Goal: Task Accomplishment & Management: Manage account settings

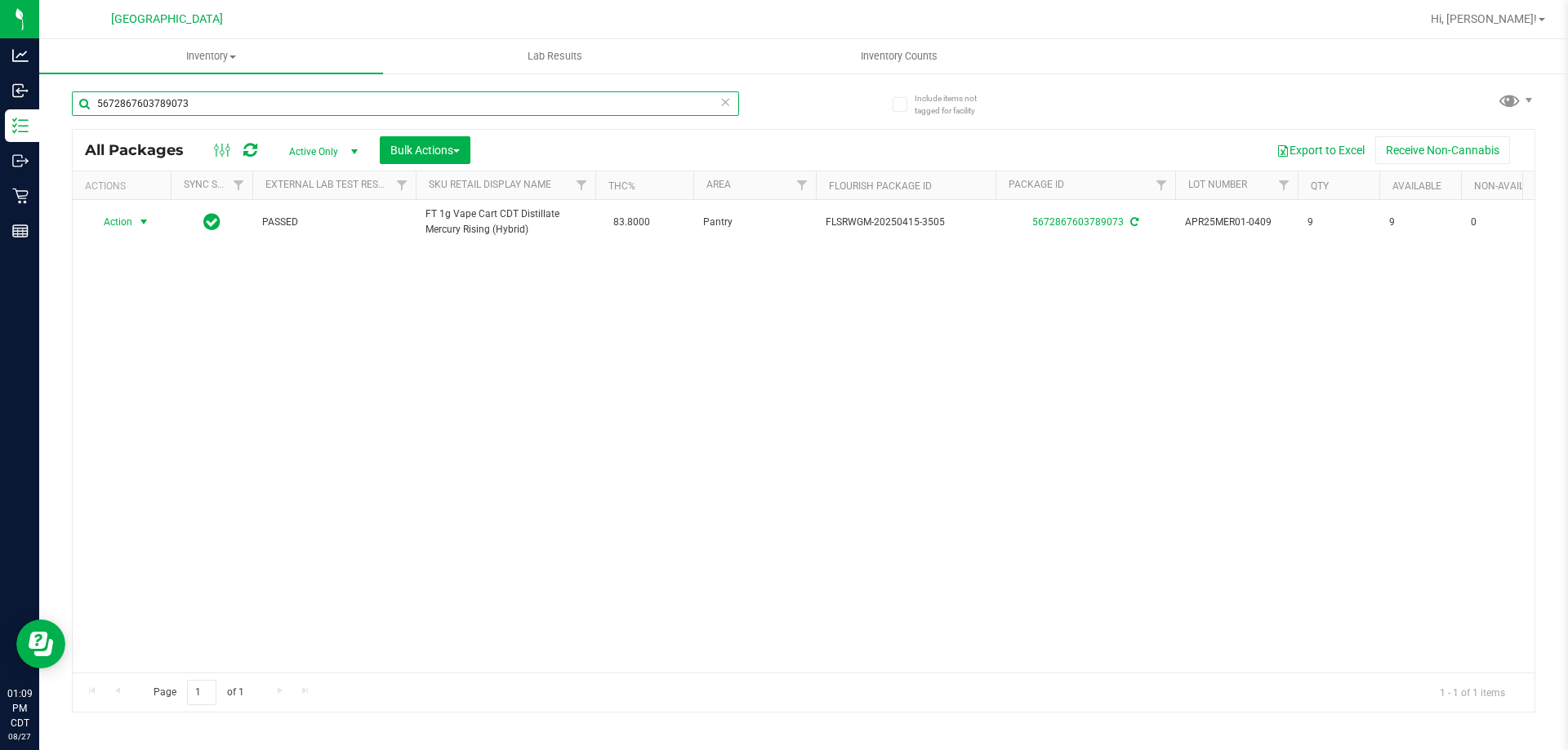
click at [731, 106] on input "5672867603789073" at bounding box center [406, 104] width 668 height 24
click at [730, 106] on icon at bounding box center [725, 101] width 11 height 19
click at [664, 103] on input "text" at bounding box center [406, 104] width 668 height 24
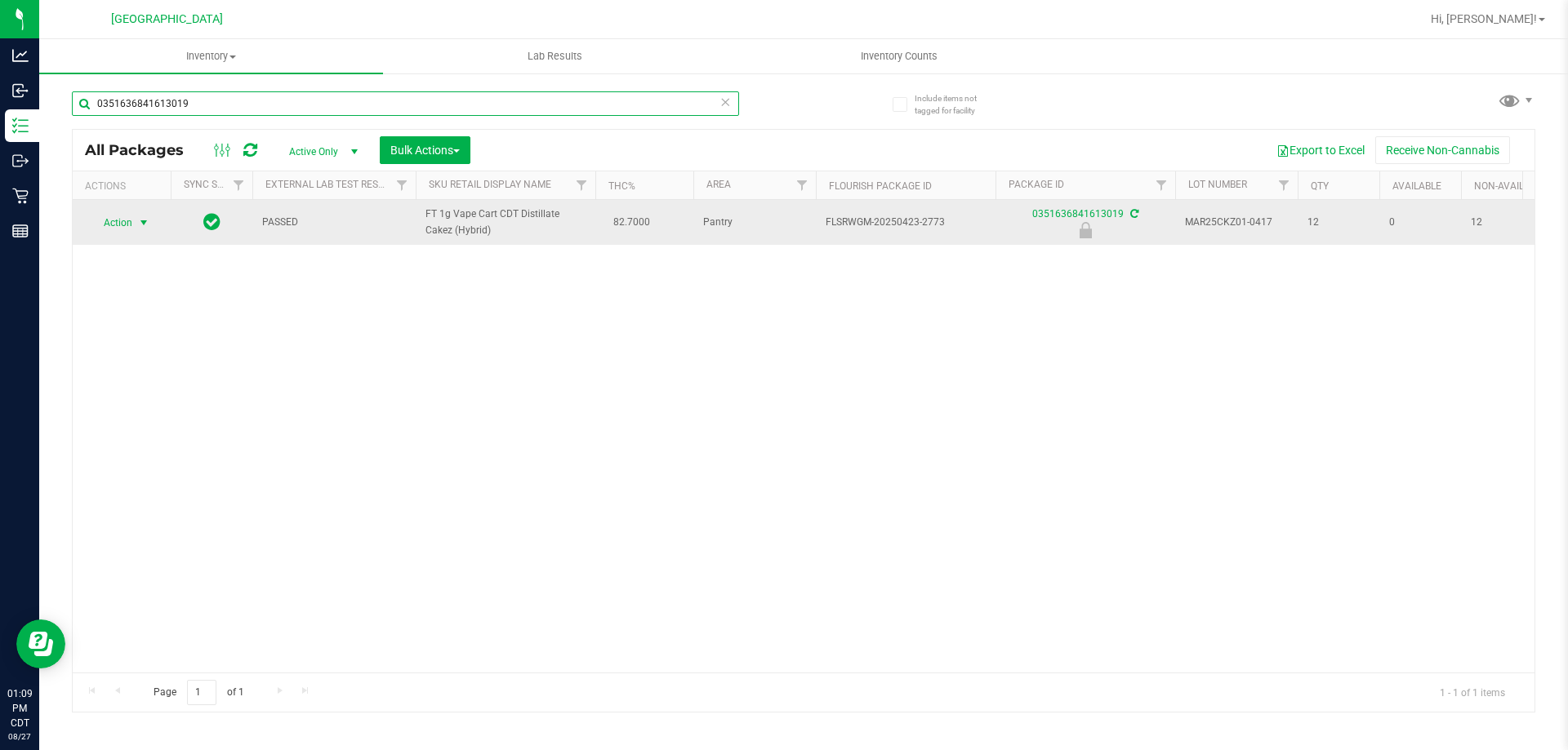
type input "0351636841613019"
click at [119, 231] on span "Action" at bounding box center [111, 222] width 45 height 23
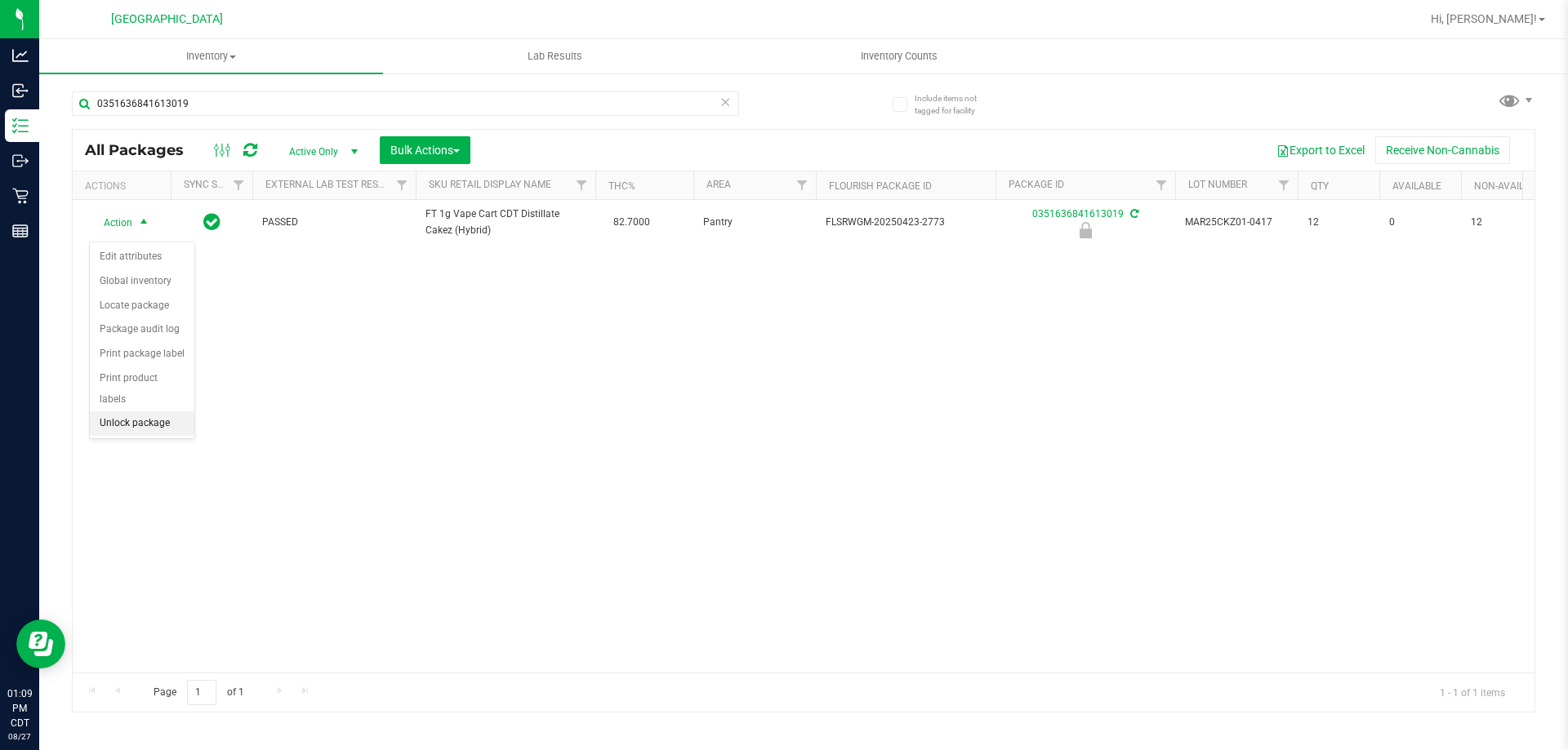
click at [172, 412] on li "Unlock package" at bounding box center [142, 424] width 105 height 24
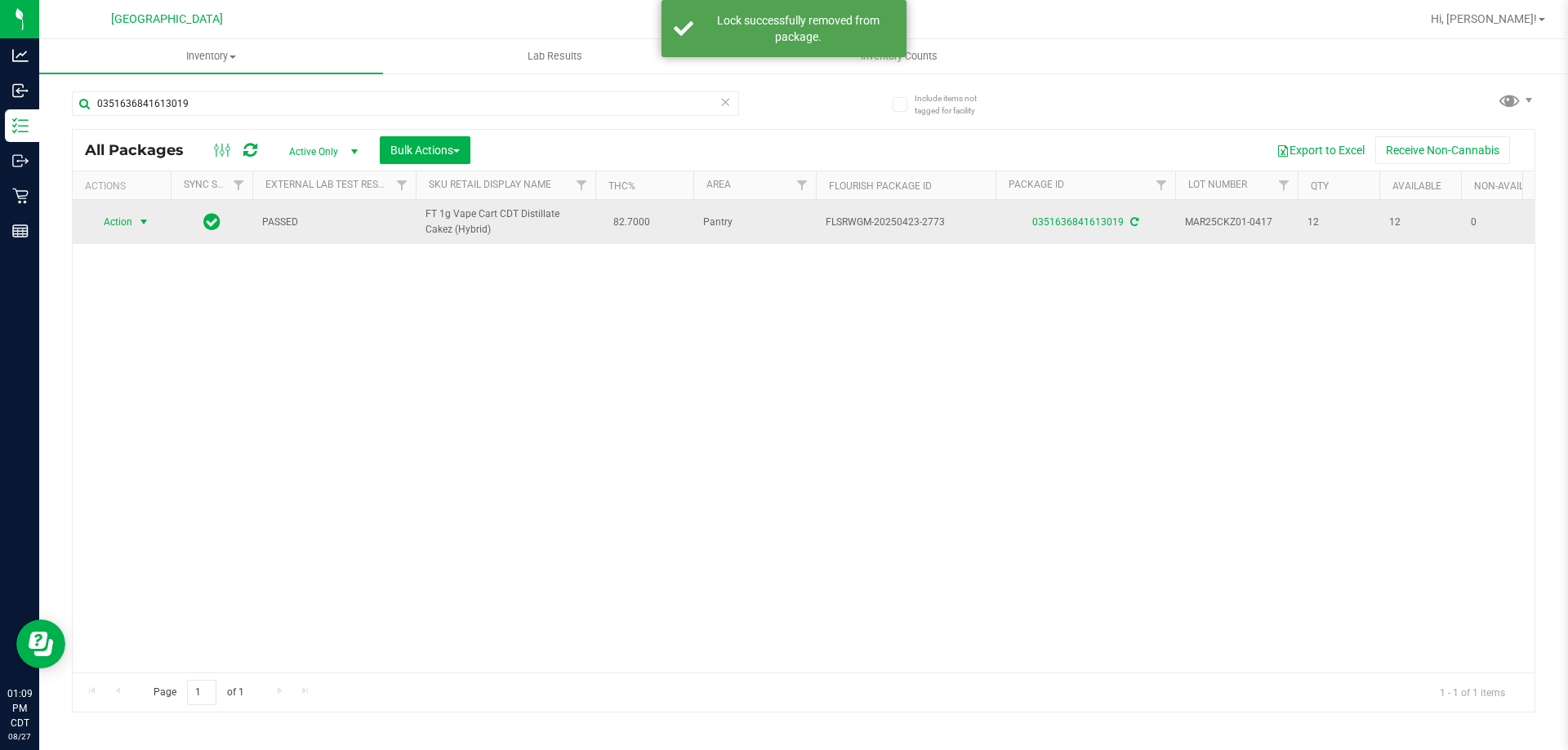
click at [108, 234] on span "Action" at bounding box center [111, 222] width 45 height 23
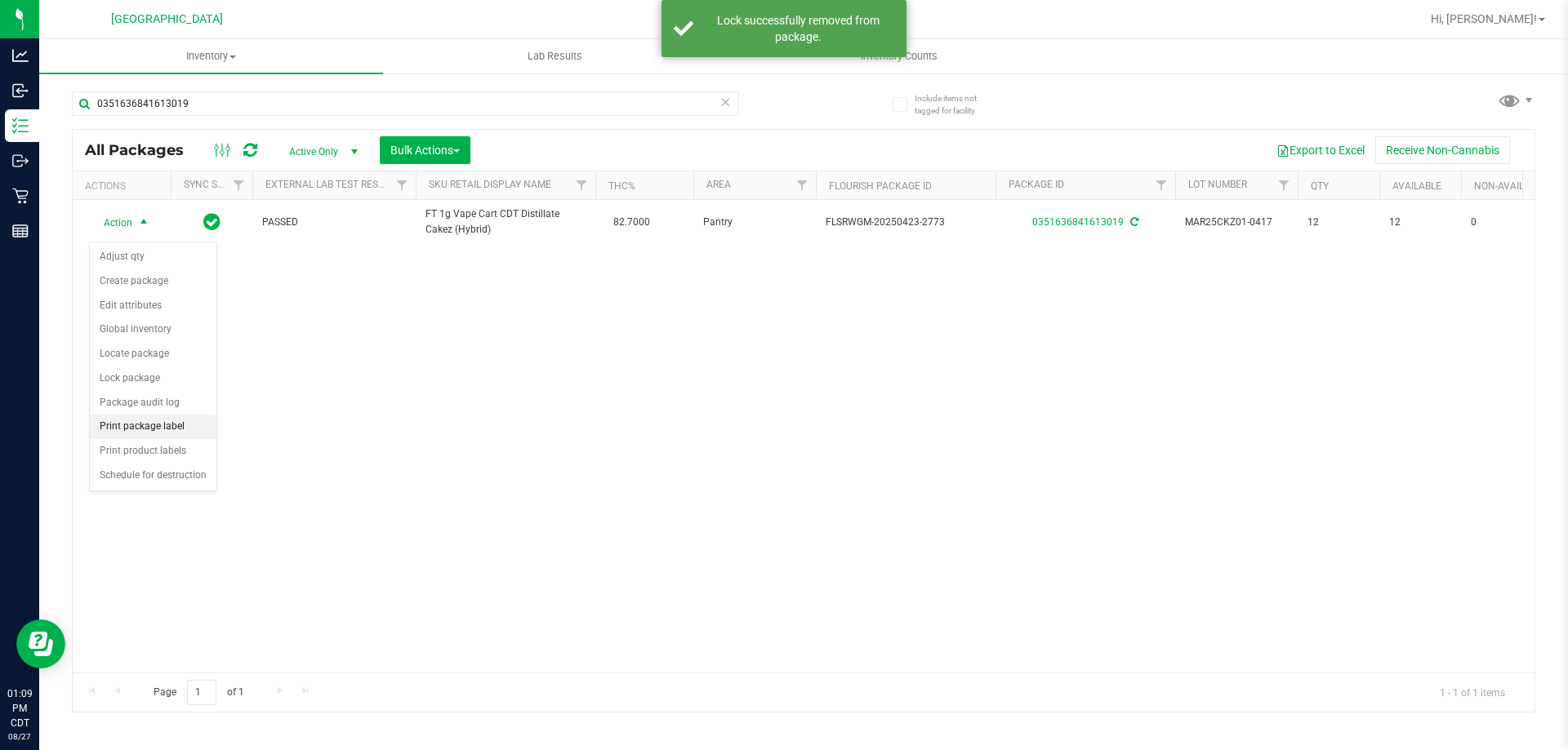
click at [156, 431] on li "Print package label" at bounding box center [153, 426] width 127 height 24
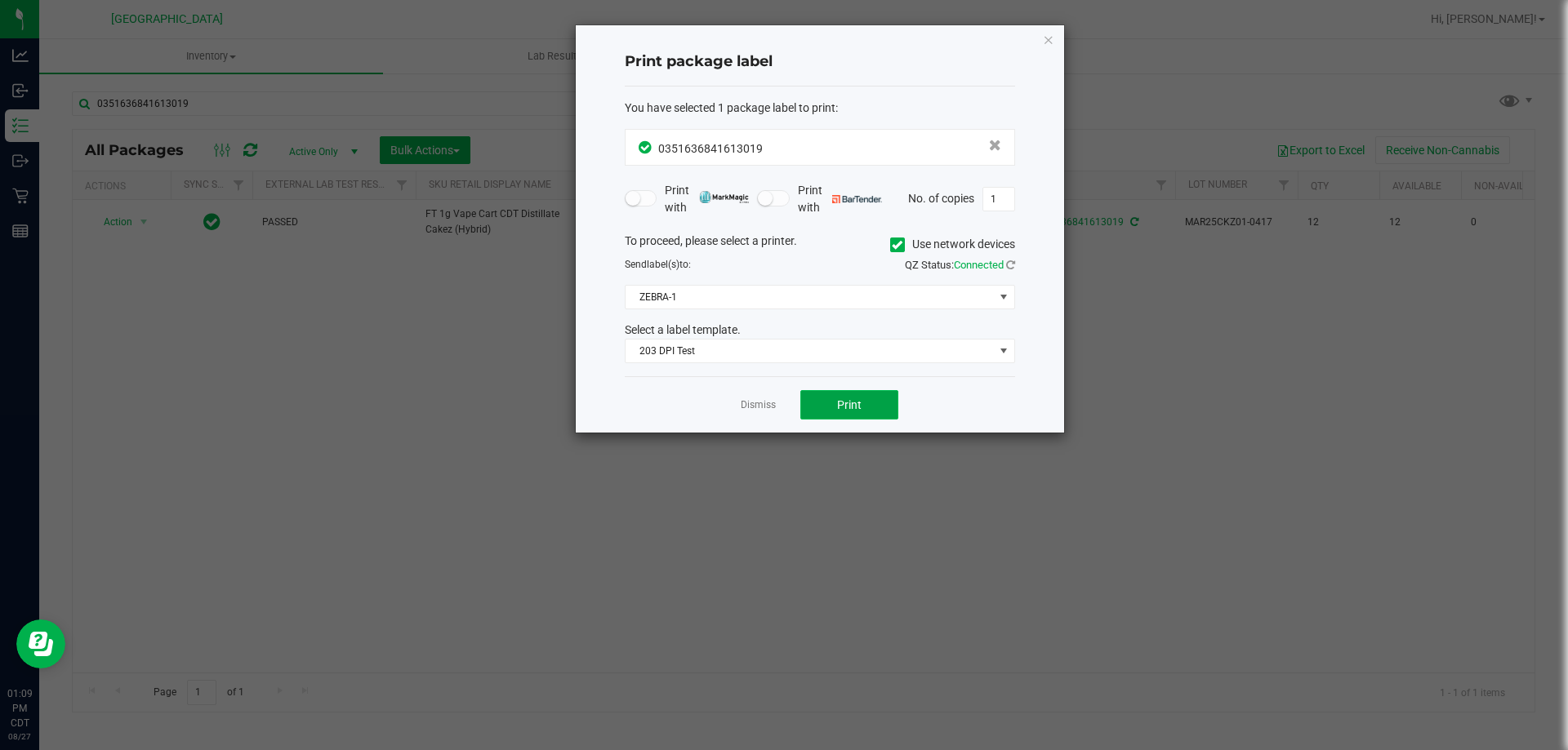
click at [859, 391] on button "Print" at bounding box center [849, 405] width 98 height 30
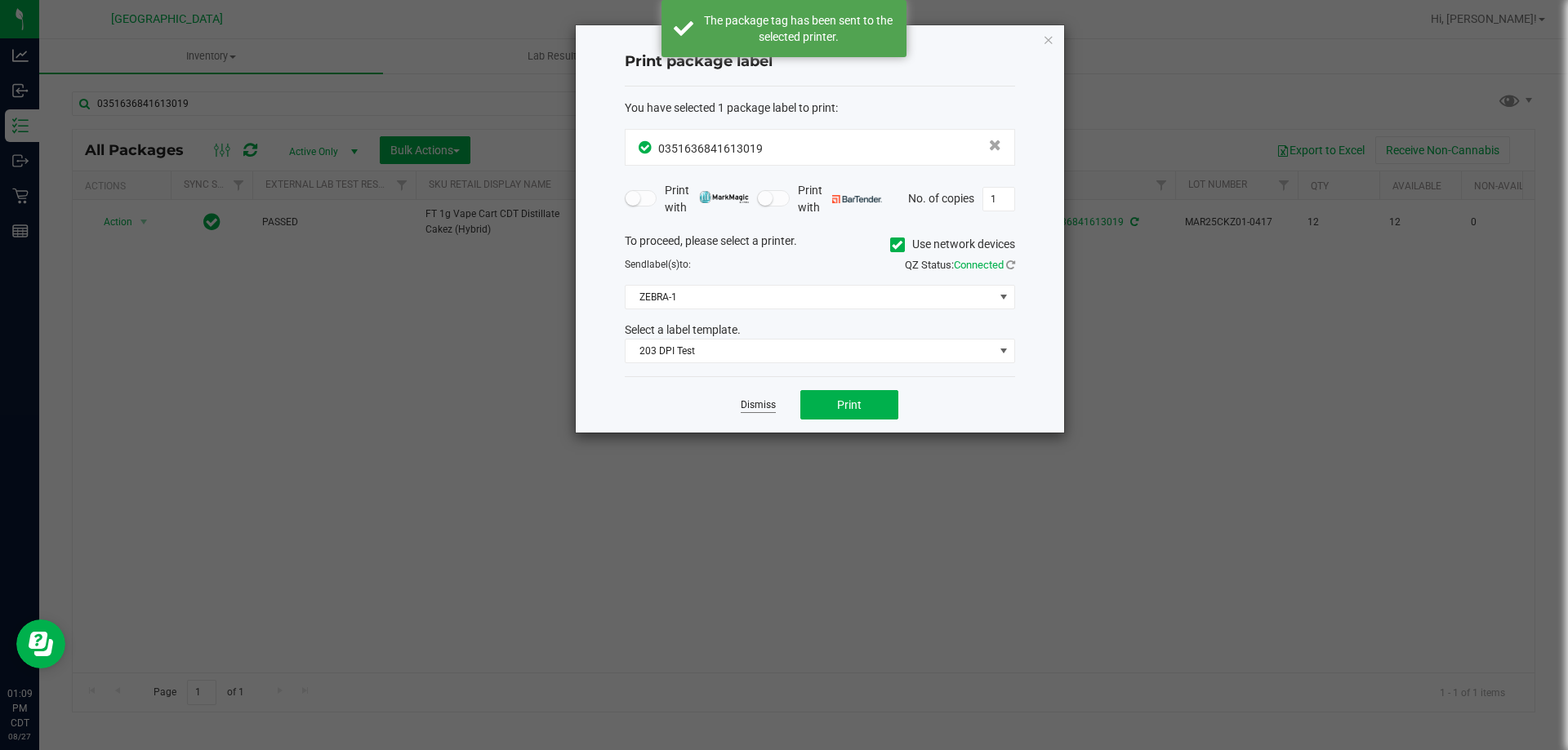
click at [755, 403] on link "Dismiss" at bounding box center [759, 405] width 35 height 14
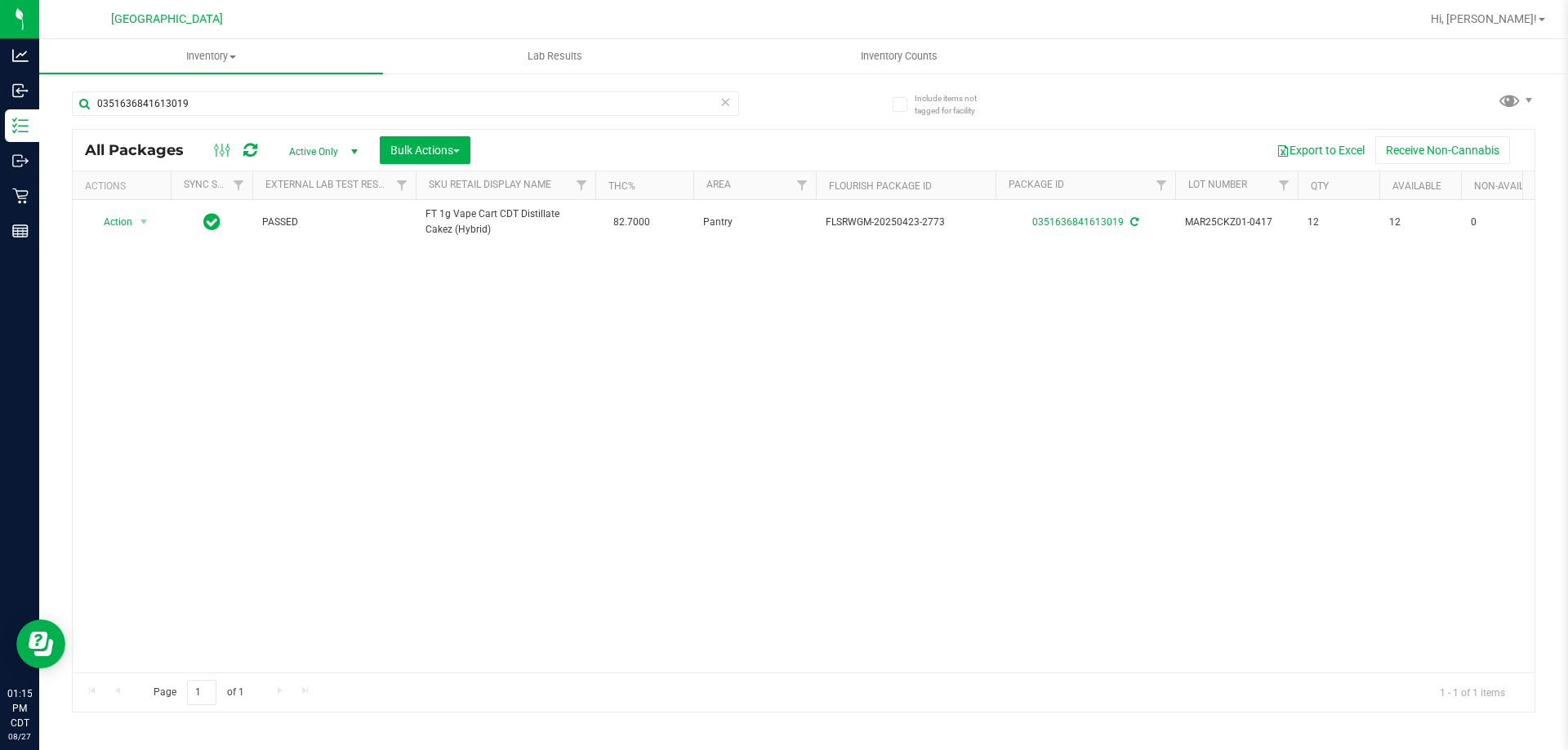
click at [729, 109] on icon at bounding box center [725, 101] width 11 height 19
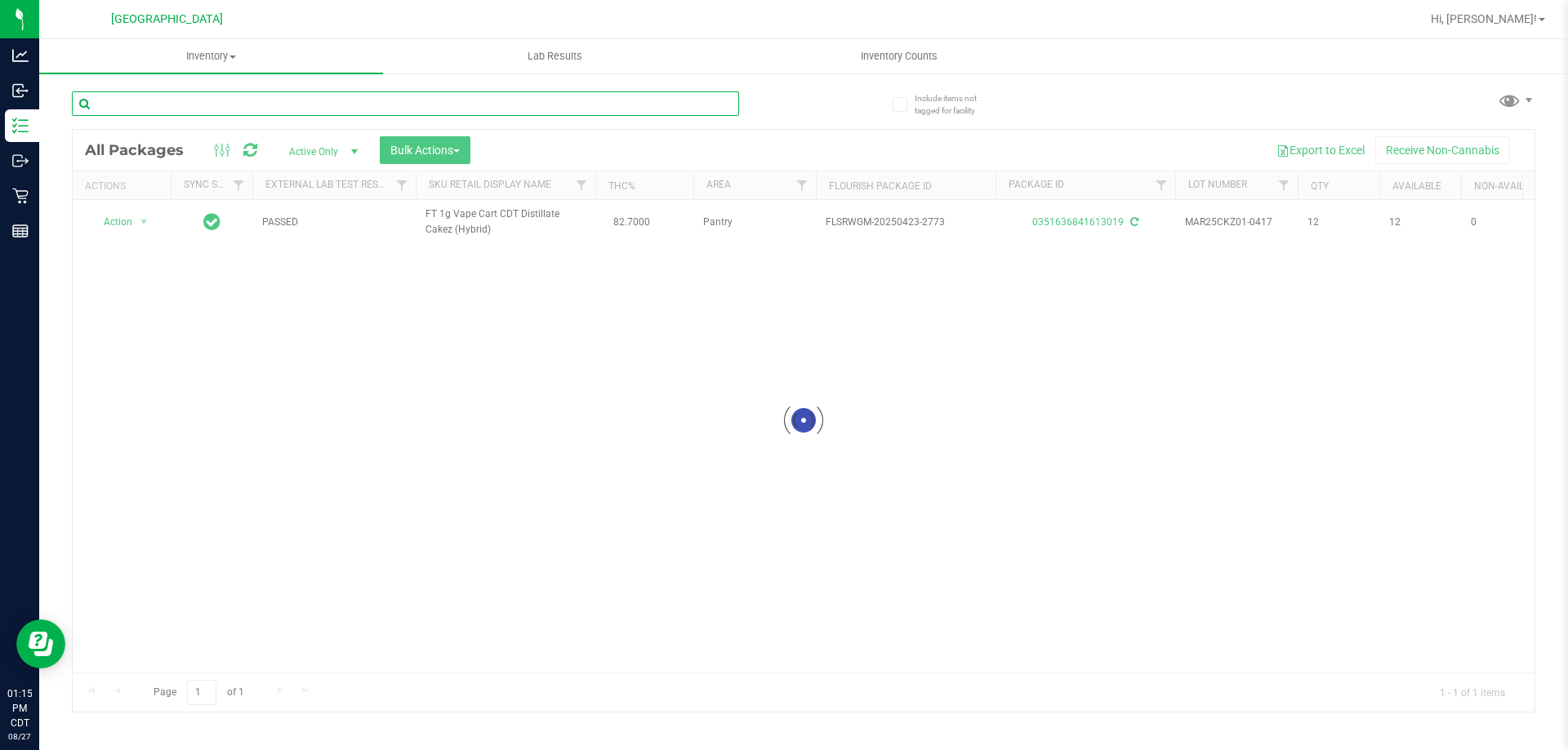
click at [708, 110] on input "text" at bounding box center [406, 104] width 668 height 24
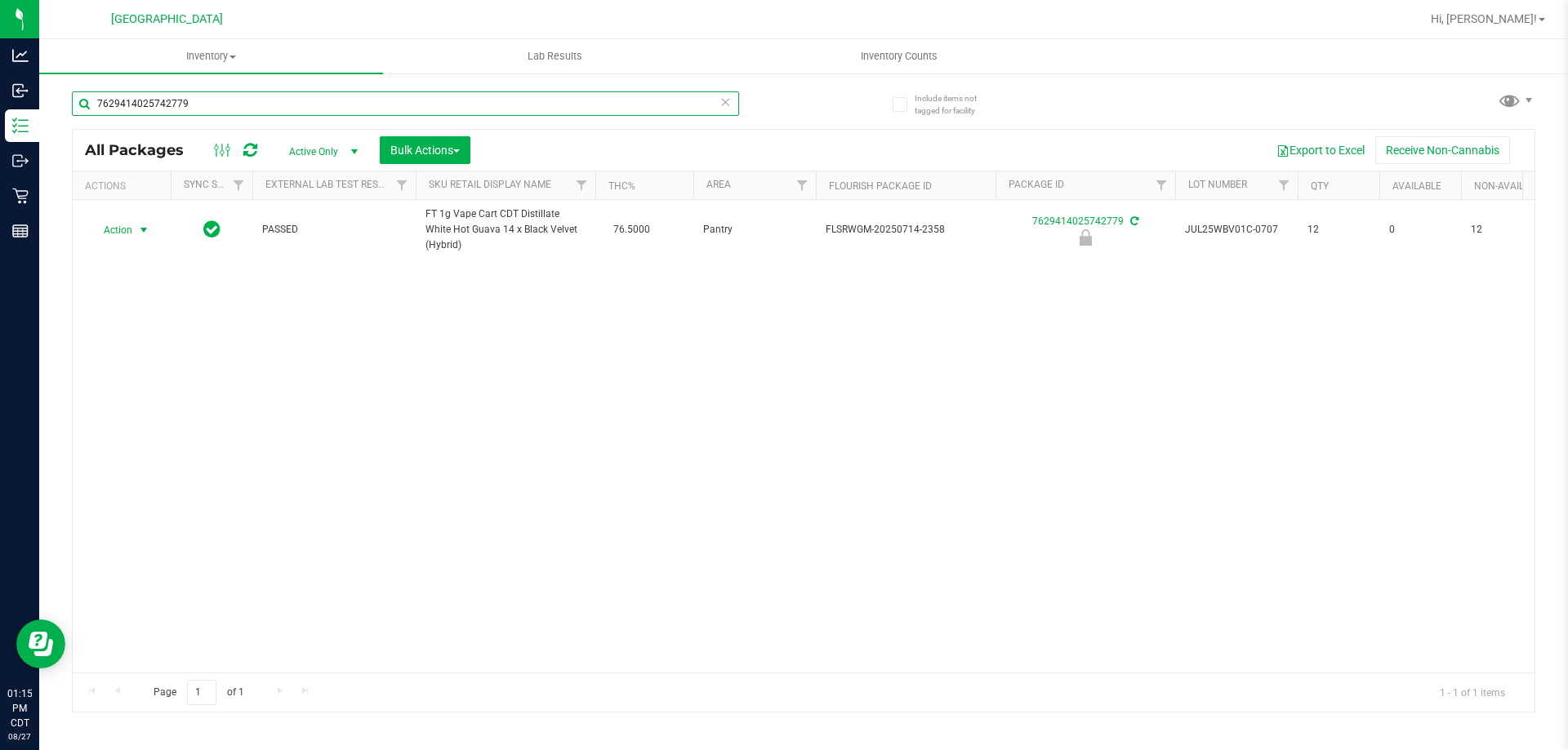
type input "7629414025742779"
click at [113, 230] on span "Action" at bounding box center [111, 230] width 45 height 23
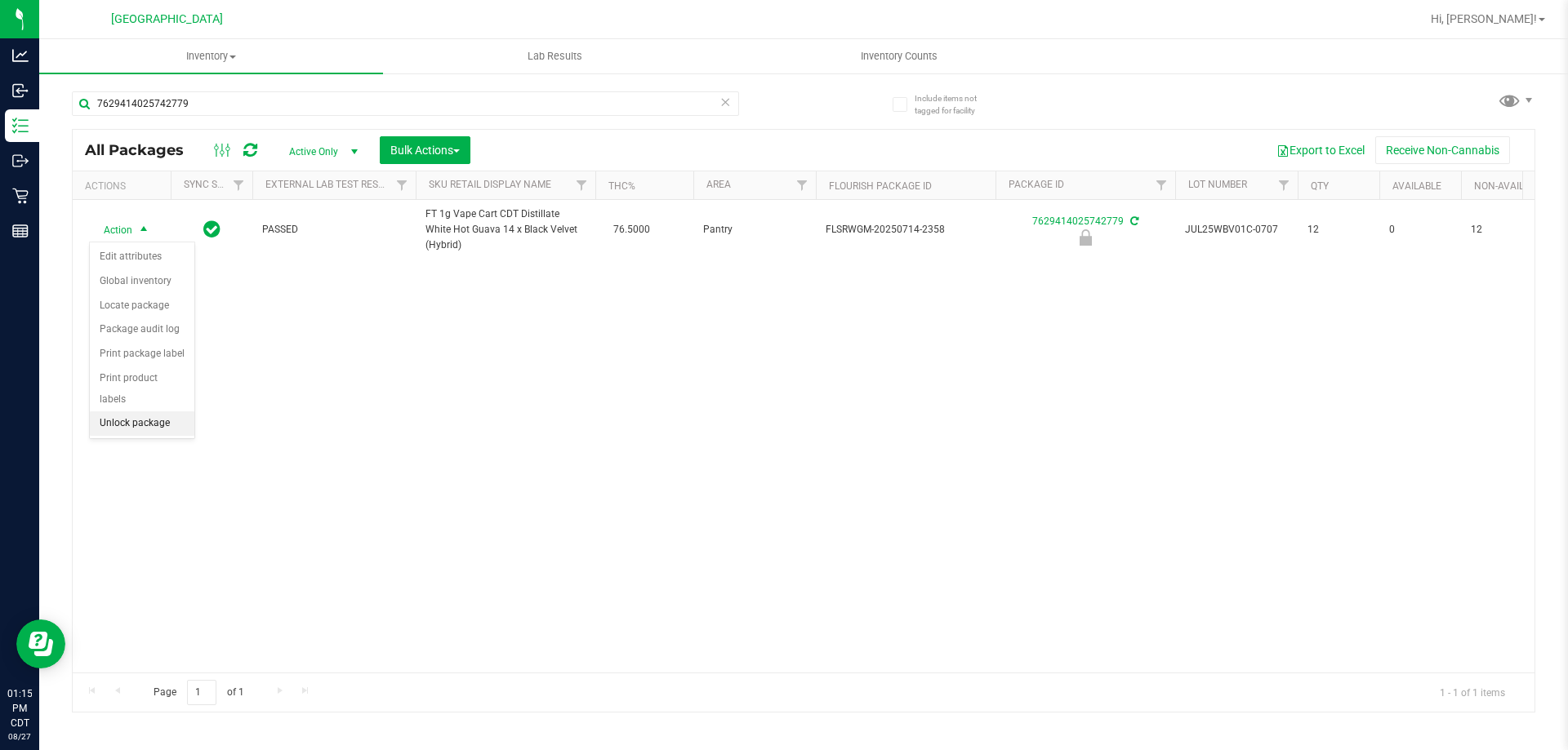
click at [138, 412] on li "Unlock package" at bounding box center [142, 424] width 105 height 24
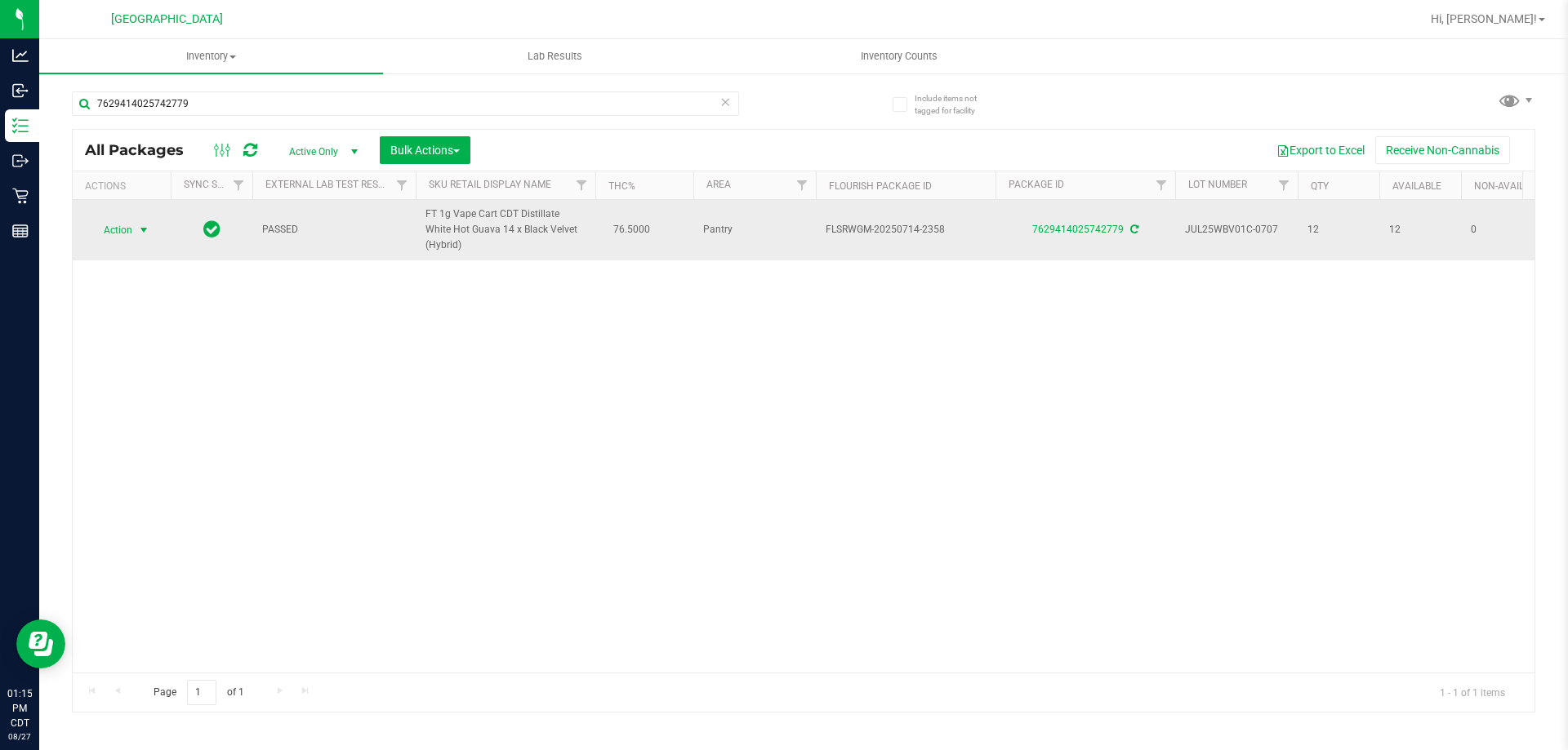
click at [145, 238] on span "select" at bounding box center [144, 230] width 20 height 23
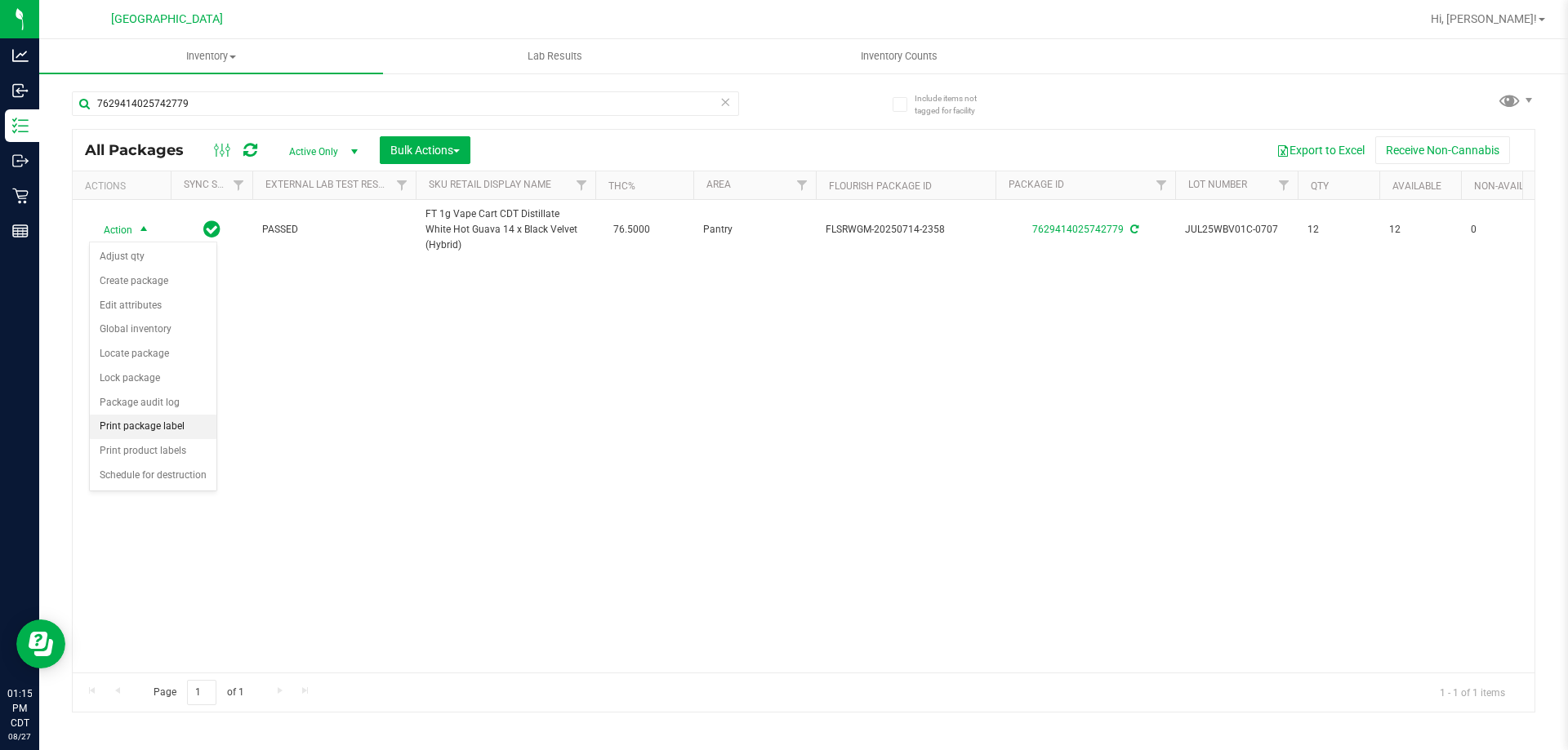
click at [166, 430] on li "Print package label" at bounding box center [153, 426] width 127 height 24
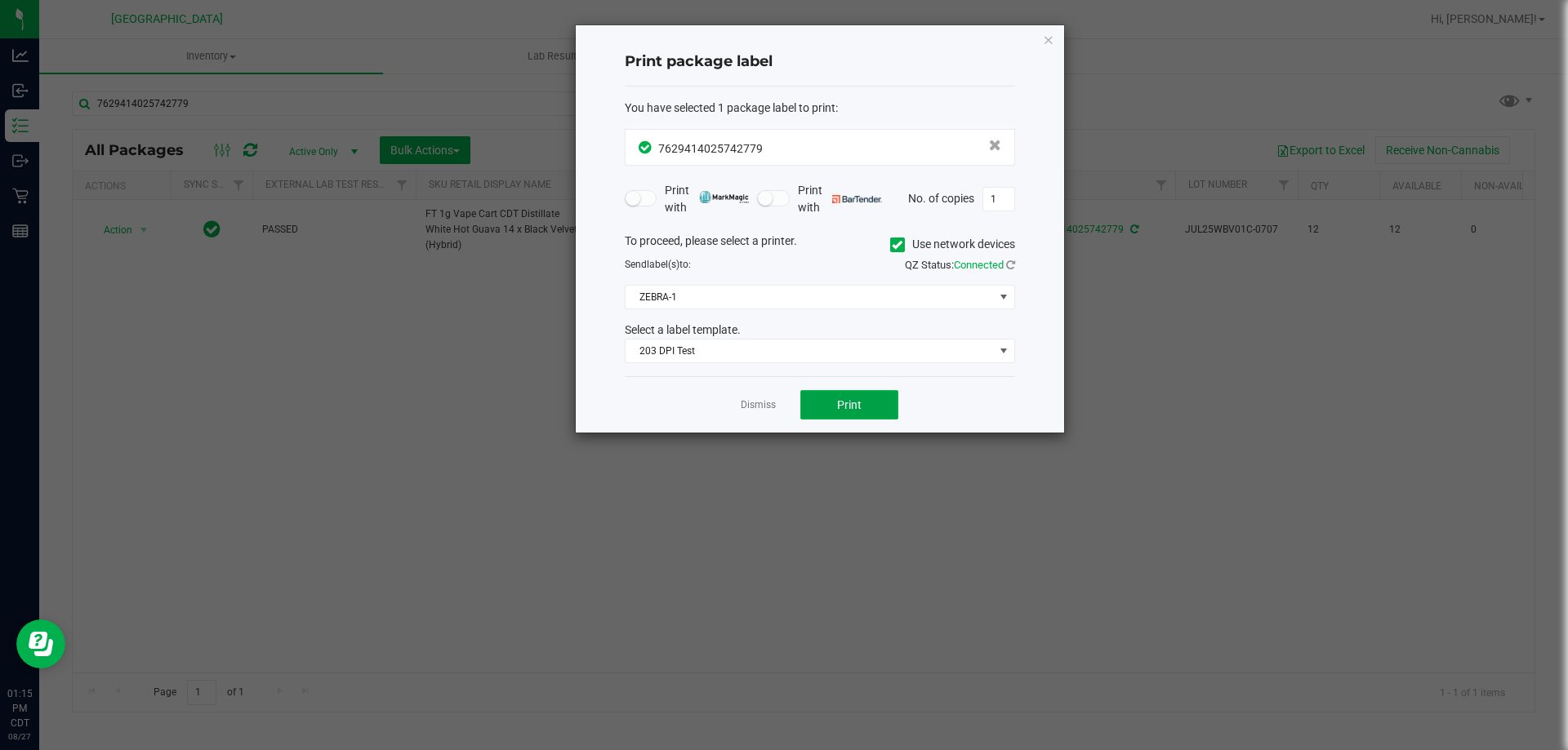
click at [841, 405] on span "Print" at bounding box center [849, 405] width 24 height 13
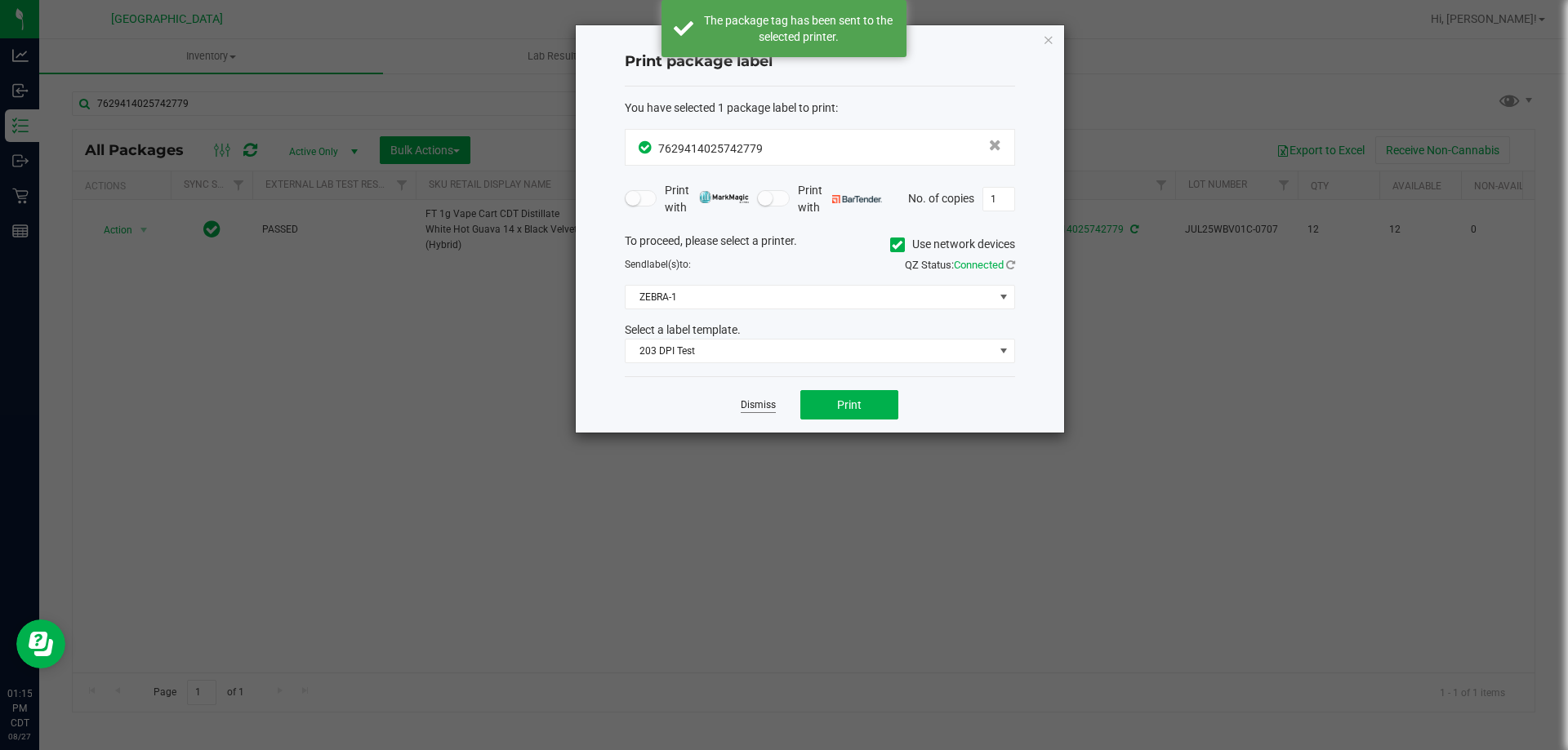
click at [747, 407] on link "Dismiss" at bounding box center [759, 405] width 35 height 14
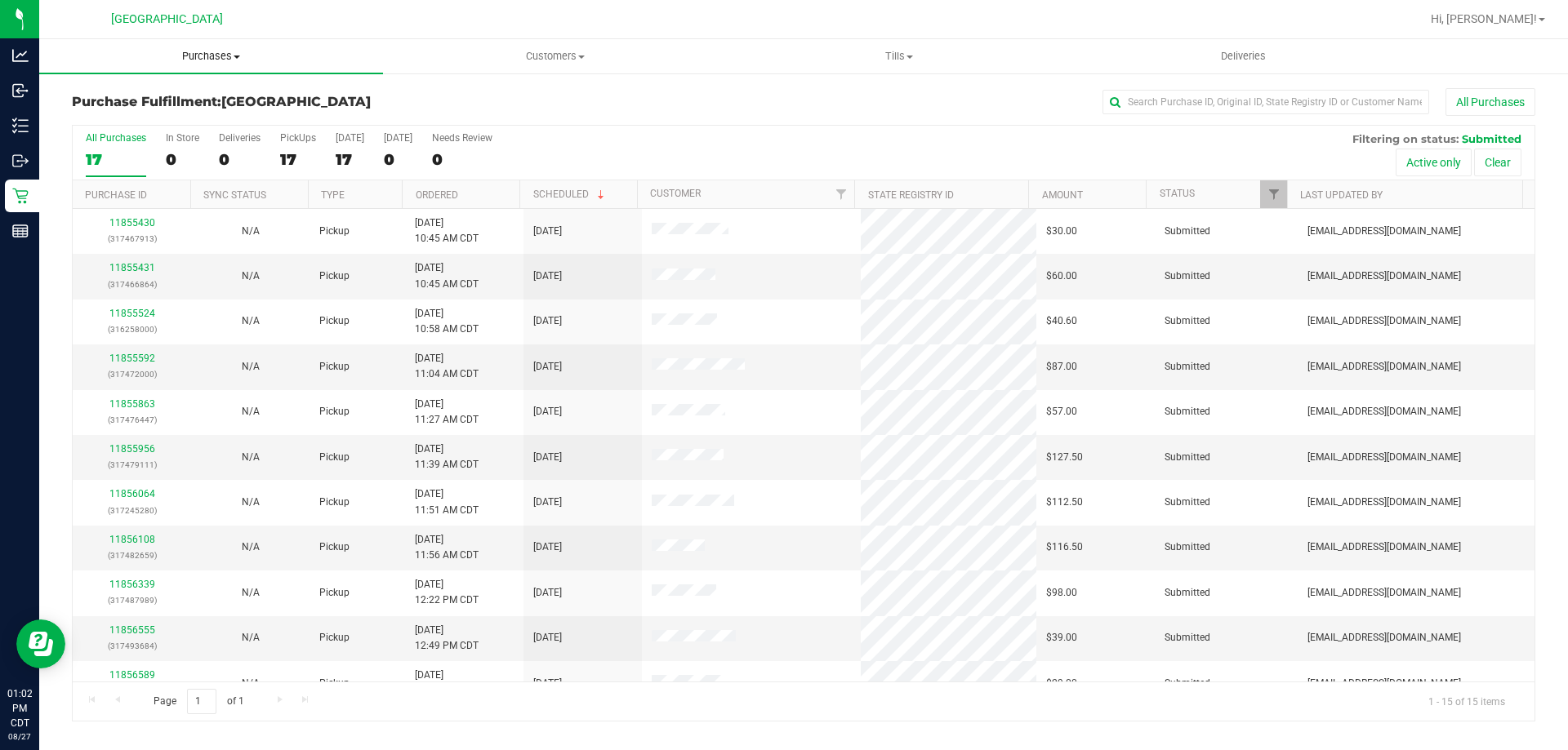
click at [215, 44] on uib-tab-heading "Purchases Summary of purchases Fulfillment All purchases" at bounding box center [210, 56] width 344 height 34
click at [214, 57] on span "Purchases" at bounding box center [210, 57] width 344 height 15
click at [104, 142] on span "All purchases" at bounding box center [96, 137] width 116 height 14
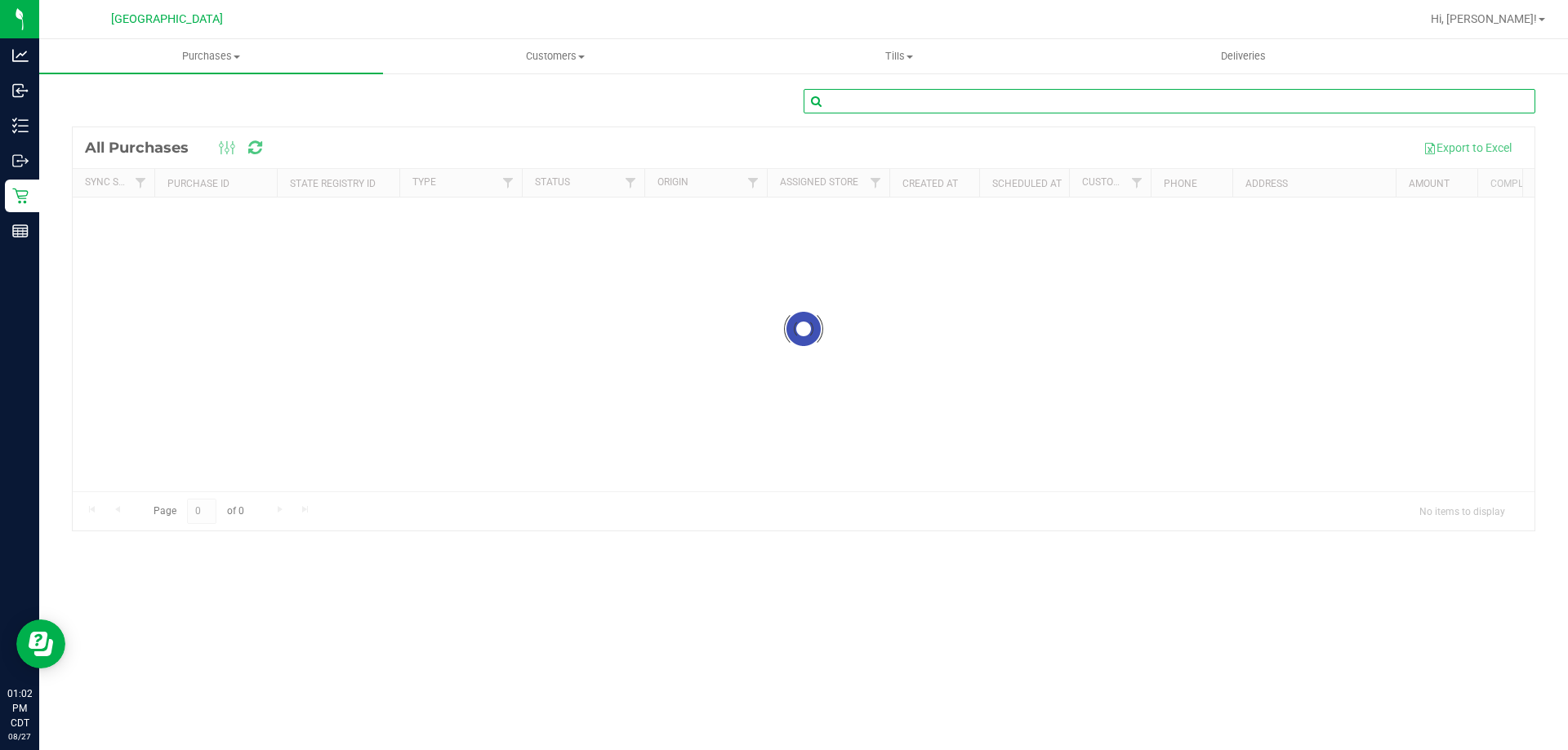
click at [1142, 101] on input "text" at bounding box center [1169, 101] width 732 height 24
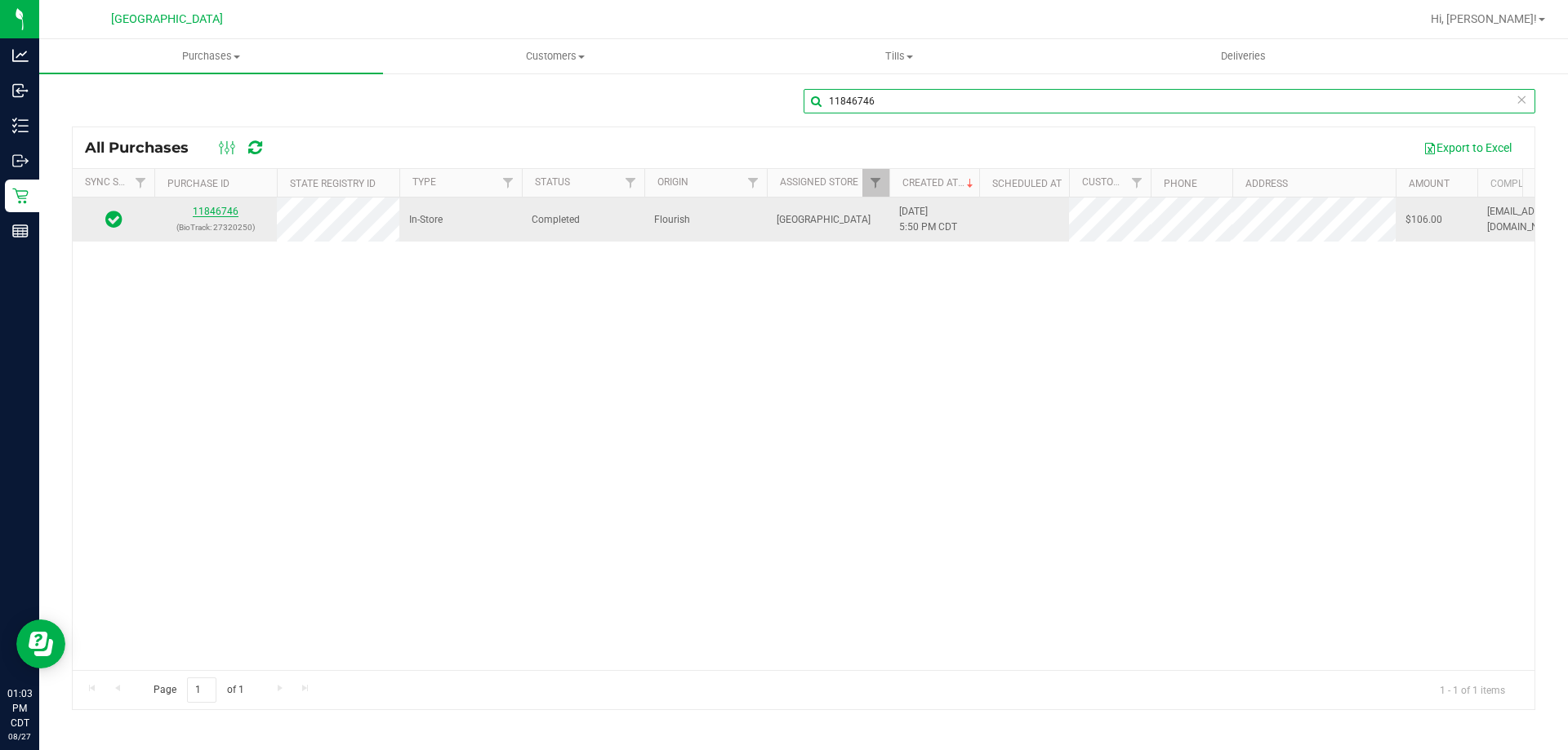
type input "11846746"
click at [220, 210] on link "11846746" at bounding box center [215, 211] width 45 height 11
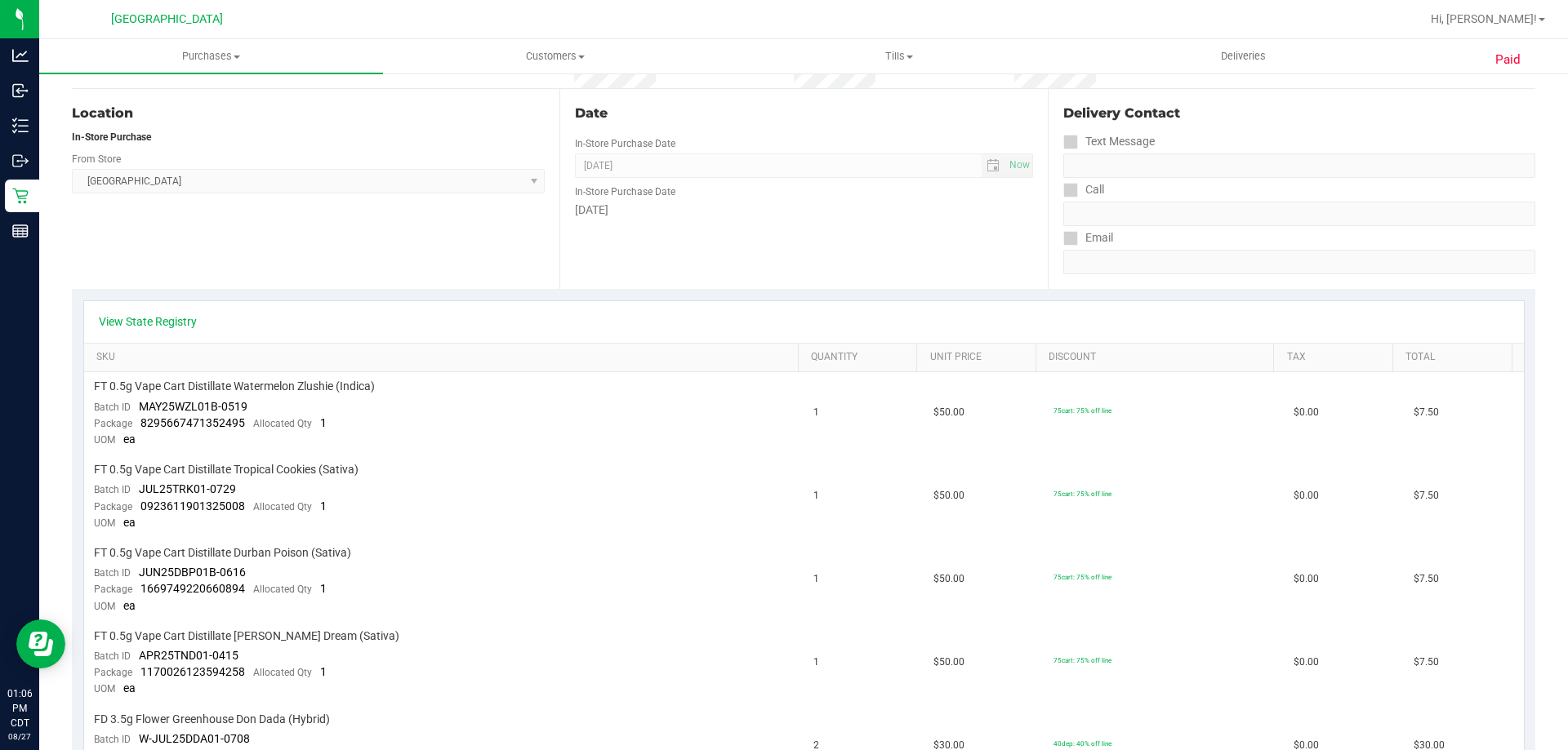
scroll to position [161, 0]
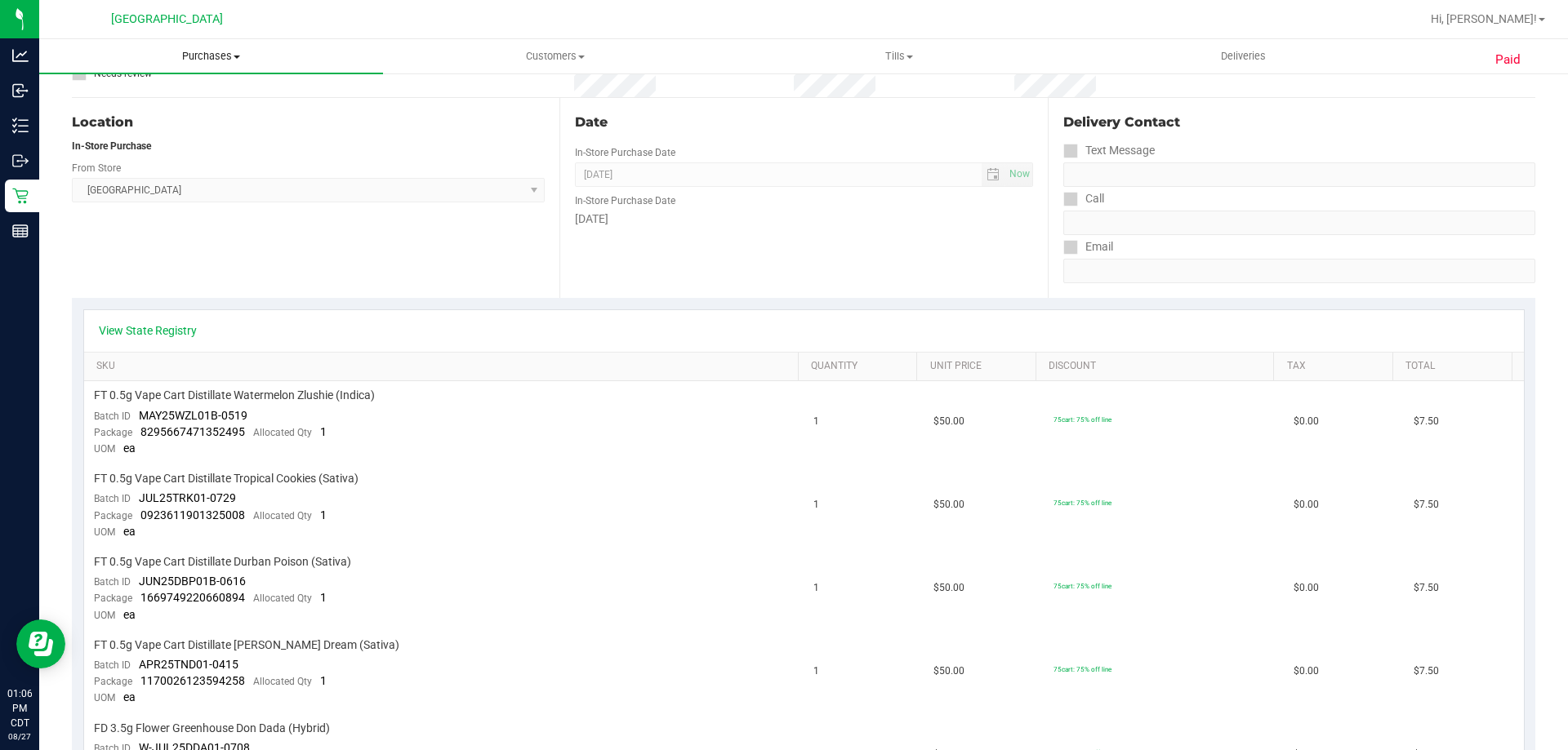
click at [209, 58] on span "Purchases" at bounding box center [210, 57] width 344 height 15
click at [139, 116] on li "Fulfillment" at bounding box center [210, 118] width 344 height 19
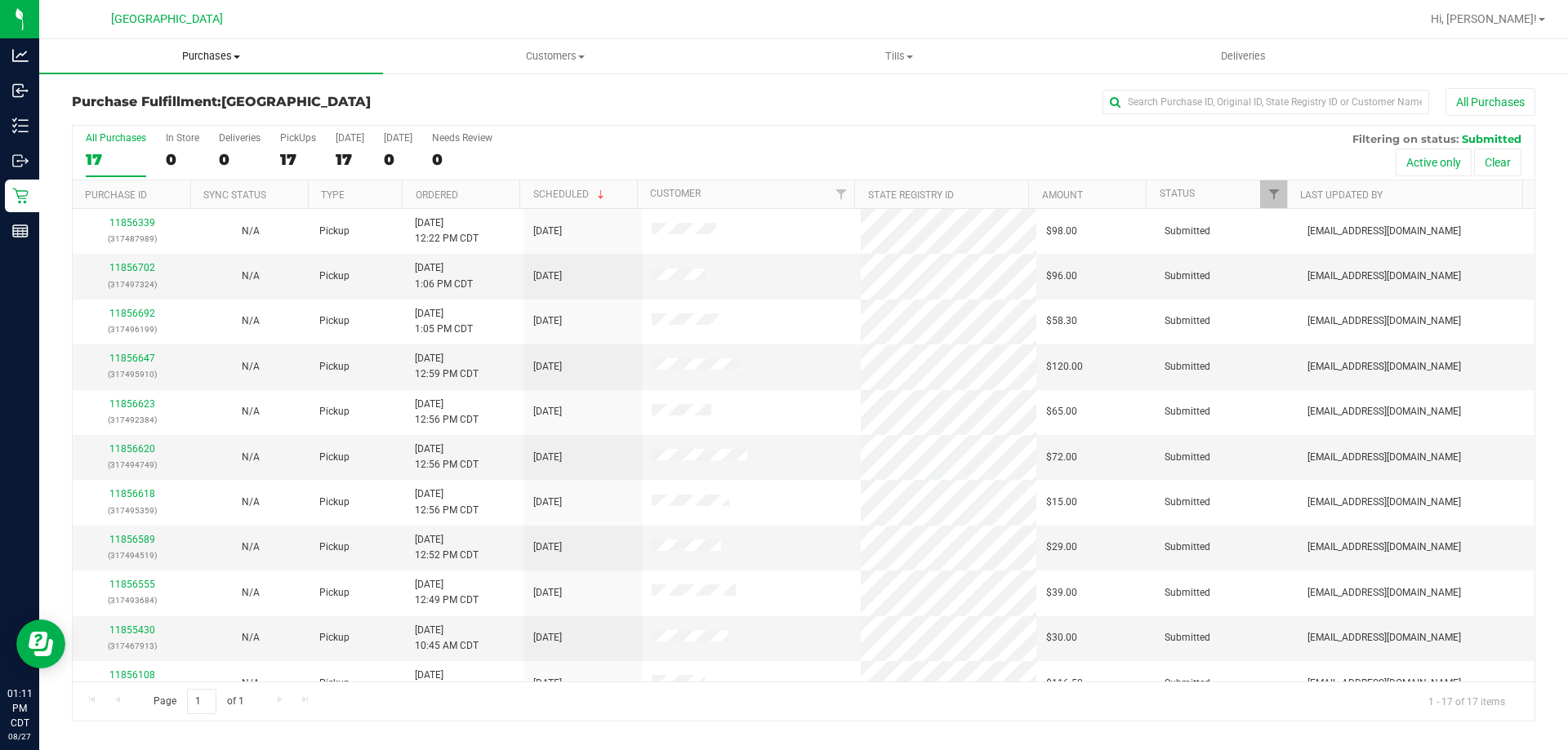
click at [210, 43] on uib-tab-heading "Purchases Summary of purchases Fulfillment All purchases" at bounding box center [210, 56] width 344 height 34
click at [210, 47] on uib-tab-heading "Purchases Summary of purchases Fulfillment All purchases" at bounding box center [210, 56] width 344 height 34
click at [204, 59] on span "Purchases" at bounding box center [210, 57] width 344 height 15
click at [173, 113] on li "Fulfillment" at bounding box center [210, 118] width 344 height 19
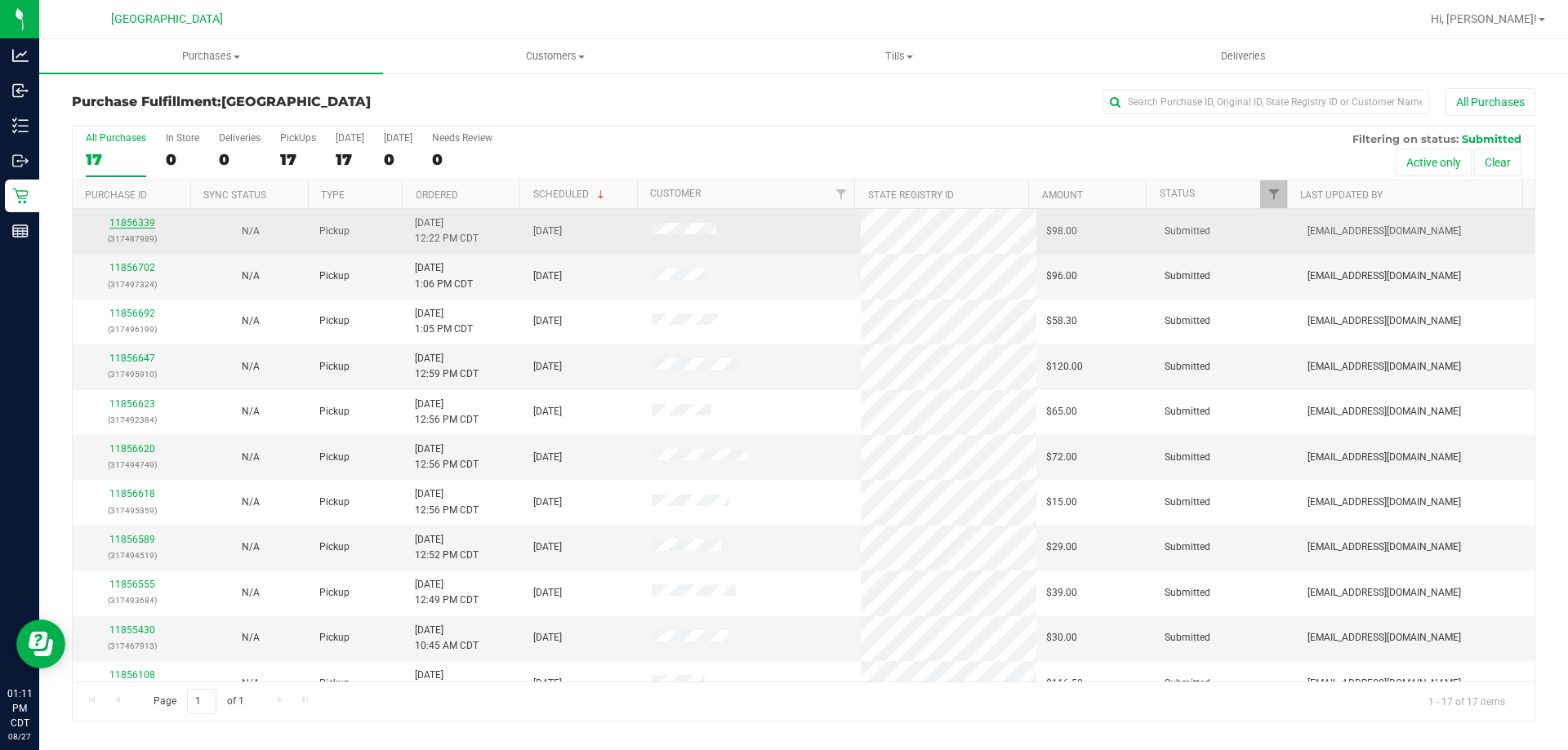
click at [136, 222] on link "11856339" at bounding box center [132, 222] width 45 height 11
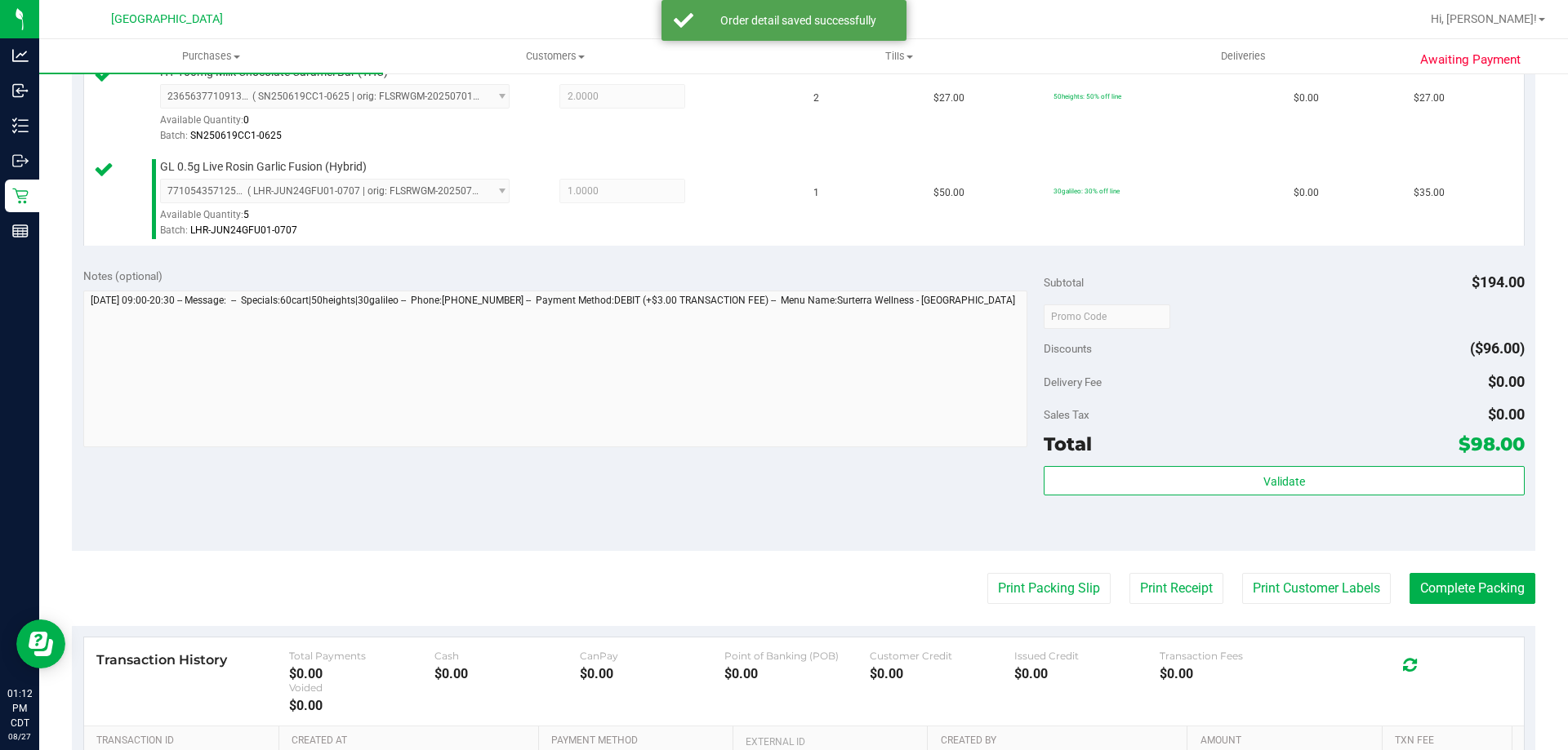
scroll to position [572, 0]
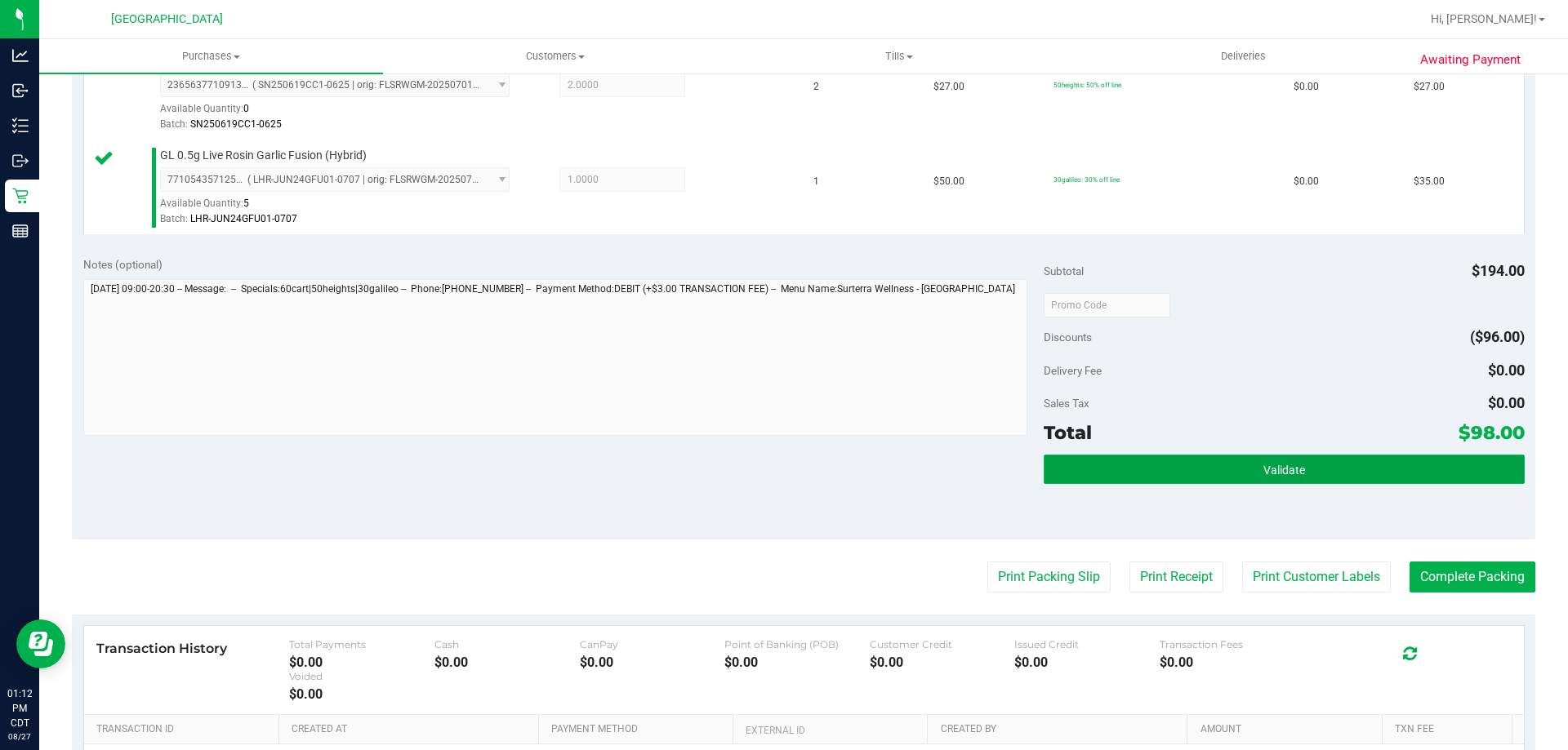
click at [1215, 470] on button "Validate" at bounding box center [1284, 470] width 480 height 30
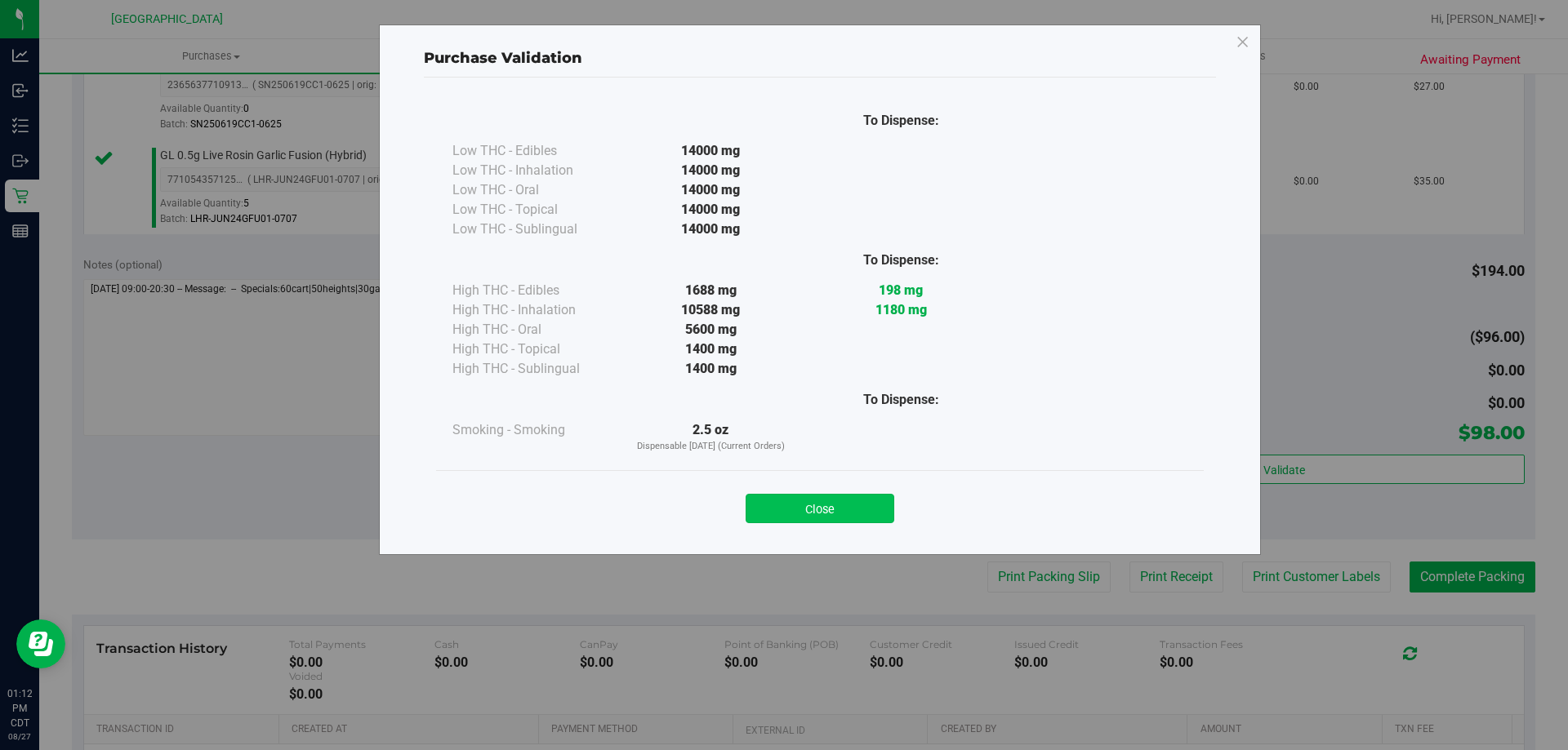
click at [883, 520] on button "Close" at bounding box center [820, 509] width 148 height 30
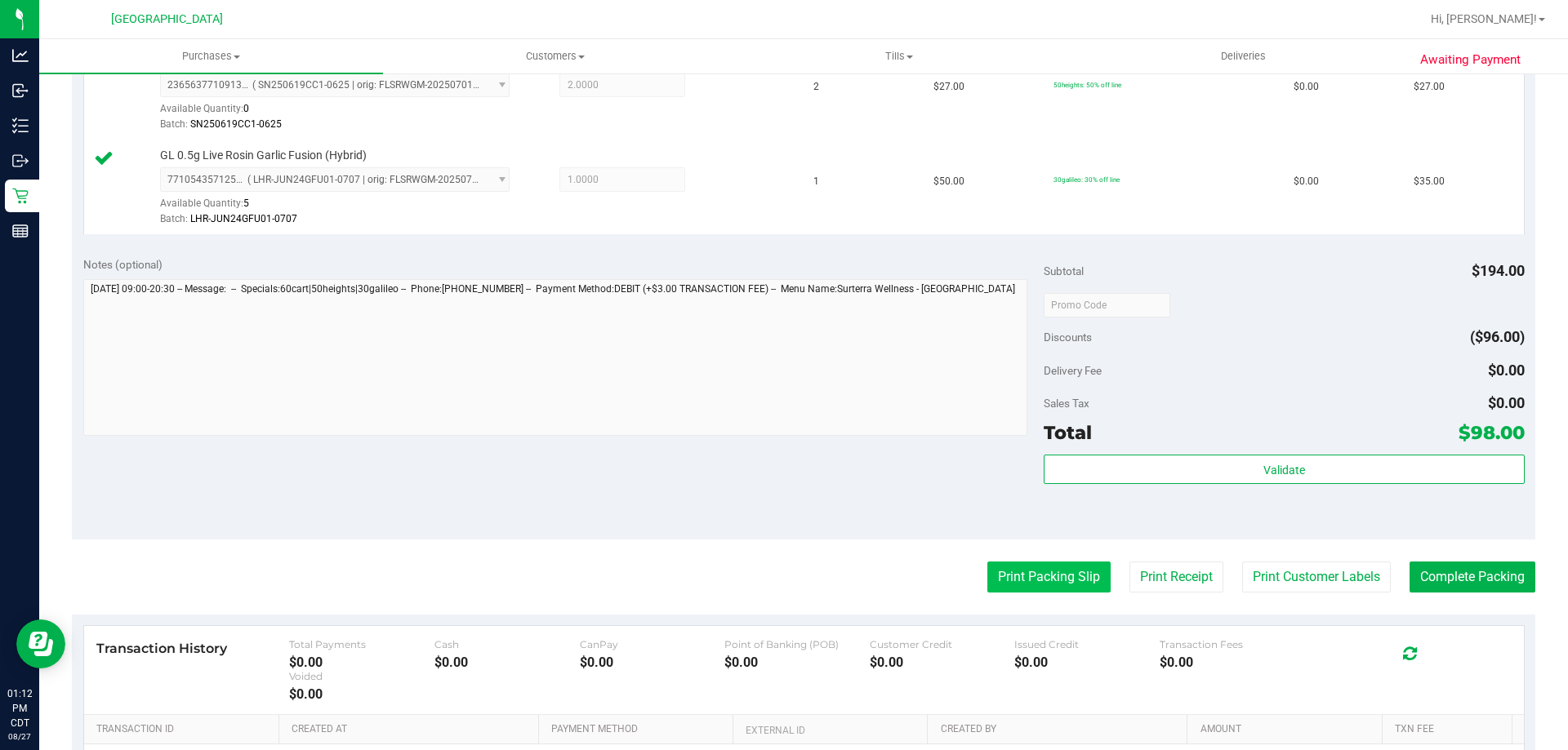
click at [1053, 575] on button "Print Packing Slip" at bounding box center [1049, 577] width 123 height 31
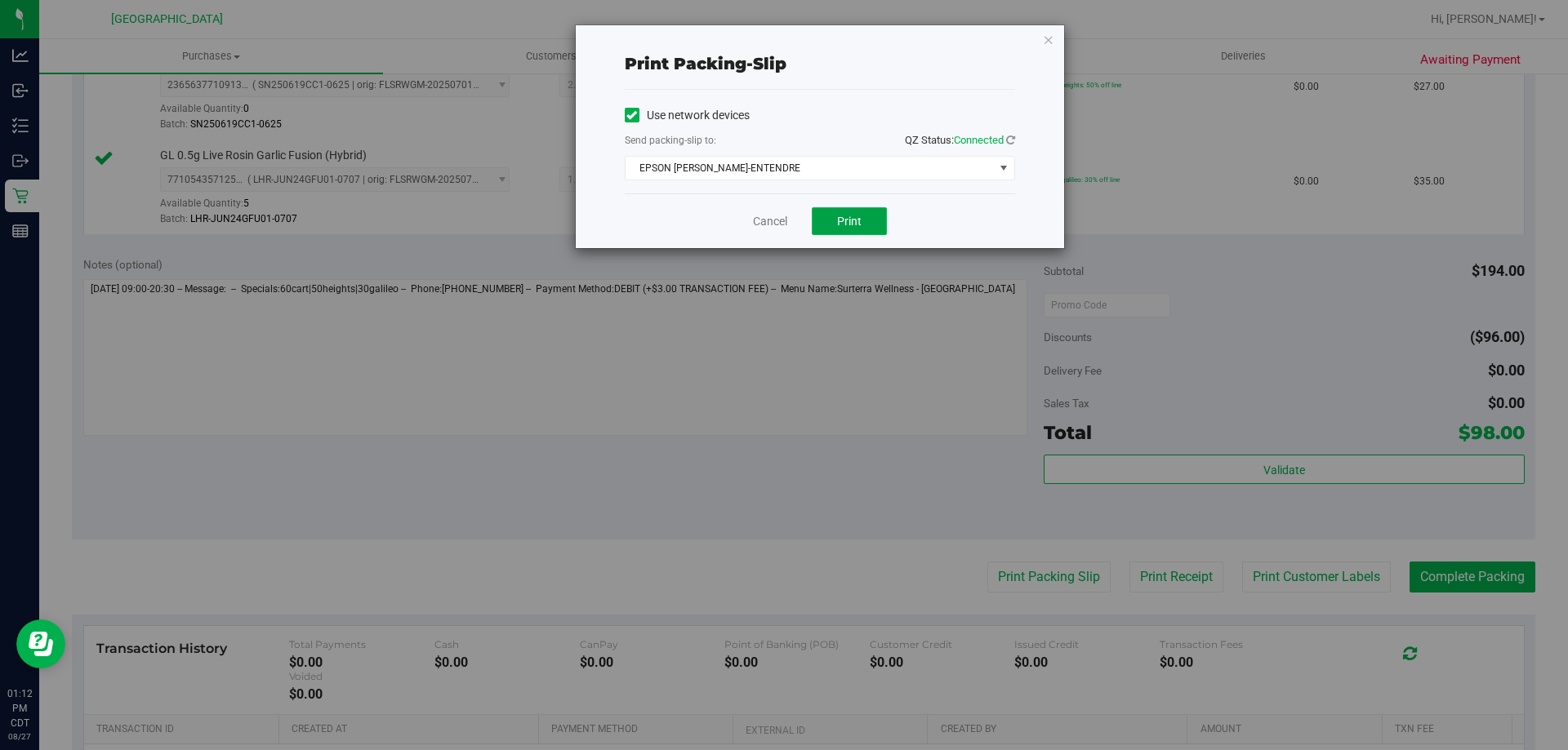
click at [870, 225] on button "Print" at bounding box center [848, 222] width 75 height 28
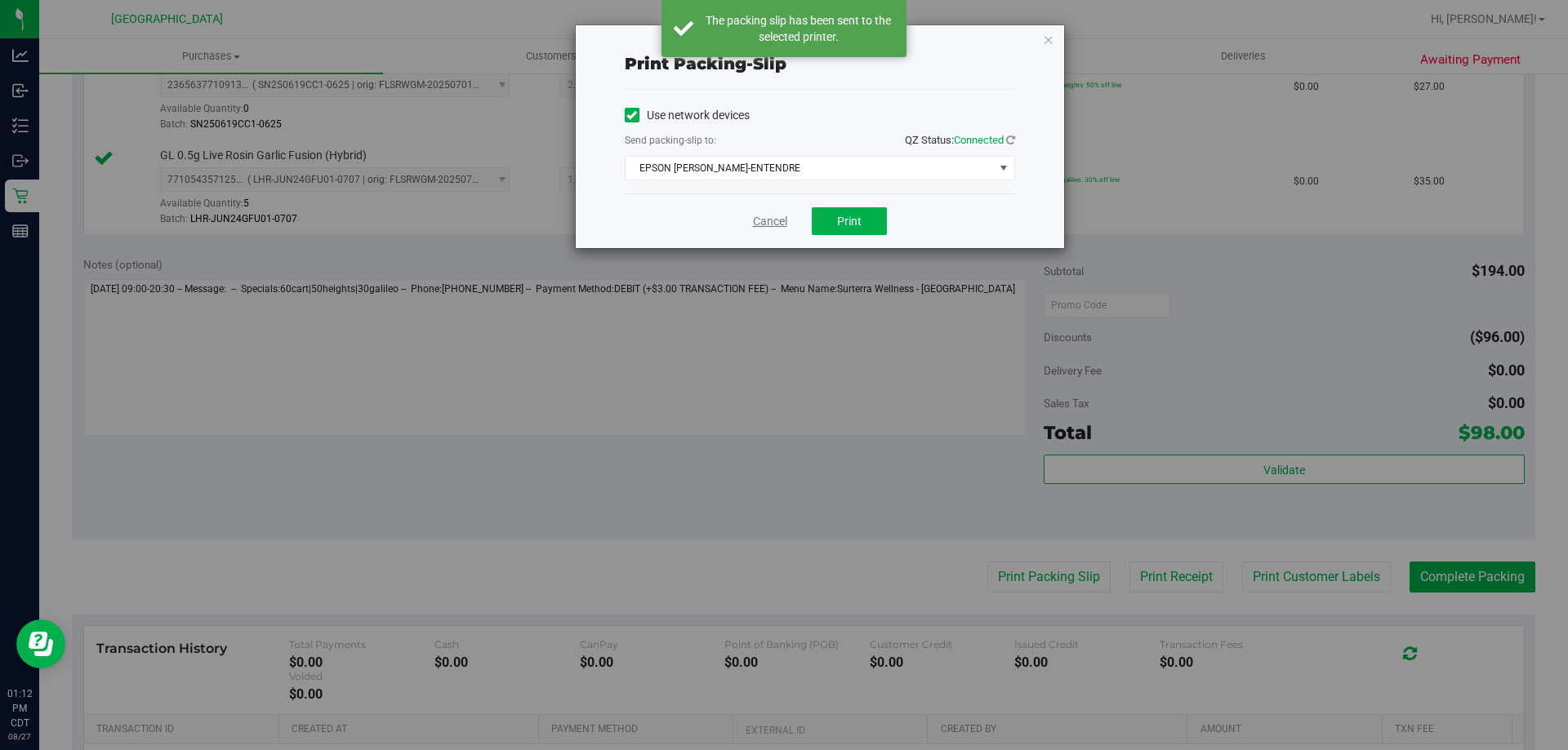
click at [764, 218] on link "Cancel" at bounding box center [770, 222] width 34 height 17
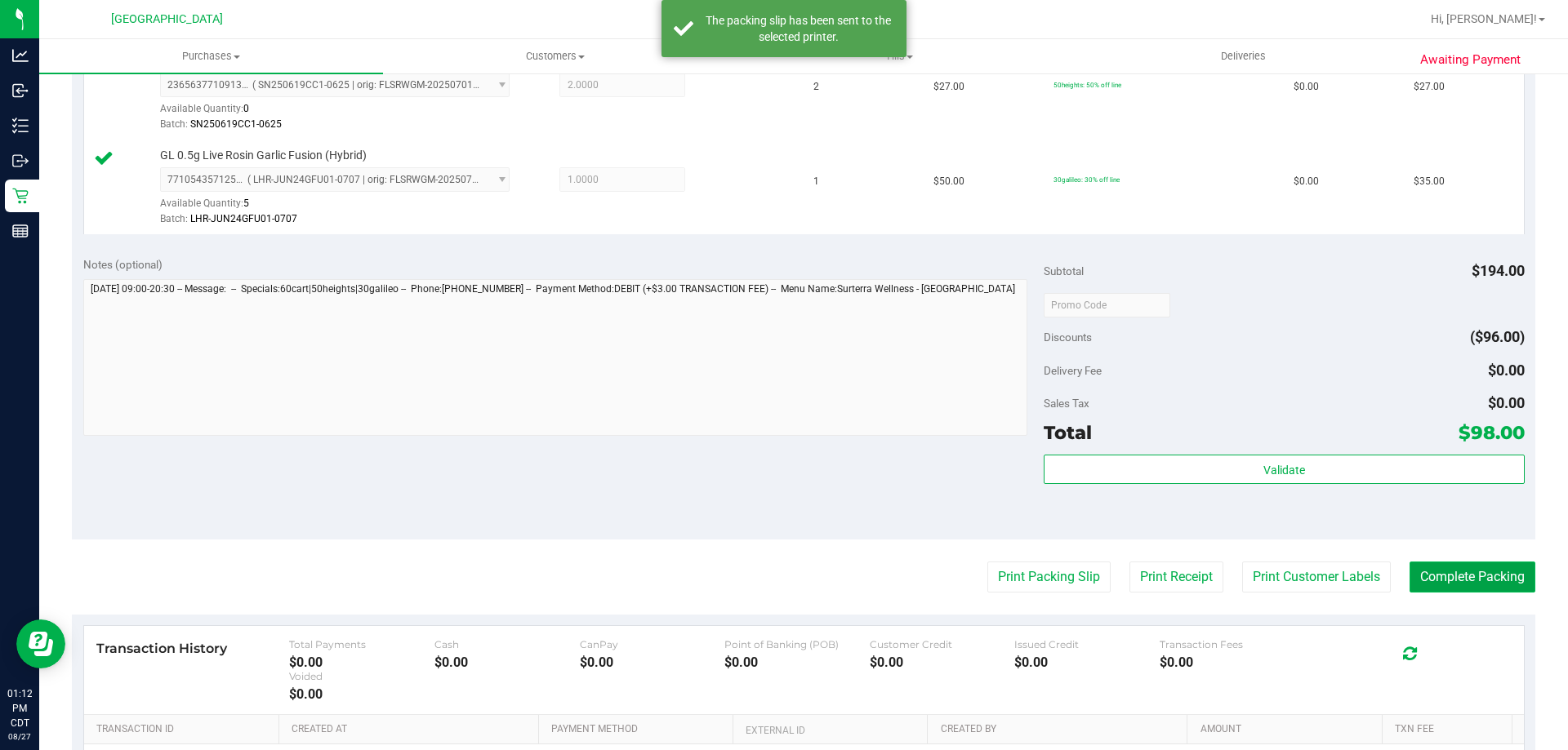
click at [1449, 575] on button "Complete Packing" at bounding box center [1472, 577] width 126 height 31
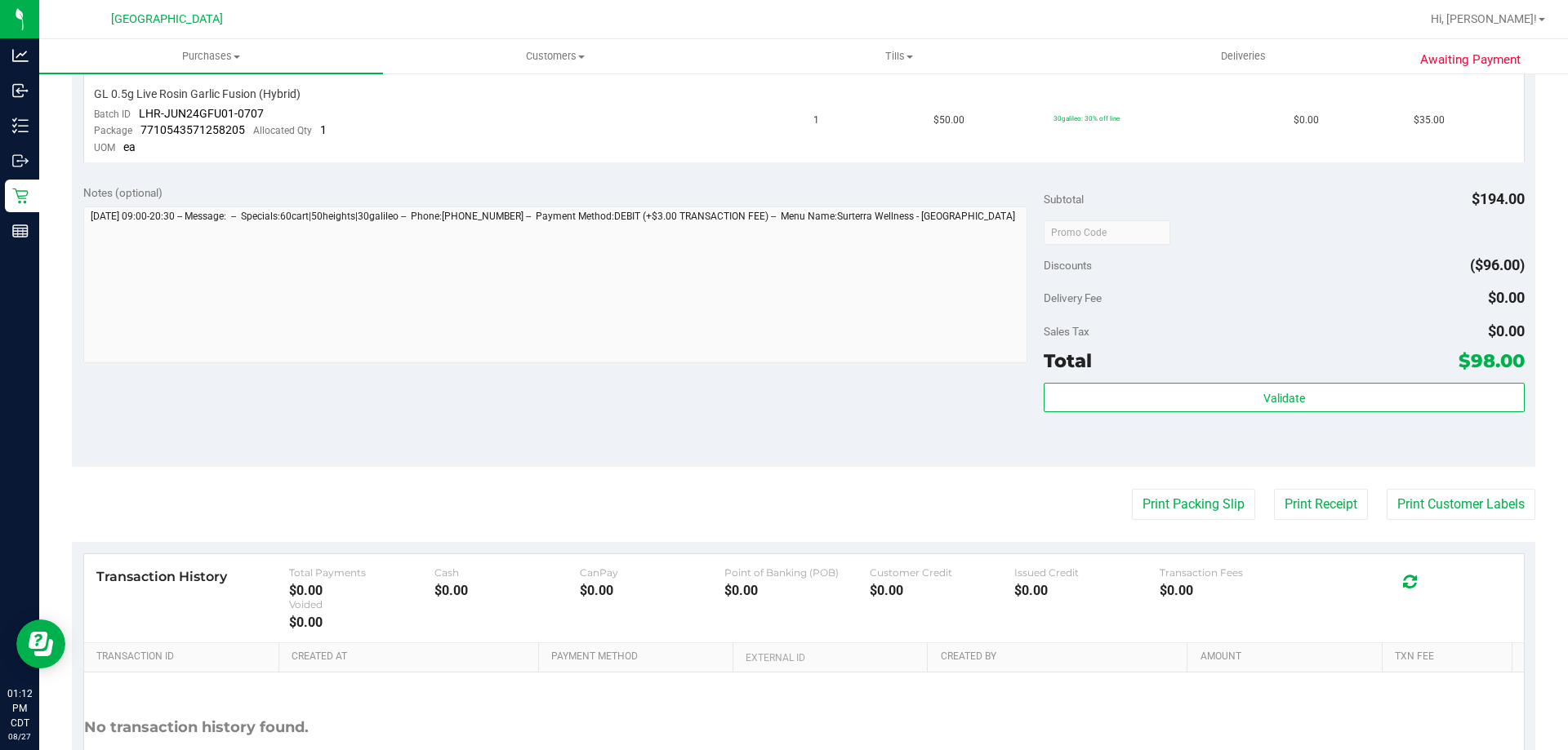
scroll to position [735, 0]
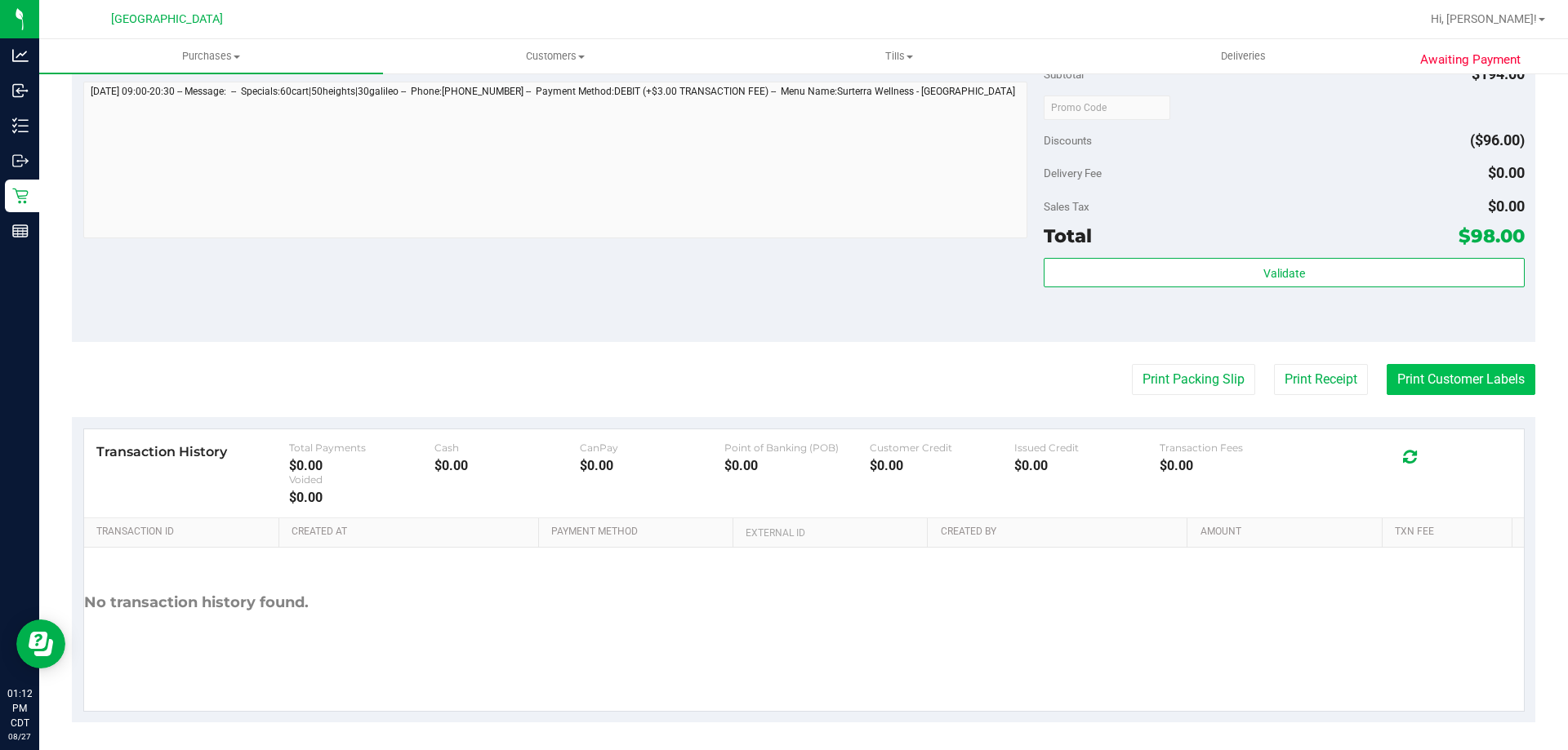
click at [1410, 384] on button "Print Customer Labels" at bounding box center [1461, 379] width 148 height 31
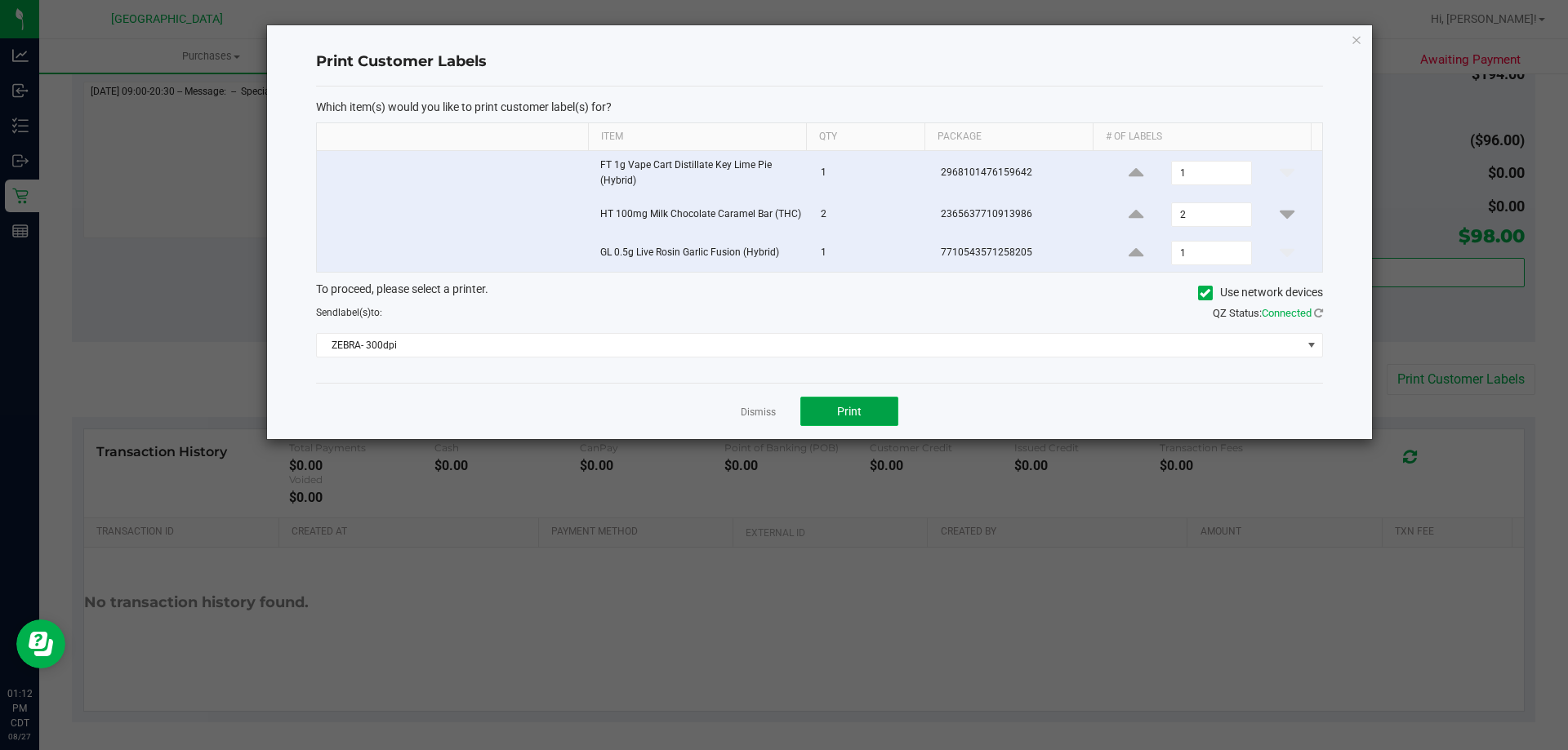
click at [863, 401] on button "Print" at bounding box center [849, 412] width 98 height 30
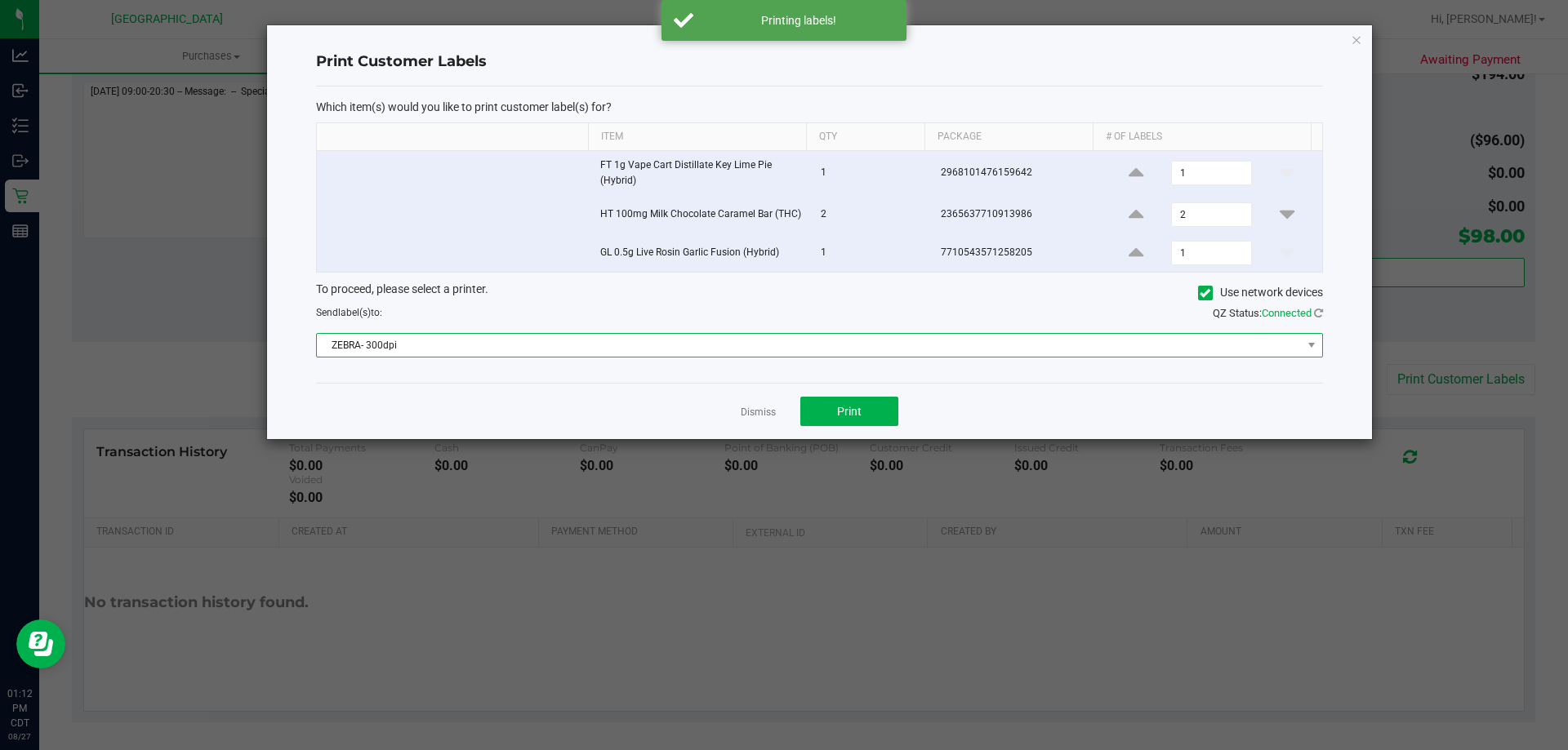
click at [817, 352] on span "ZEBRA- 300dpi" at bounding box center [809, 345] width 985 height 23
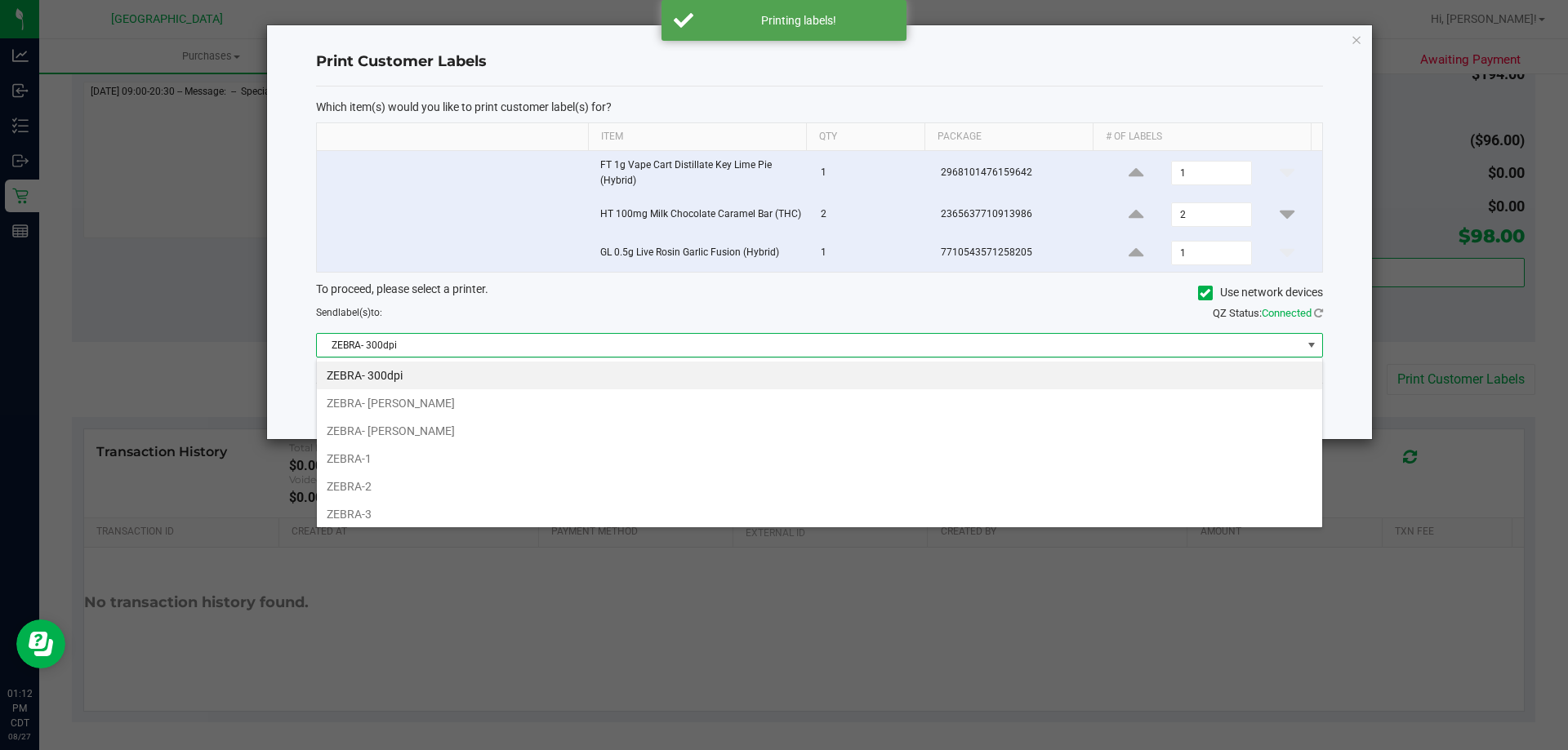
scroll to position [24, 1006]
click at [515, 453] on li "ZEBRA-1" at bounding box center [820, 459] width 1005 height 28
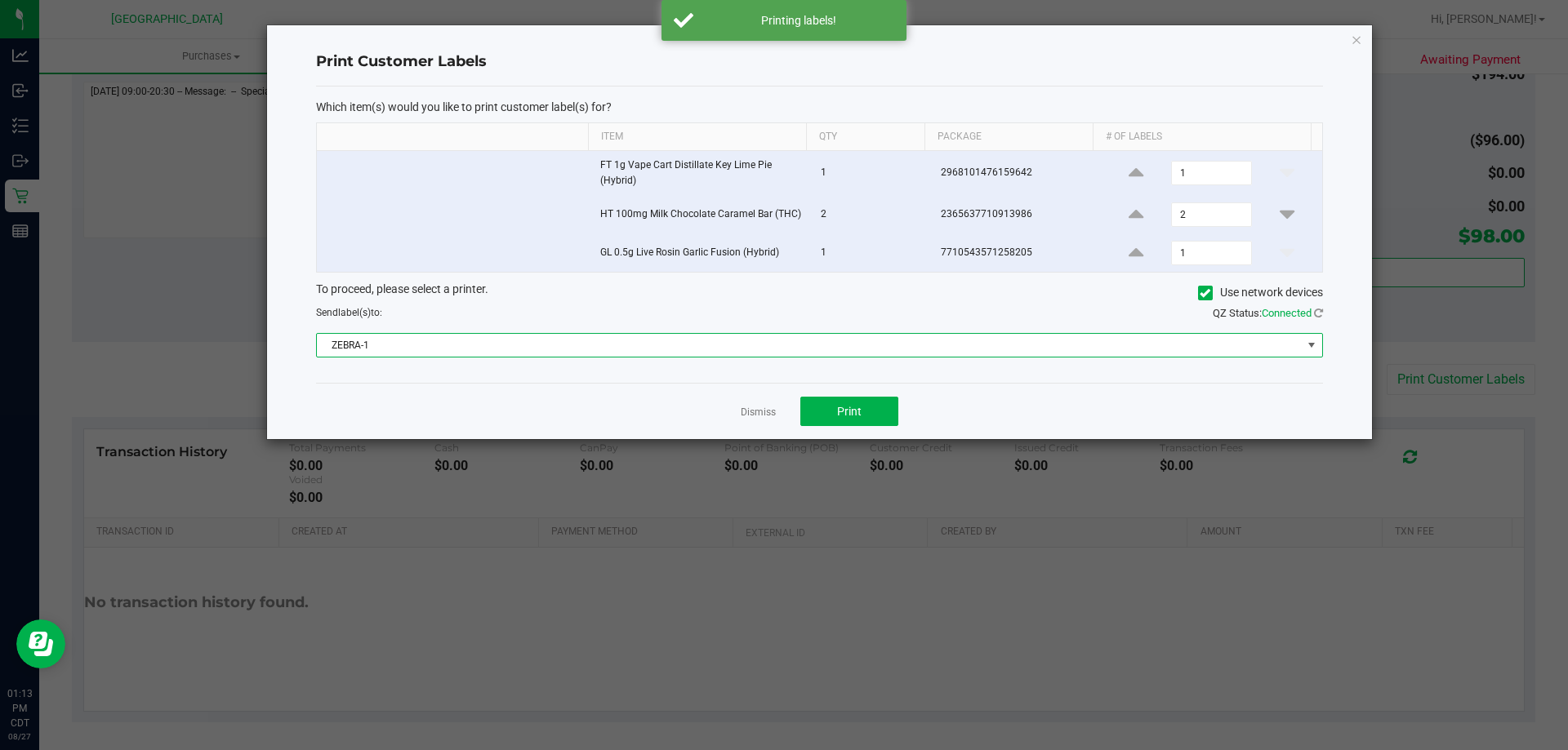
click at [827, 393] on div "Dismiss Print" at bounding box center [820, 411] width 1007 height 57
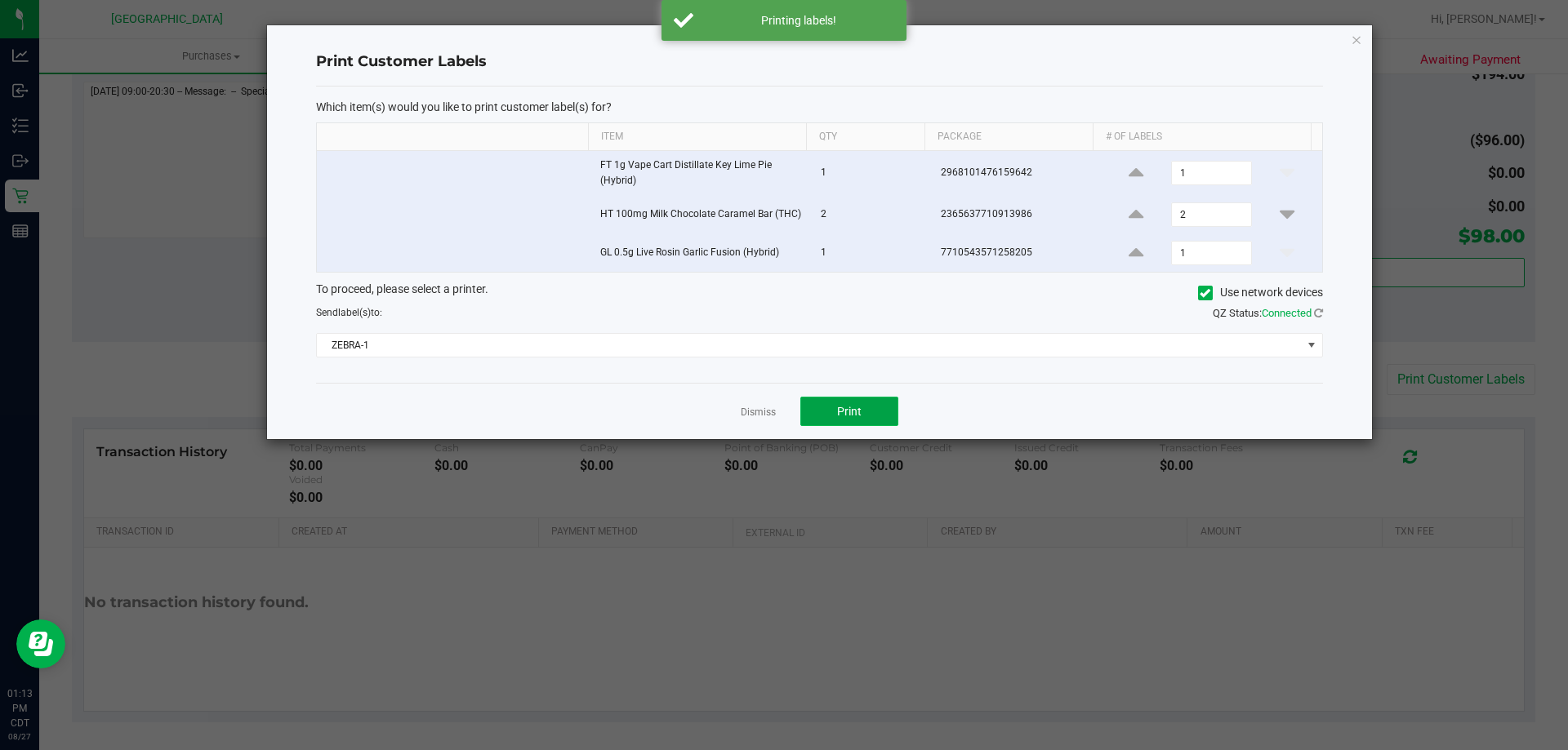
click at [829, 400] on button "Print" at bounding box center [849, 412] width 98 height 30
click at [759, 413] on link "Dismiss" at bounding box center [759, 413] width 35 height 14
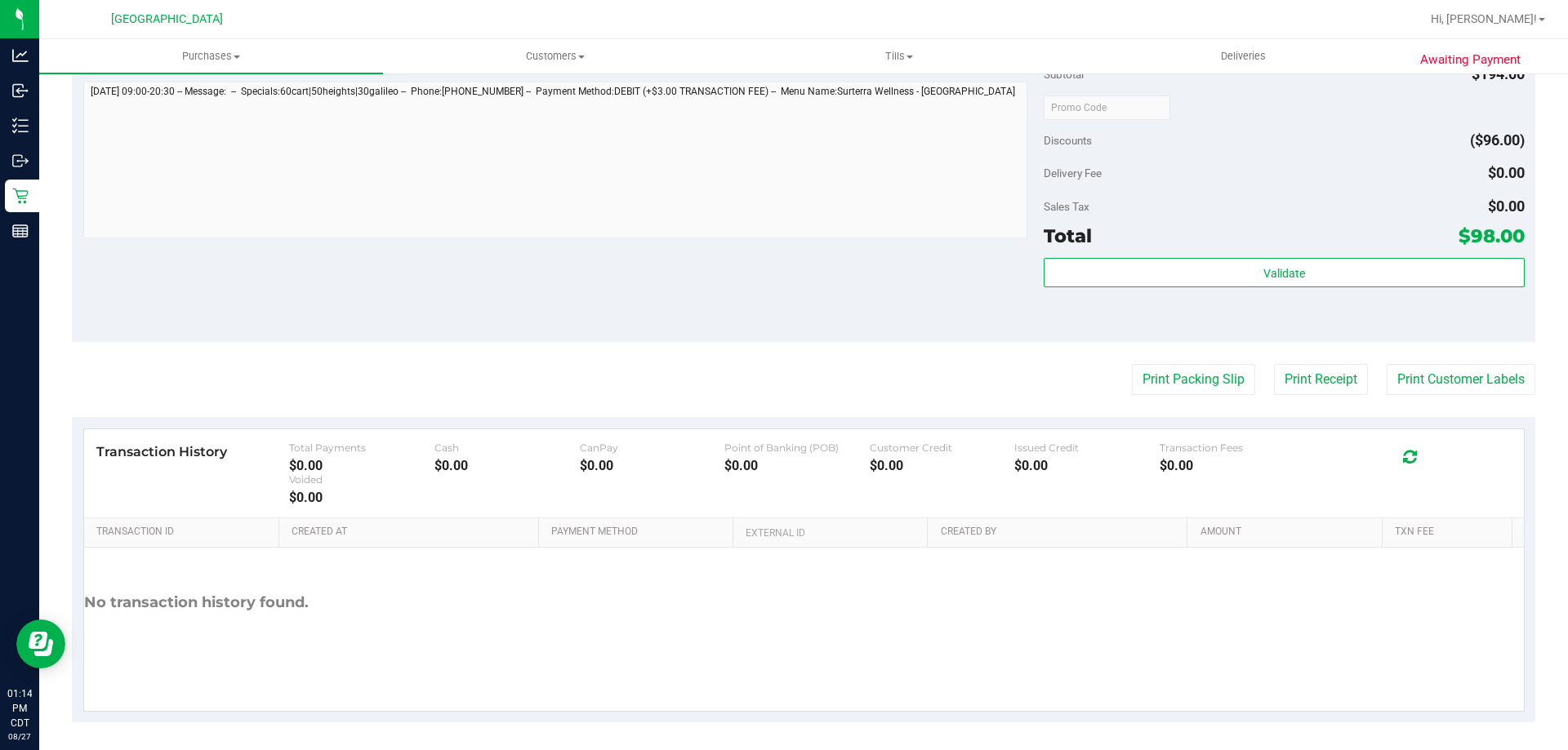
scroll to position [489, 0]
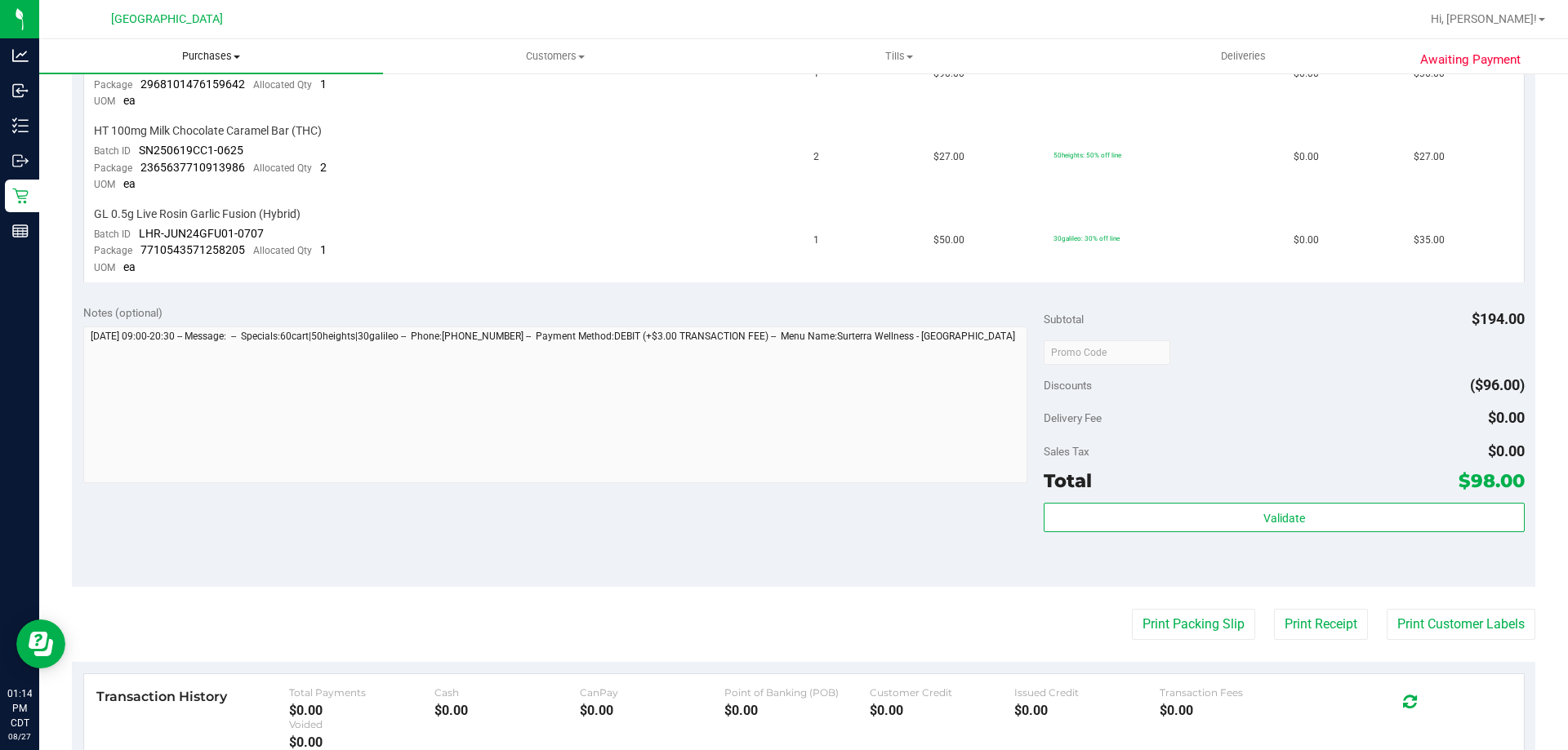
click at [195, 51] on span "Purchases" at bounding box center [210, 57] width 344 height 15
click at [167, 113] on li "Fulfillment" at bounding box center [210, 118] width 344 height 19
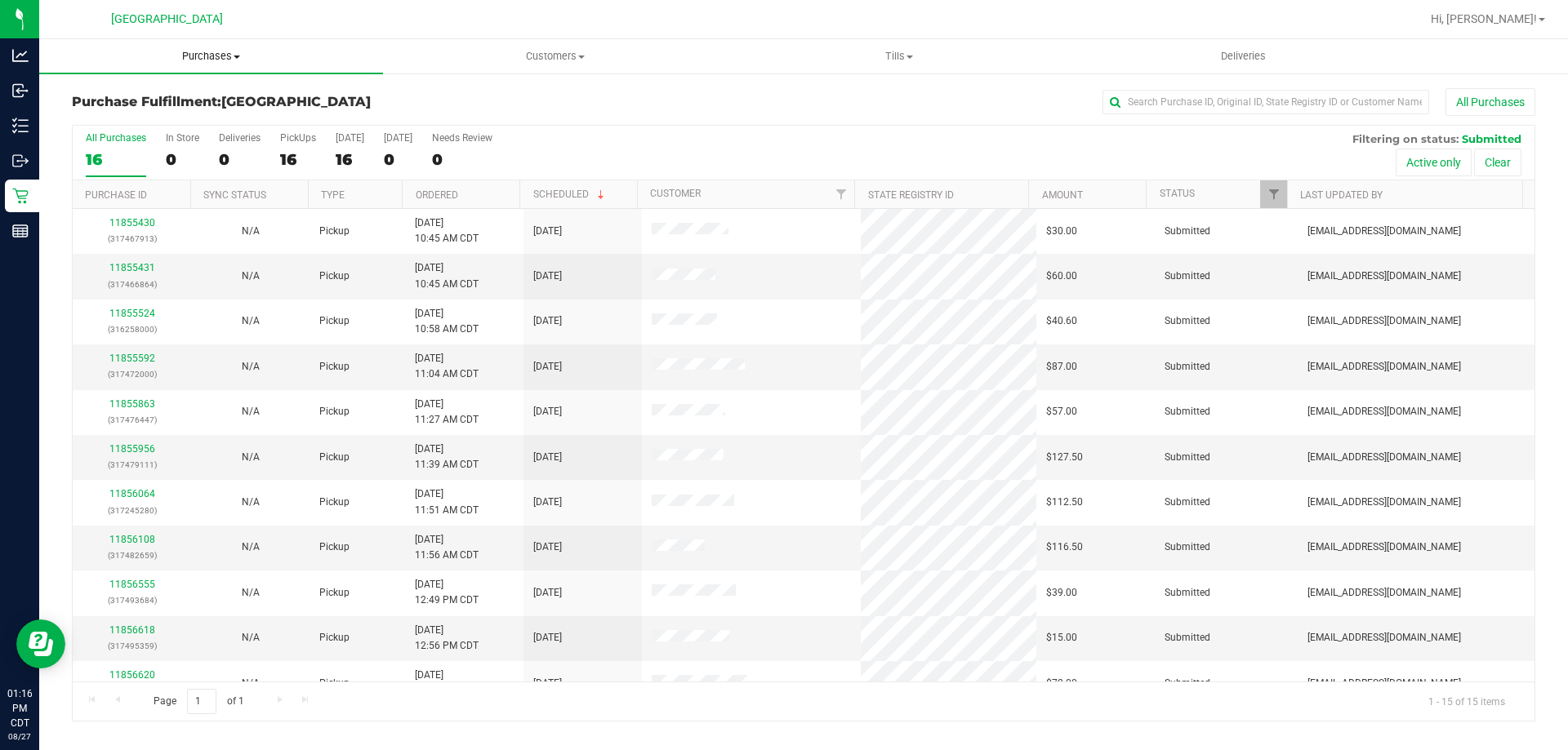
click at [213, 55] on span "Purchases" at bounding box center [210, 57] width 344 height 15
click at [182, 115] on li "Fulfillment" at bounding box center [210, 118] width 344 height 19
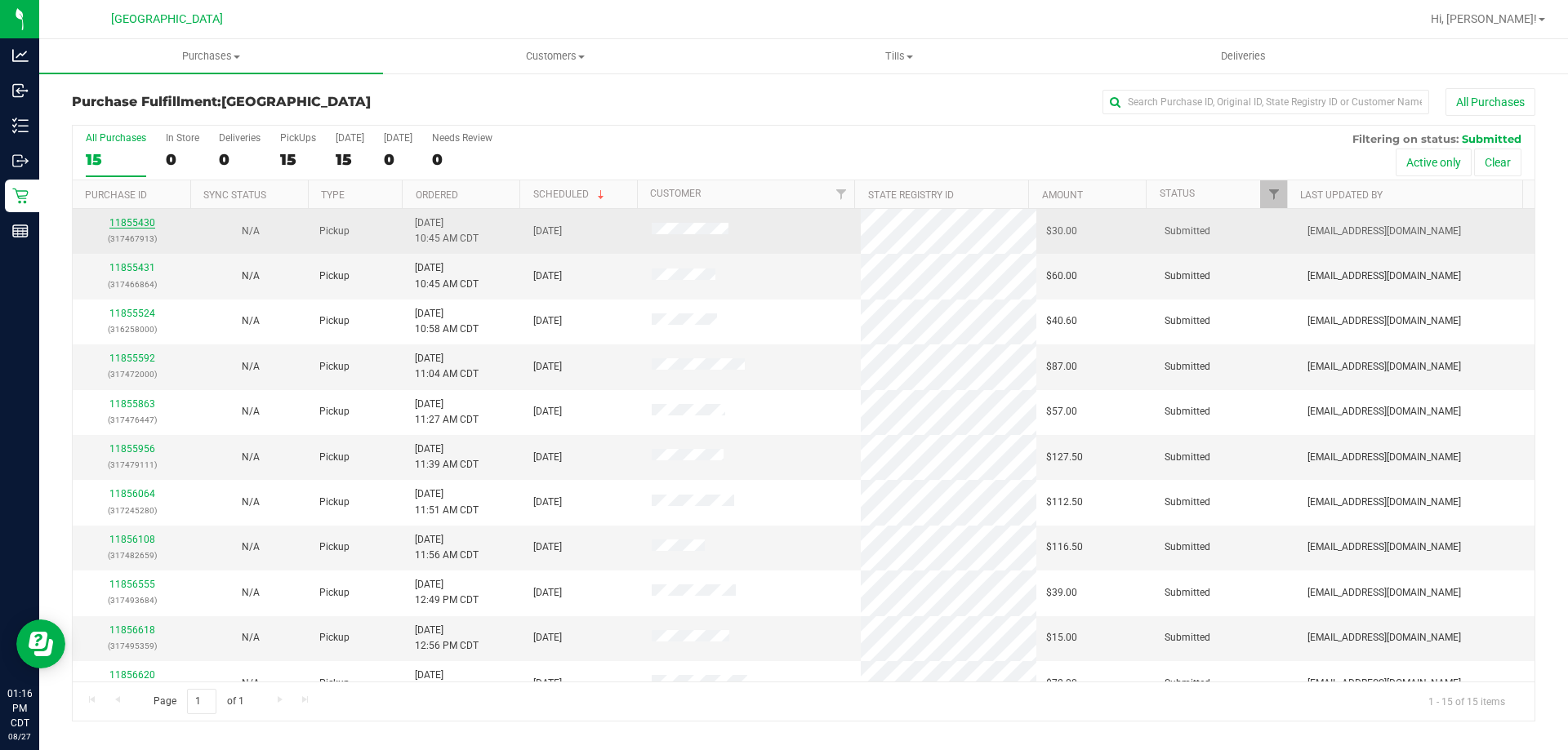
click at [141, 225] on link "11855430" at bounding box center [132, 222] width 45 height 11
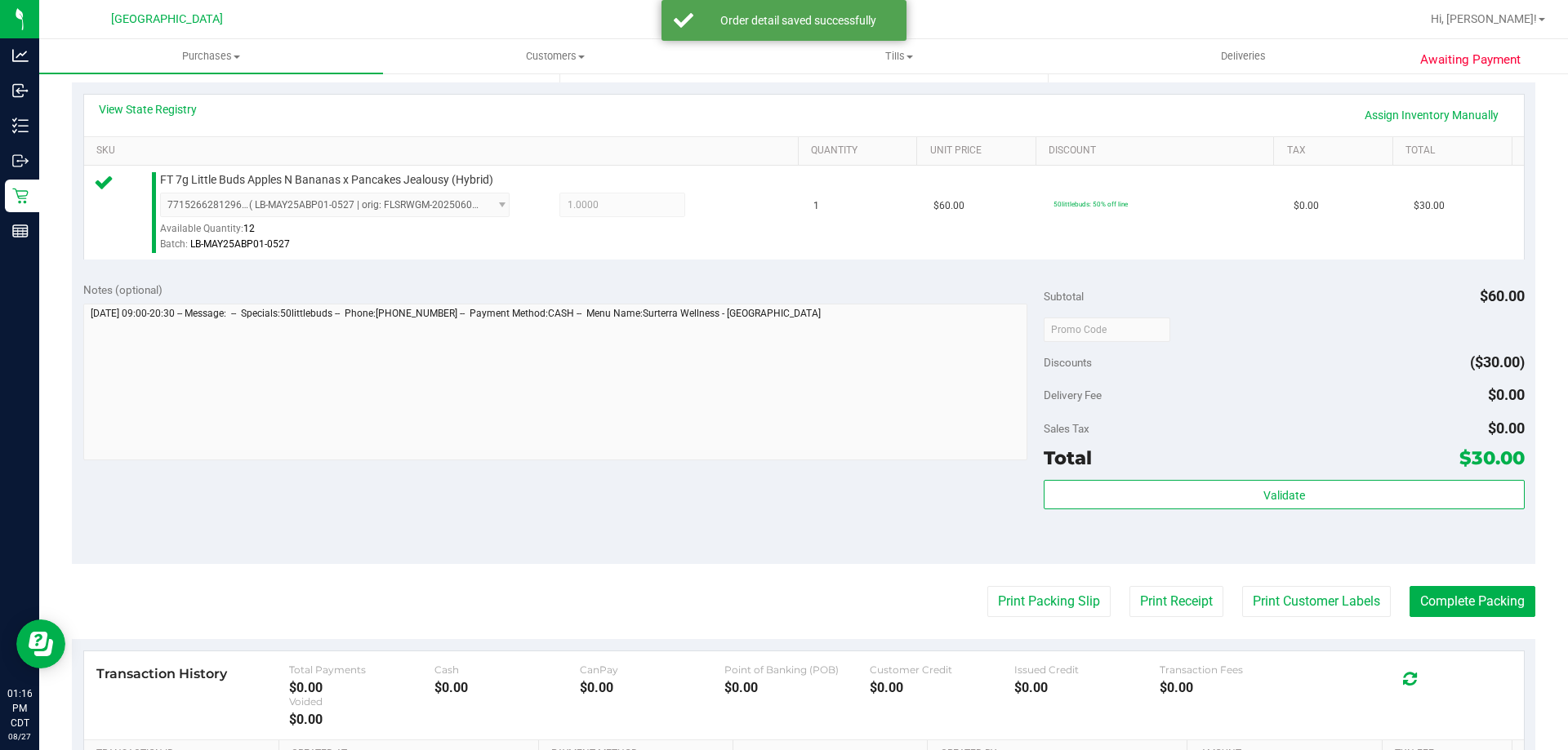
scroll to position [408, 0]
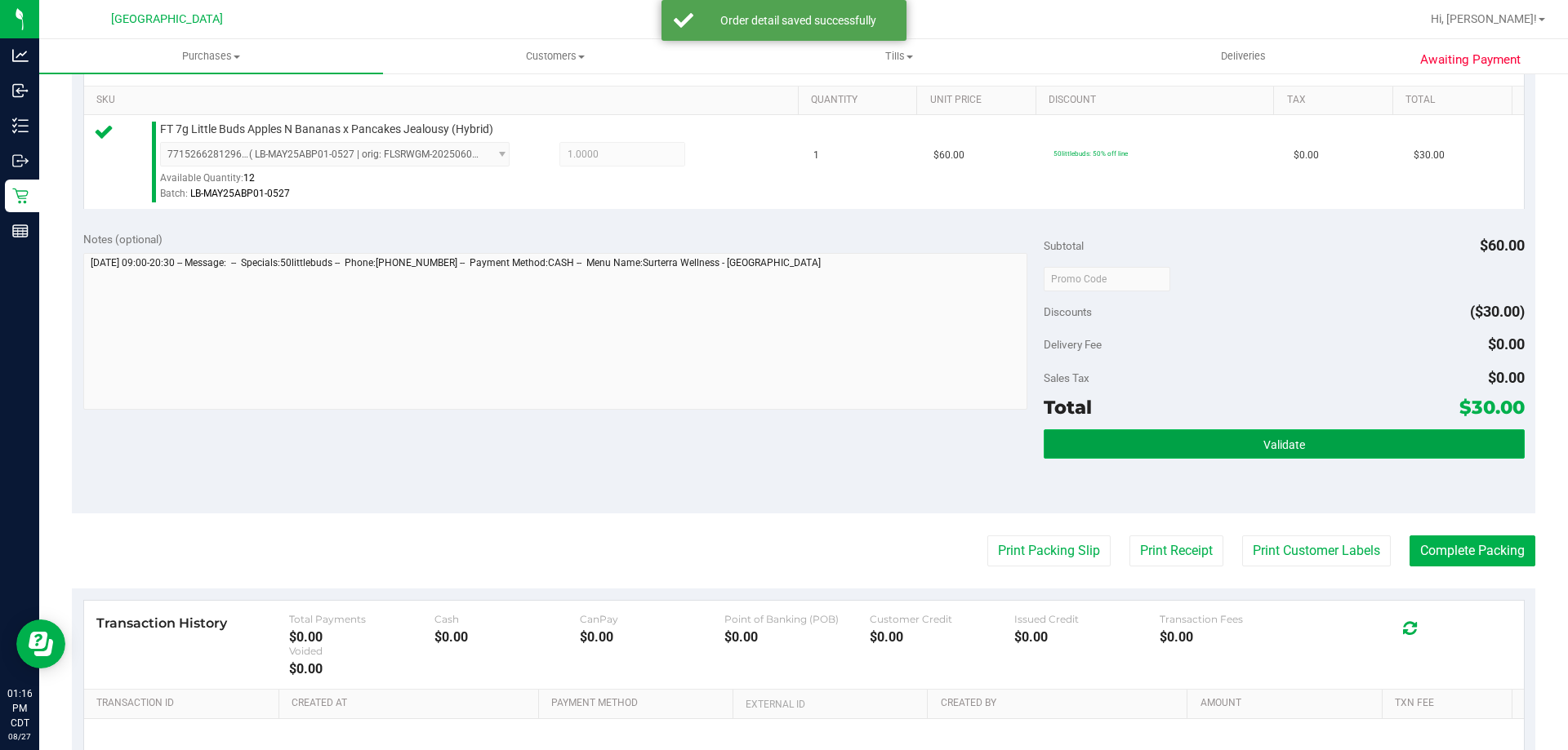
click at [1232, 455] on button "Validate" at bounding box center [1284, 444] width 480 height 30
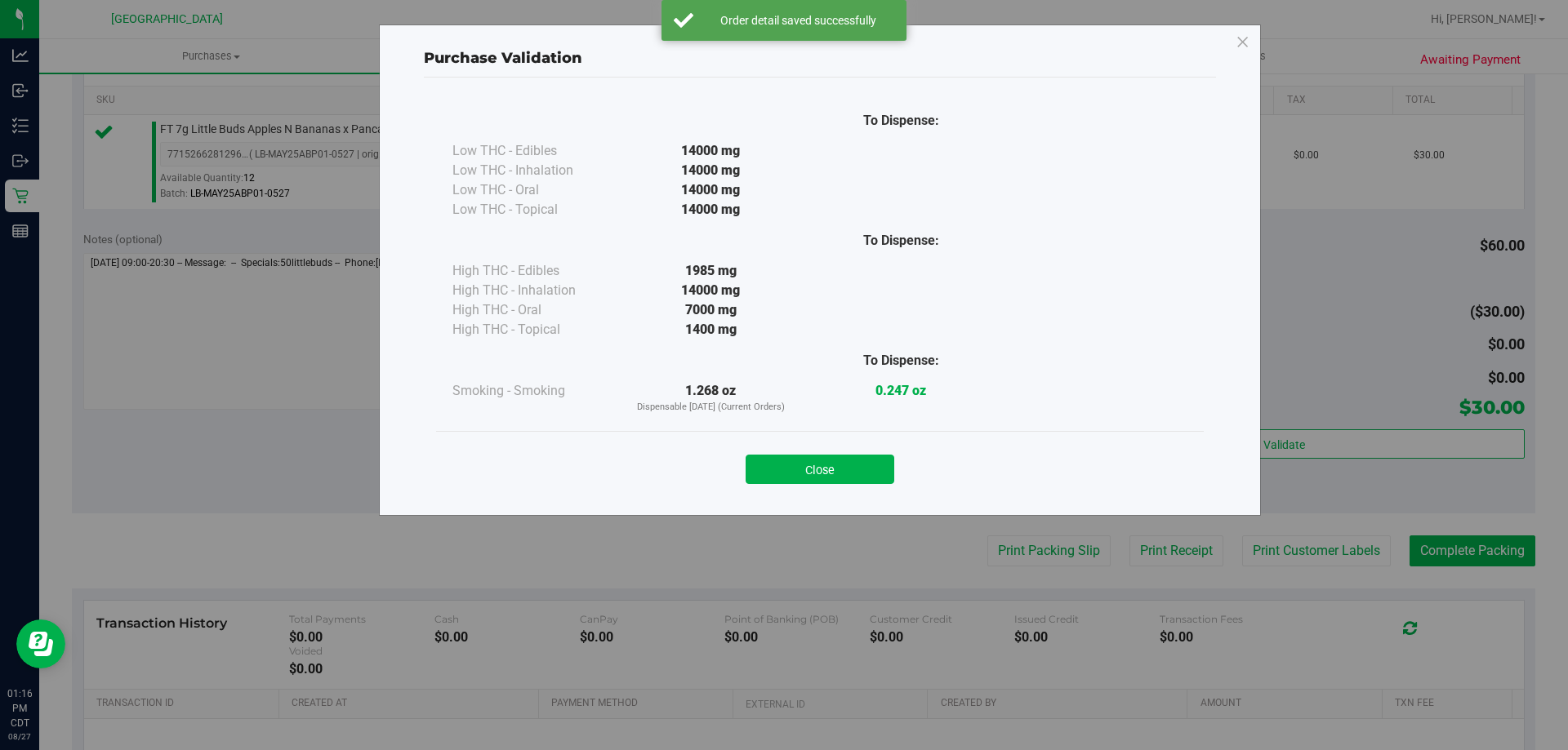
click at [830, 485] on div "Close" at bounding box center [820, 464] width 768 height 66
click at [839, 475] on button "Close" at bounding box center [820, 470] width 148 height 30
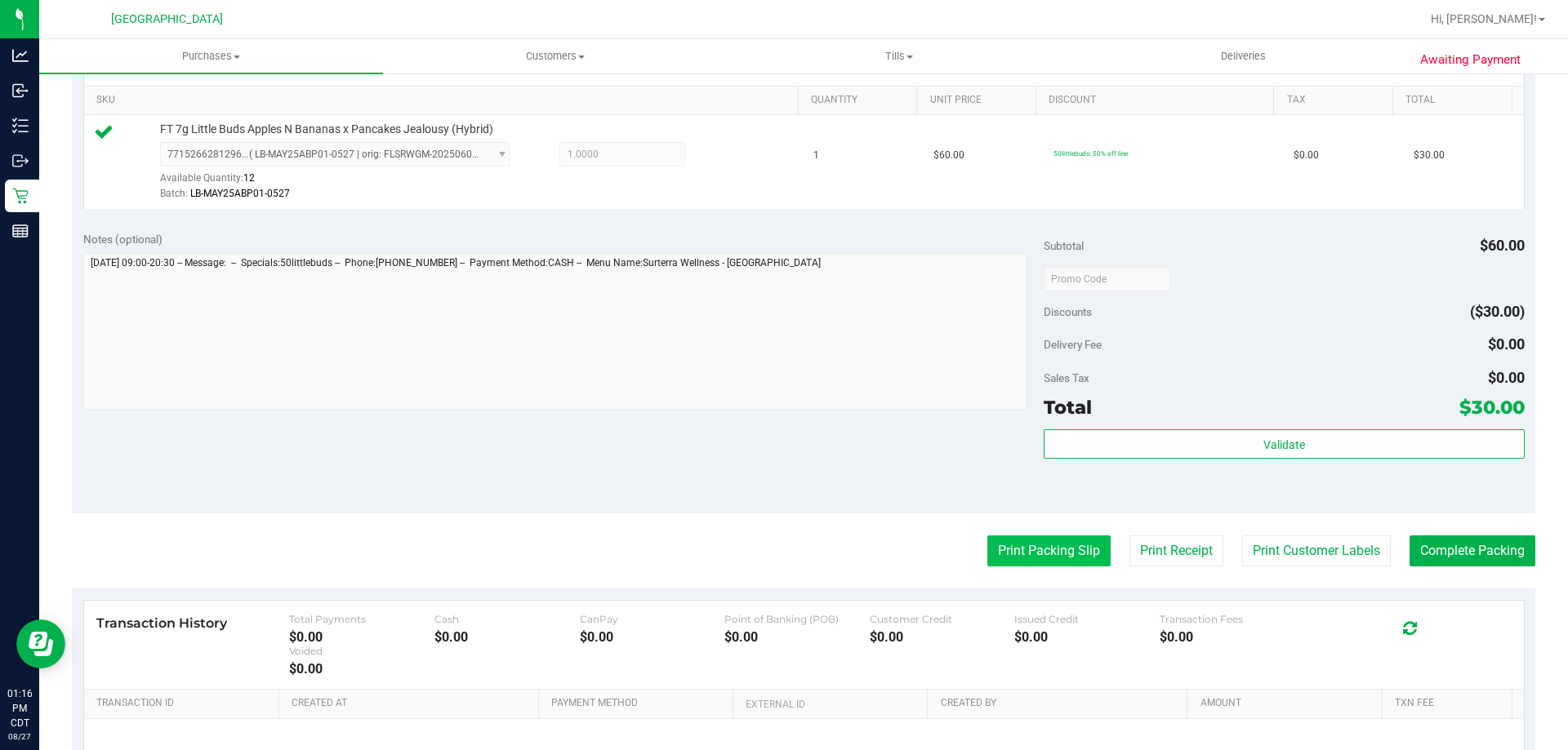
click at [1030, 557] on button "Print Packing Slip" at bounding box center [1049, 551] width 123 height 31
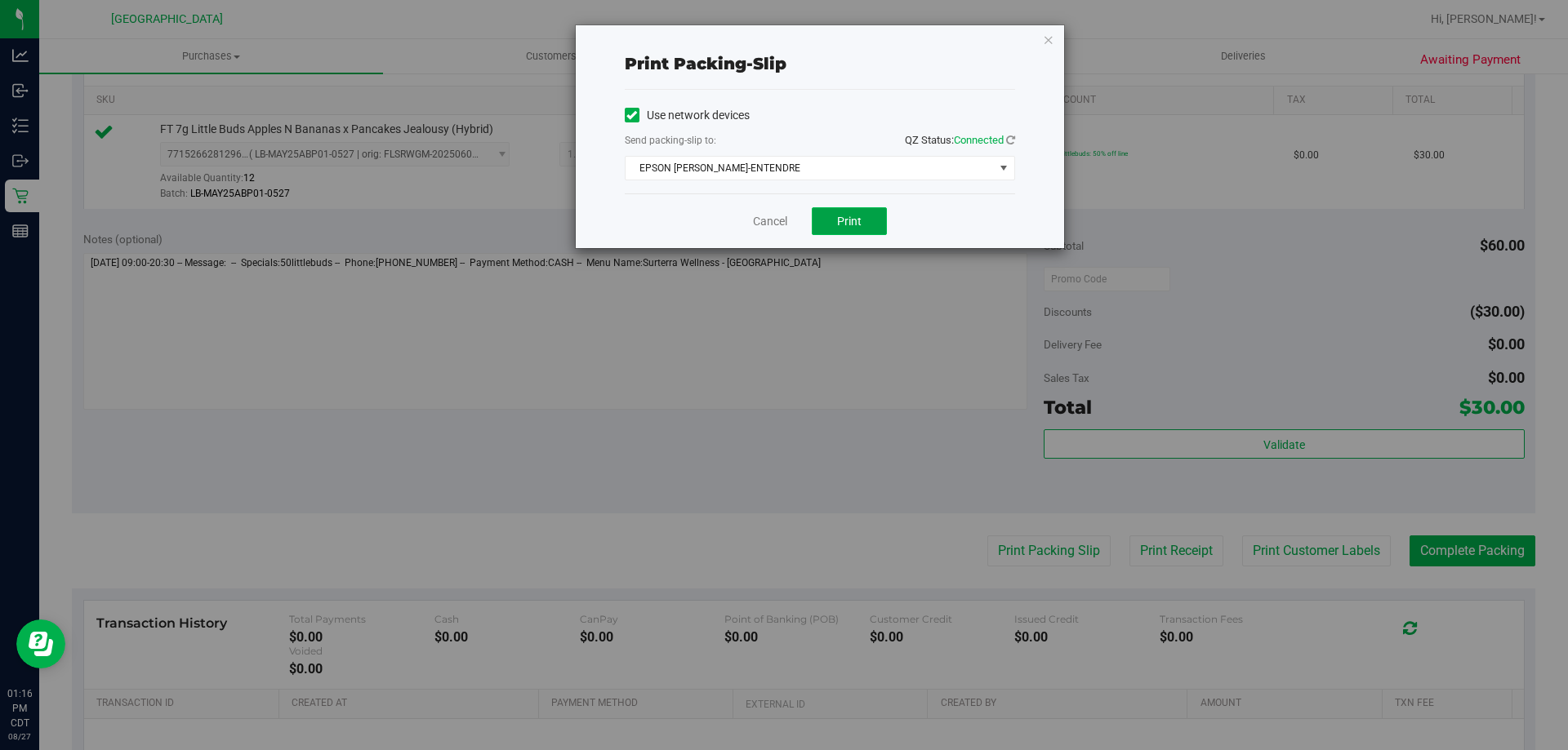
click at [878, 211] on button "Print" at bounding box center [848, 222] width 75 height 28
click at [756, 223] on link "Cancel" at bounding box center [770, 222] width 34 height 17
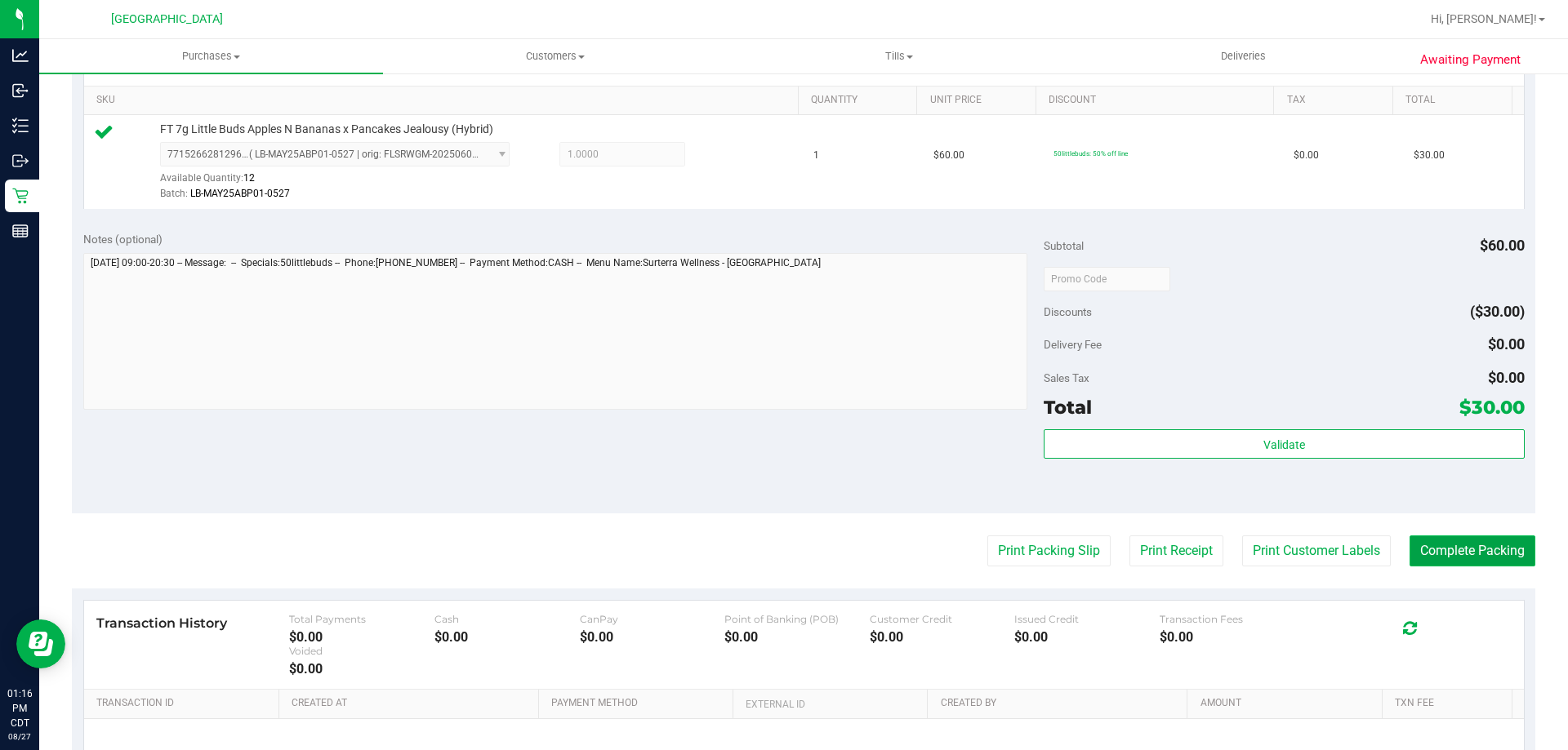
click at [1455, 557] on button "Complete Packing" at bounding box center [1472, 551] width 126 height 31
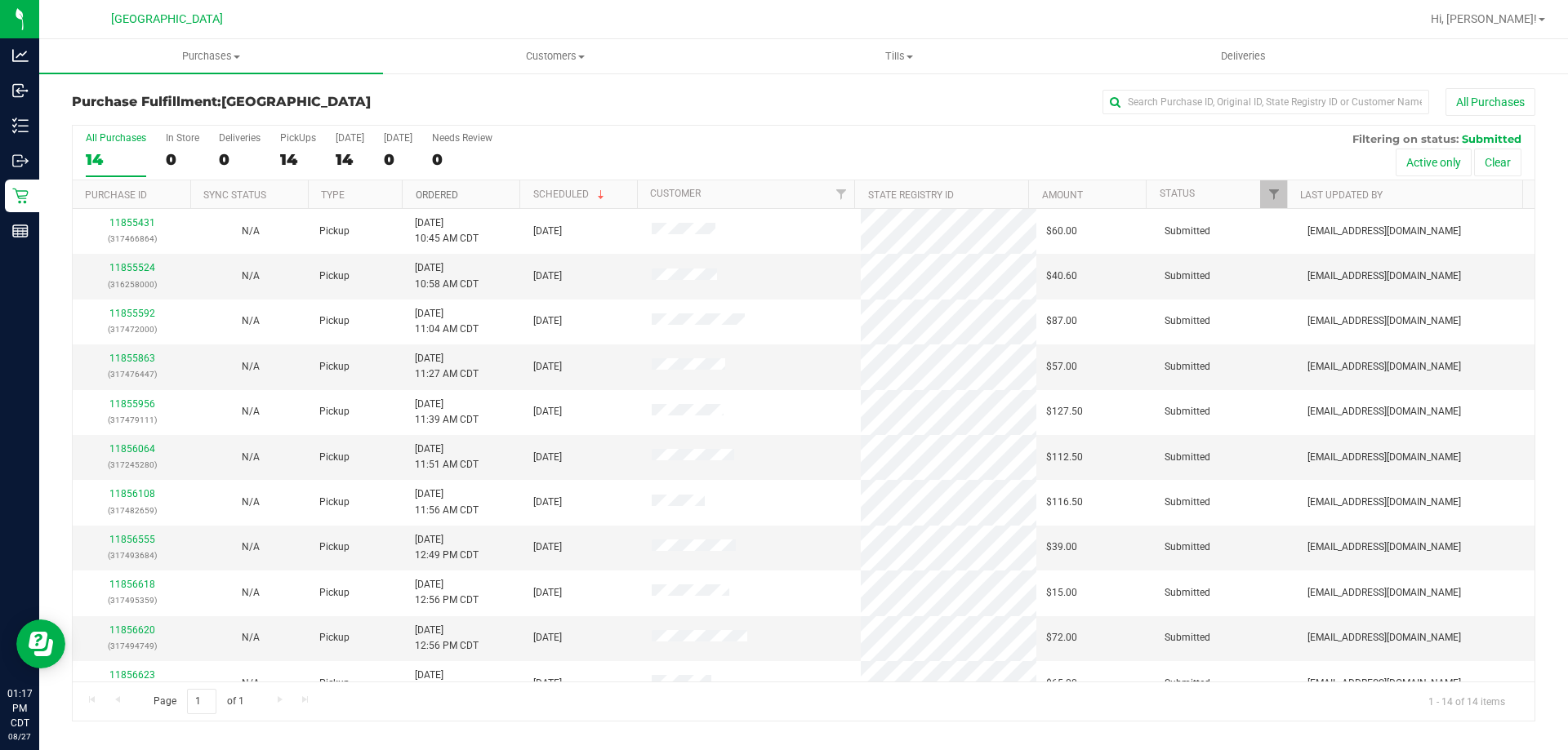
click at [443, 192] on link "Ordered" at bounding box center [437, 195] width 43 height 11
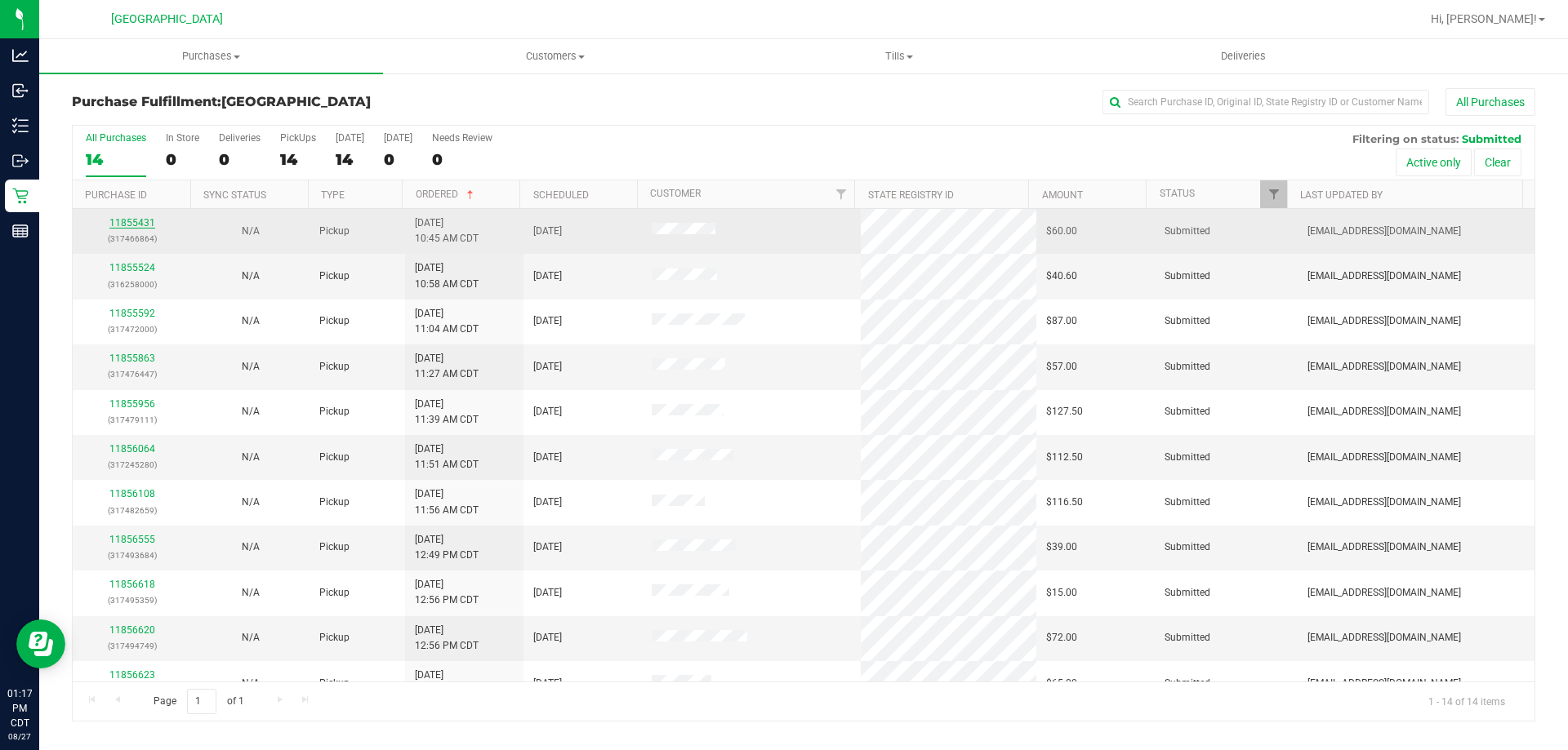
click at [120, 228] on link "11855431" at bounding box center [132, 222] width 45 height 11
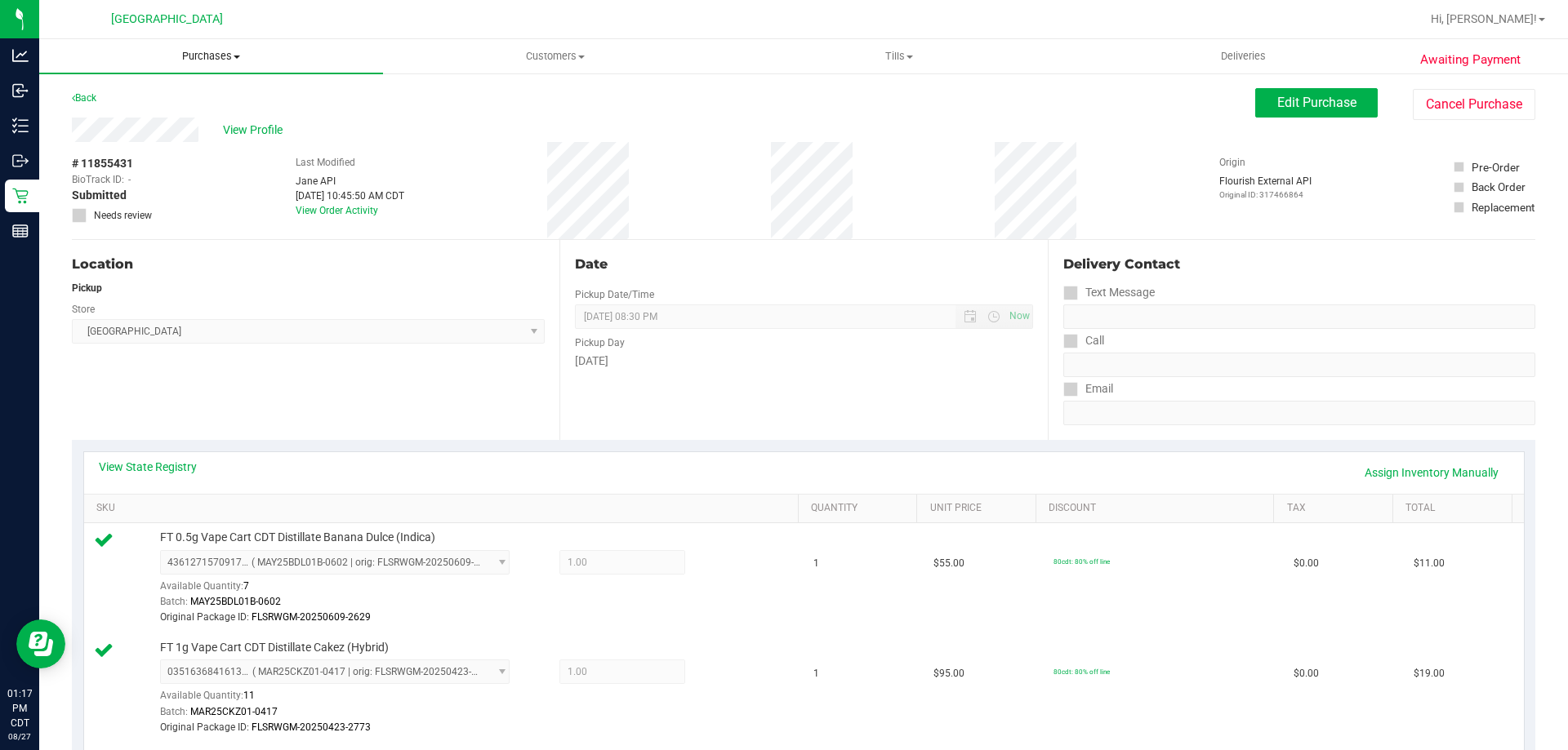
click at [220, 57] on span "Purchases" at bounding box center [210, 57] width 344 height 15
click at [191, 114] on li "Fulfillment" at bounding box center [210, 118] width 344 height 19
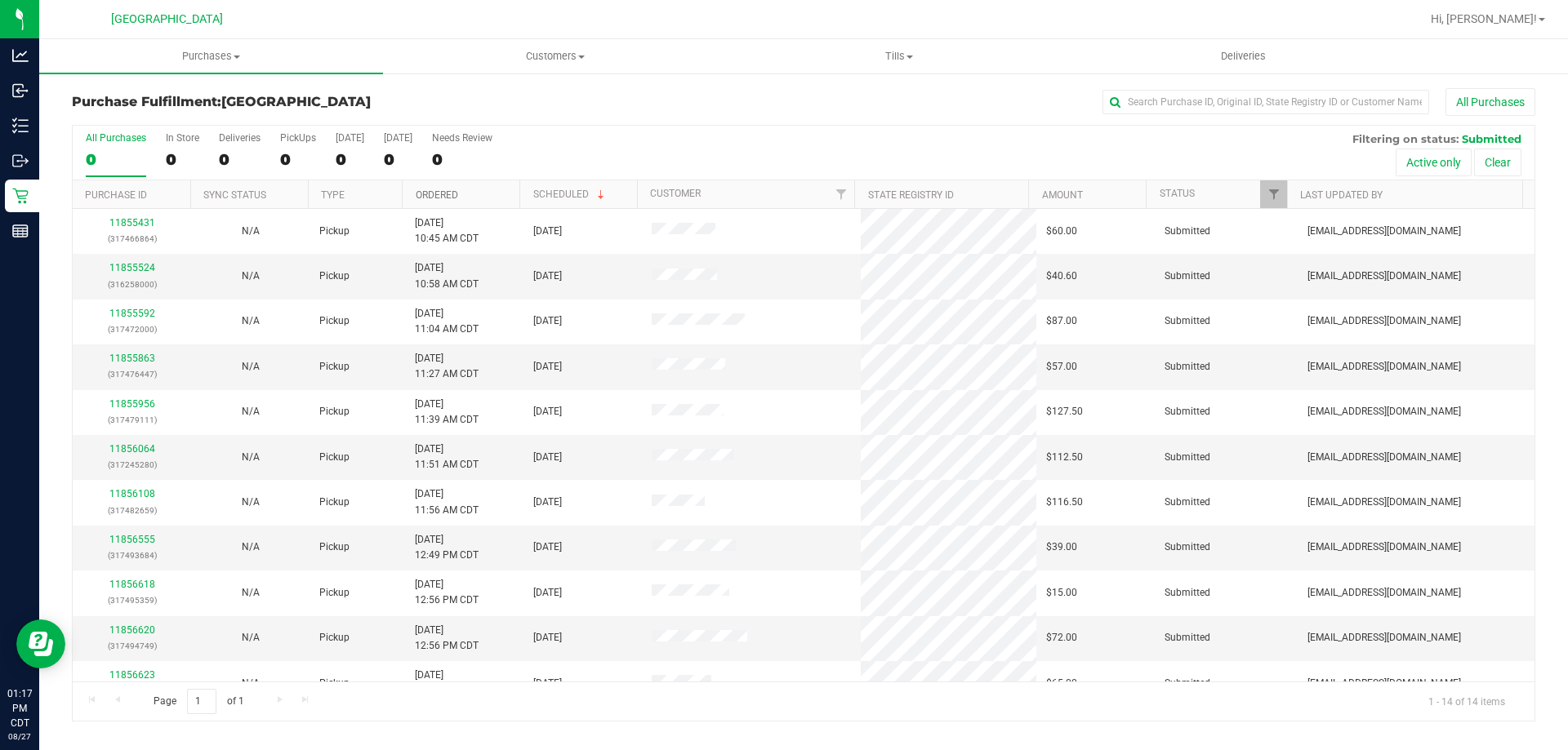
click at [427, 189] on link "Ordered" at bounding box center [437, 195] width 43 height 11
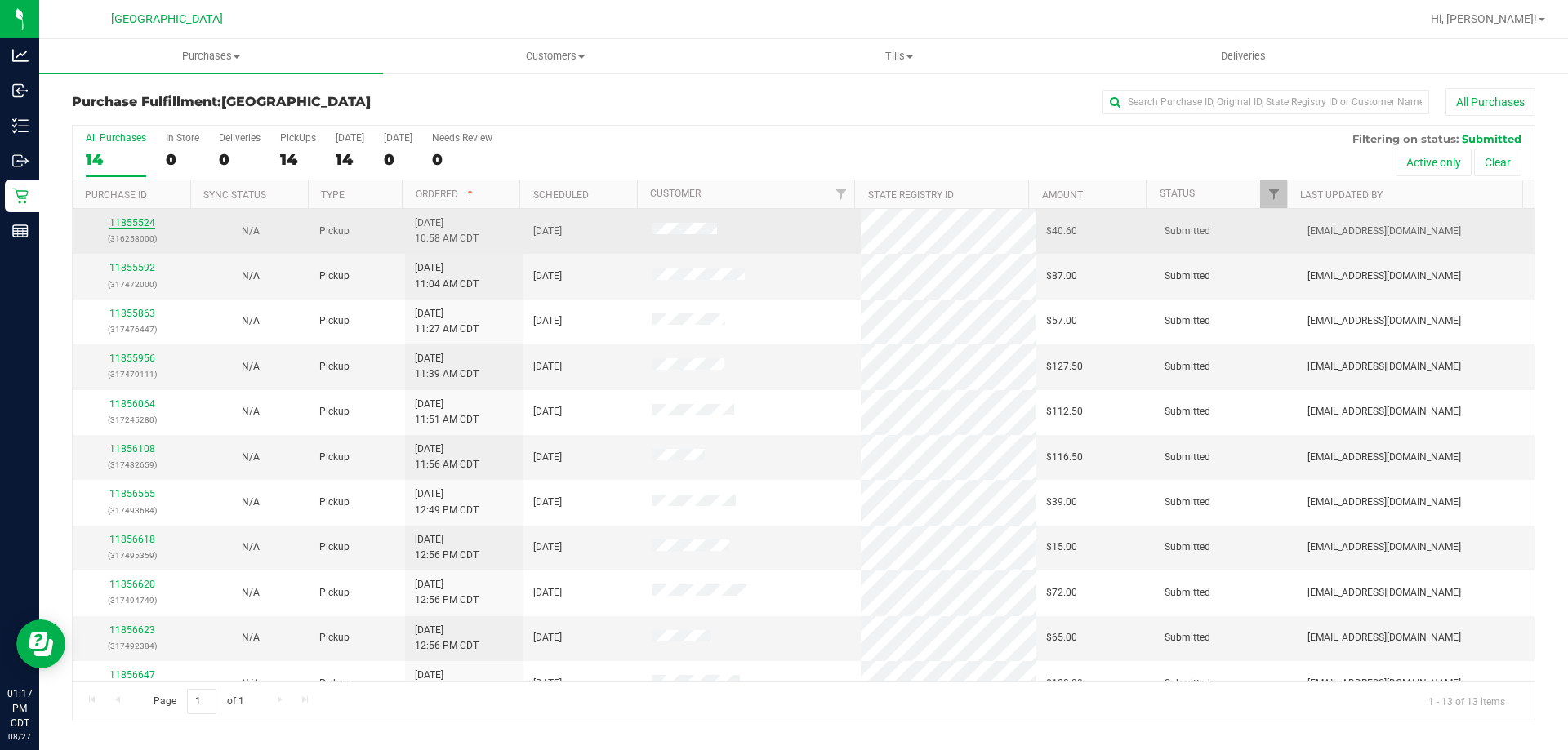
click at [132, 227] on link "11855524" at bounding box center [132, 222] width 45 height 11
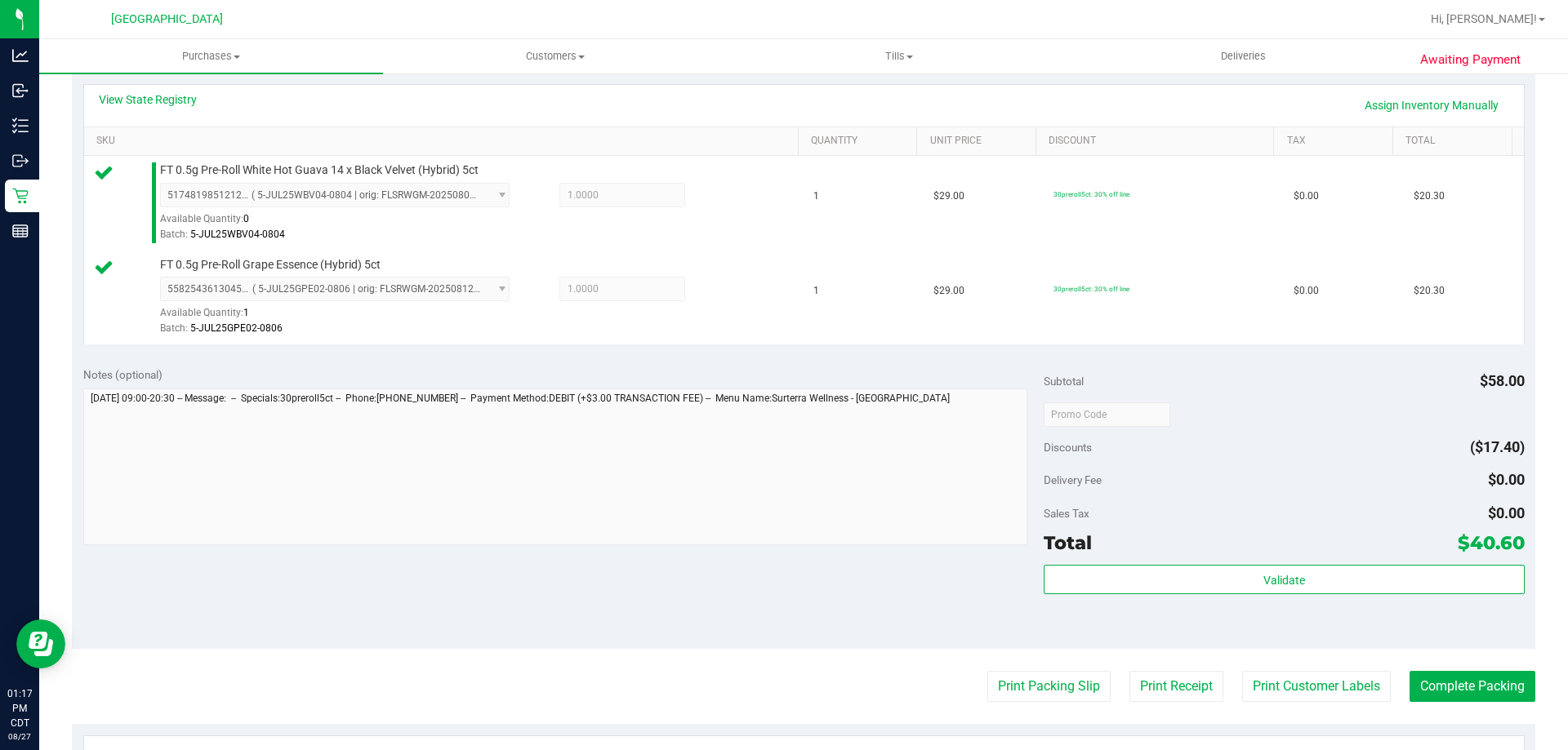
scroll to position [408, 0]
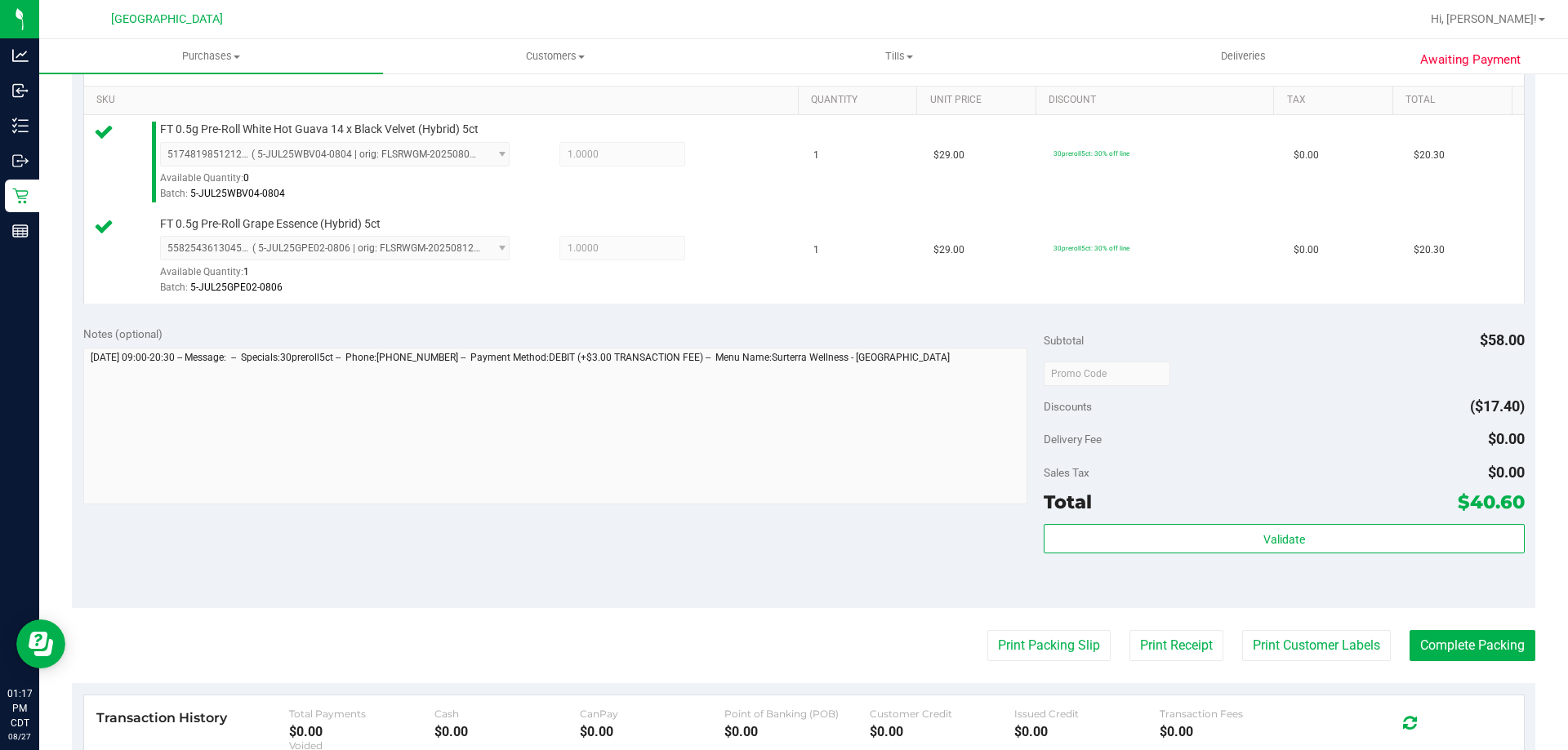
click at [1115, 522] on div "Subtotal $58.00 Discounts ($17.40) Delivery Fee $0.00 Sales Tax $0.00 Total $40…" at bounding box center [1284, 461] width 480 height 272
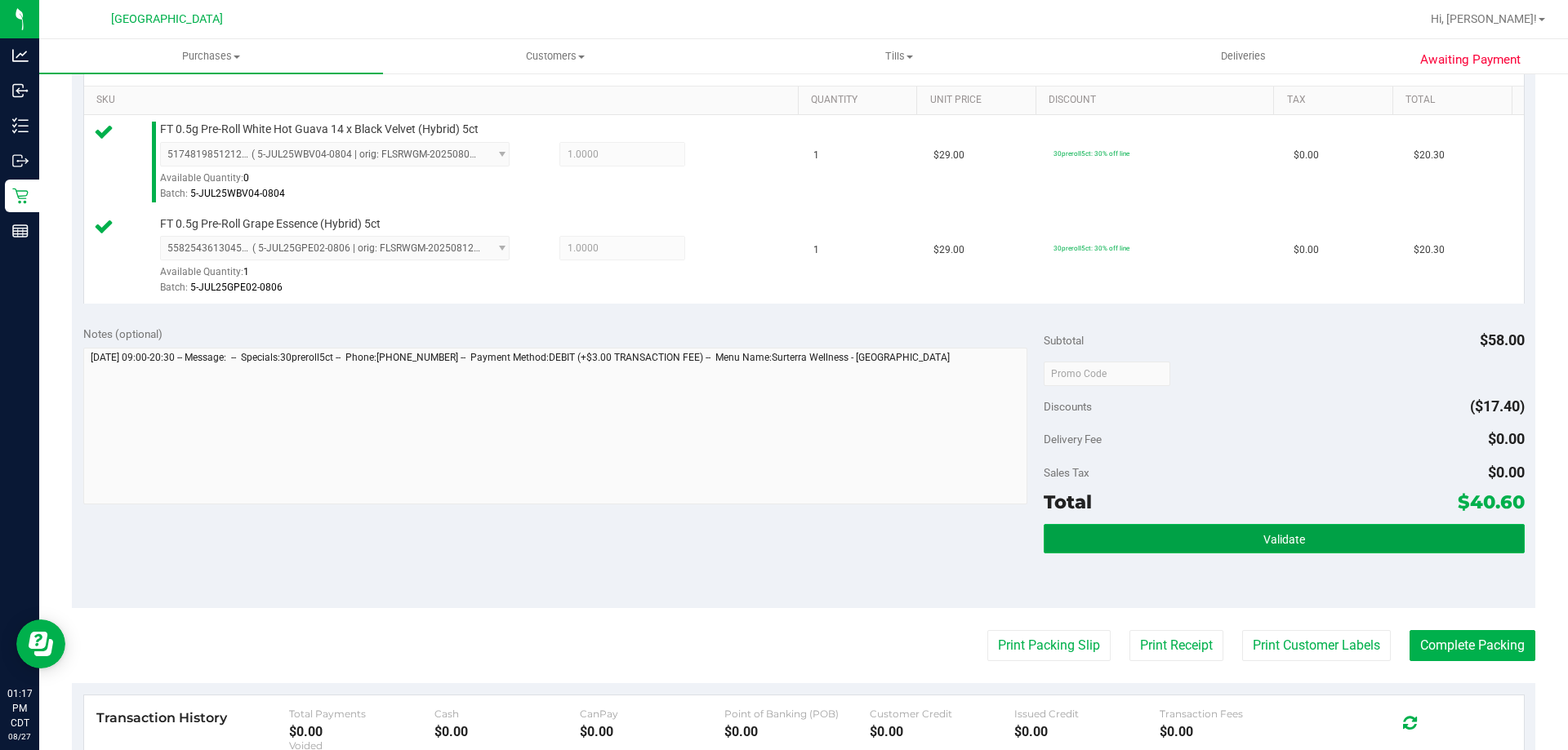
click at [1115, 537] on button "Validate" at bounding box center [1284, 539] width 480 height 30
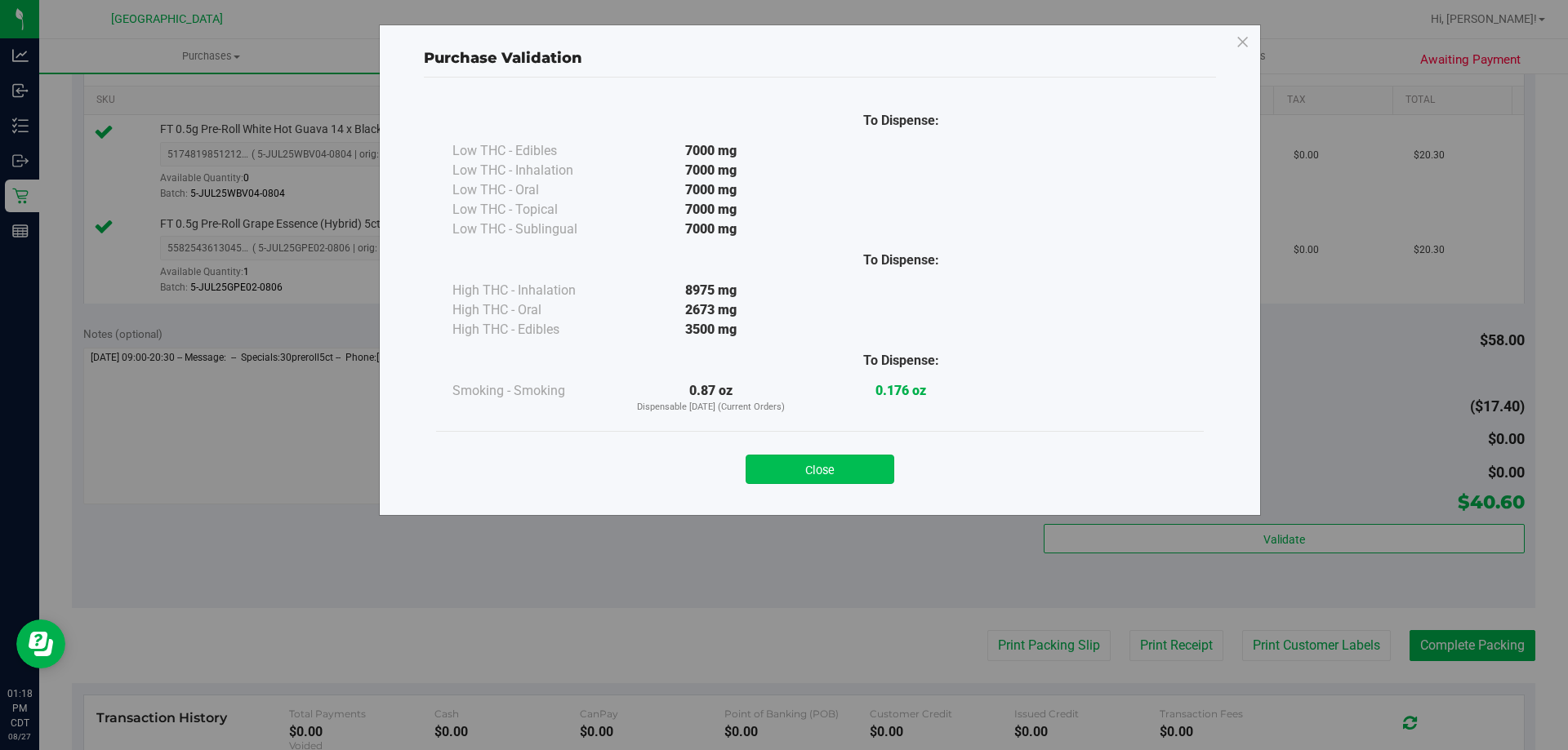
click at [784, 473] on button "Close" at bounding box center [820, 470] width 148 height 30
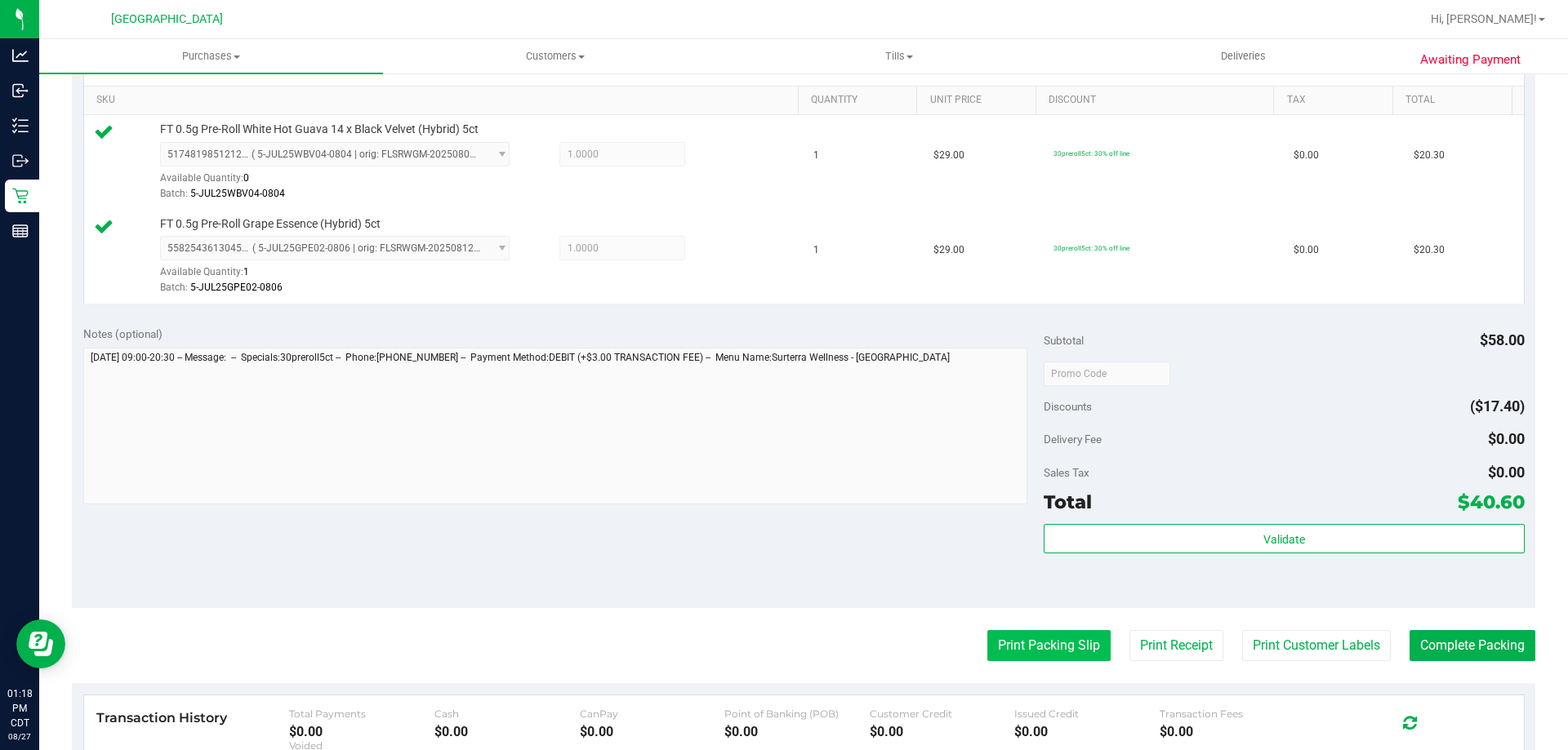
click at [1031, 656] on button "Print Packing Slip" at bounding box center [1049, 645] width 123 height 31
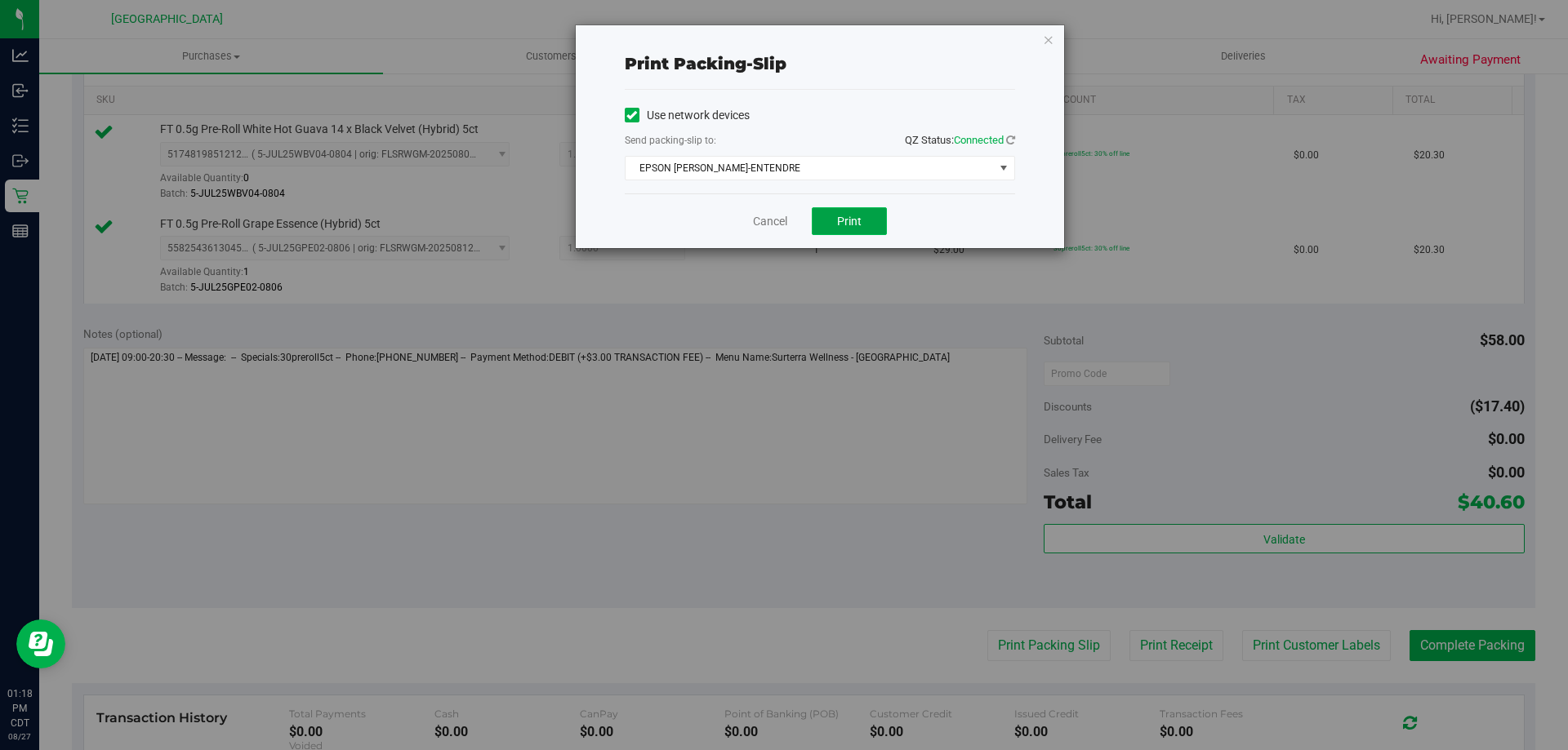
click at [860, 222] on span "Print" at bounding box center [849, 222] width 24 height 13
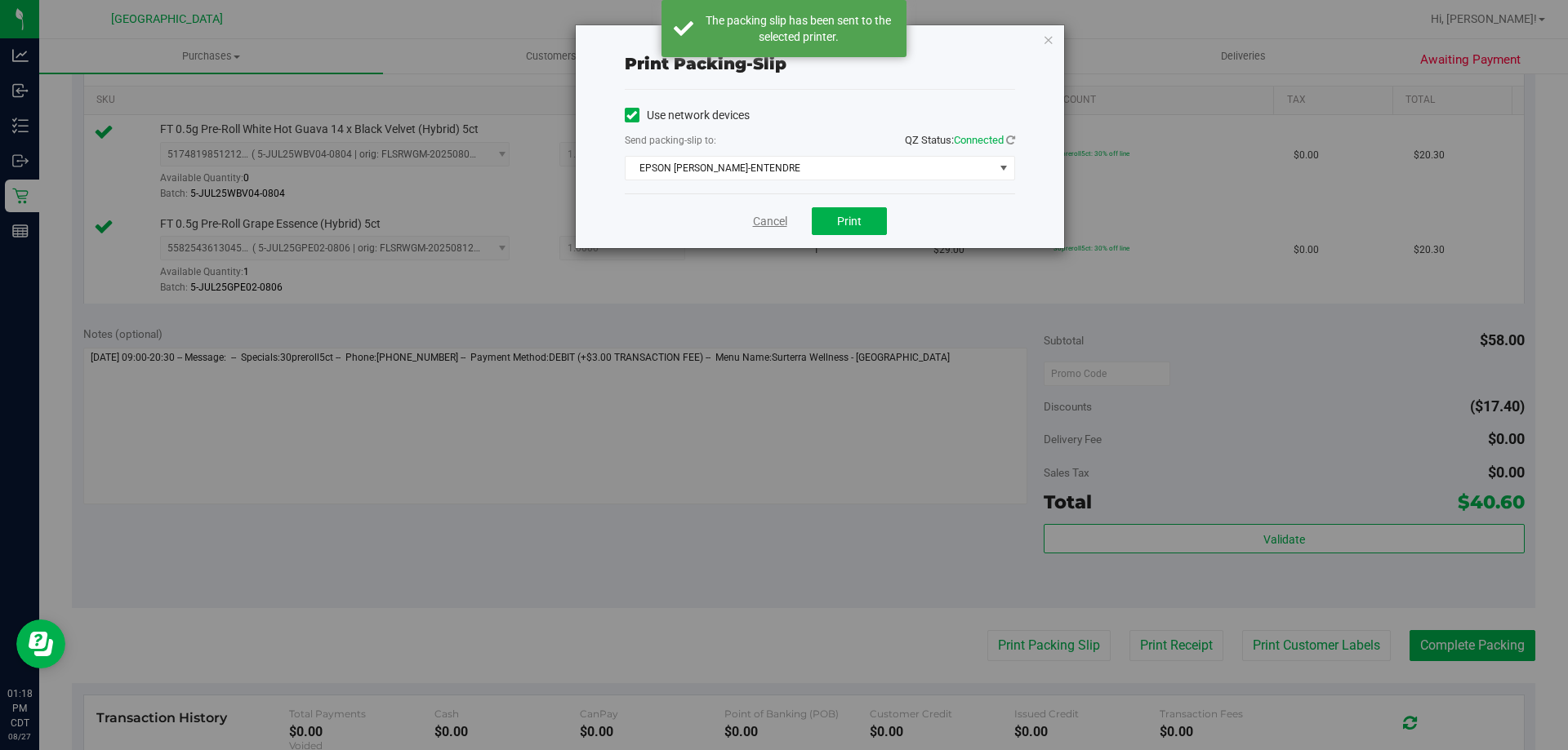
click at [763, 218] on link "Cancel" at bounding box center [770, 222] width 34 height 17
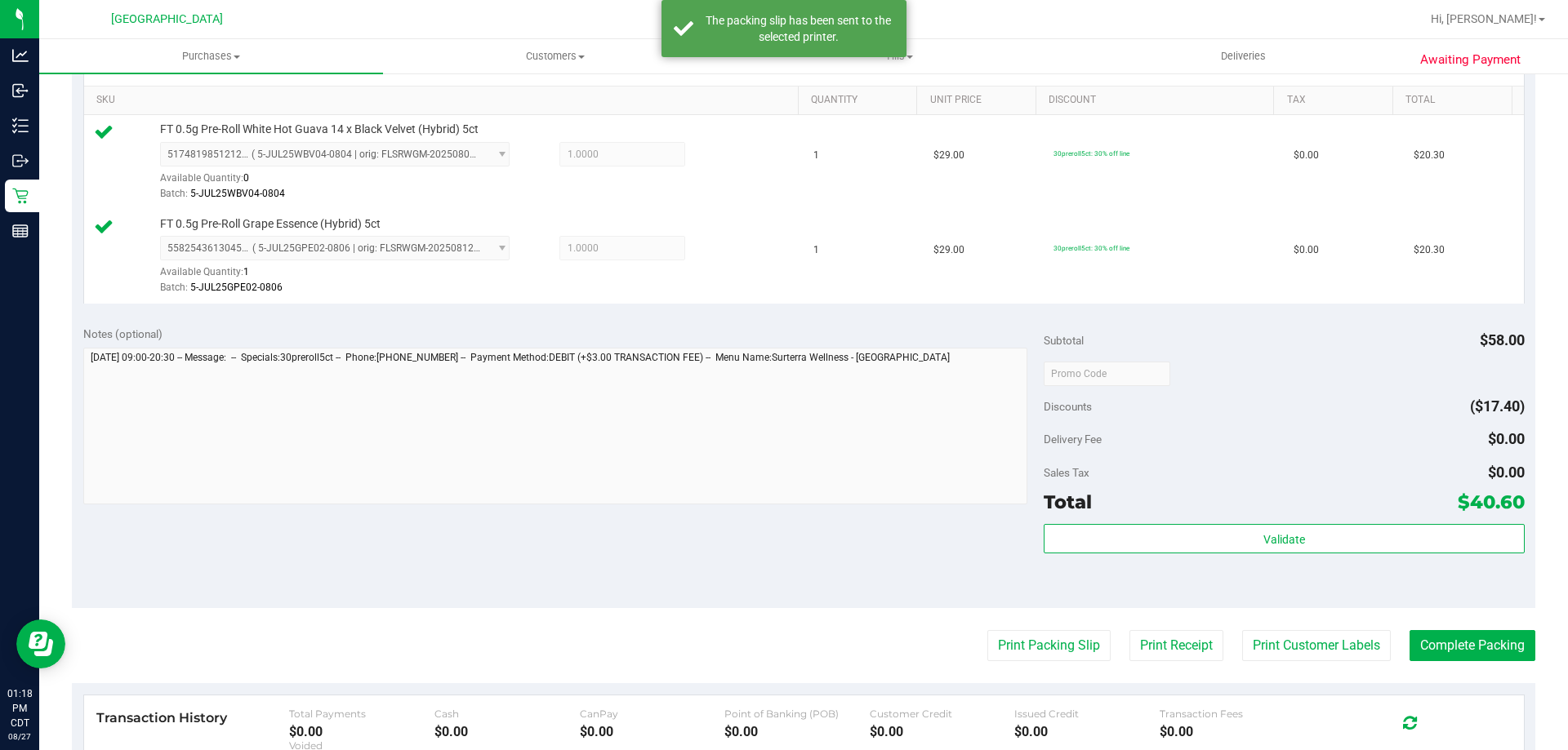
click at [1497, 622] on purchase-details "Back Edit Purchase Cancel Purchase View Profile # 11855524 BioTrack ID: - Submi…" at bounding box center [804, 335] width 1463 height 1309
drag, startPoint x: 1497, startPoint y: 632, endPoint x: 1497, endPoint y: 647, distance: 15.0
click at [1497, 646] on button "Complete Packing" at bounding box center [1472, 645] width 126 height 31
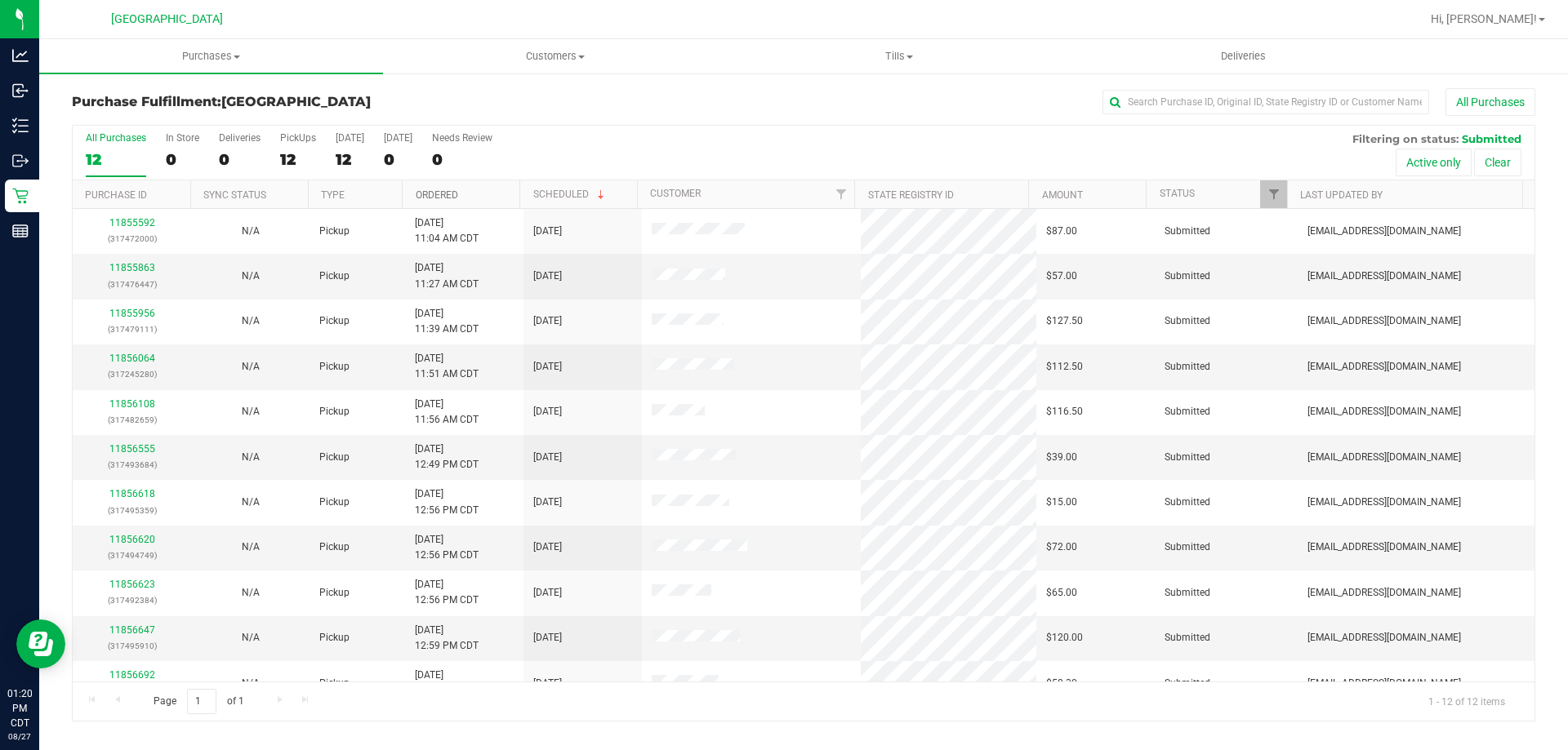
click at [440, 197] on link "Ordered" at bounding box center [437, 195] width 43 height 11
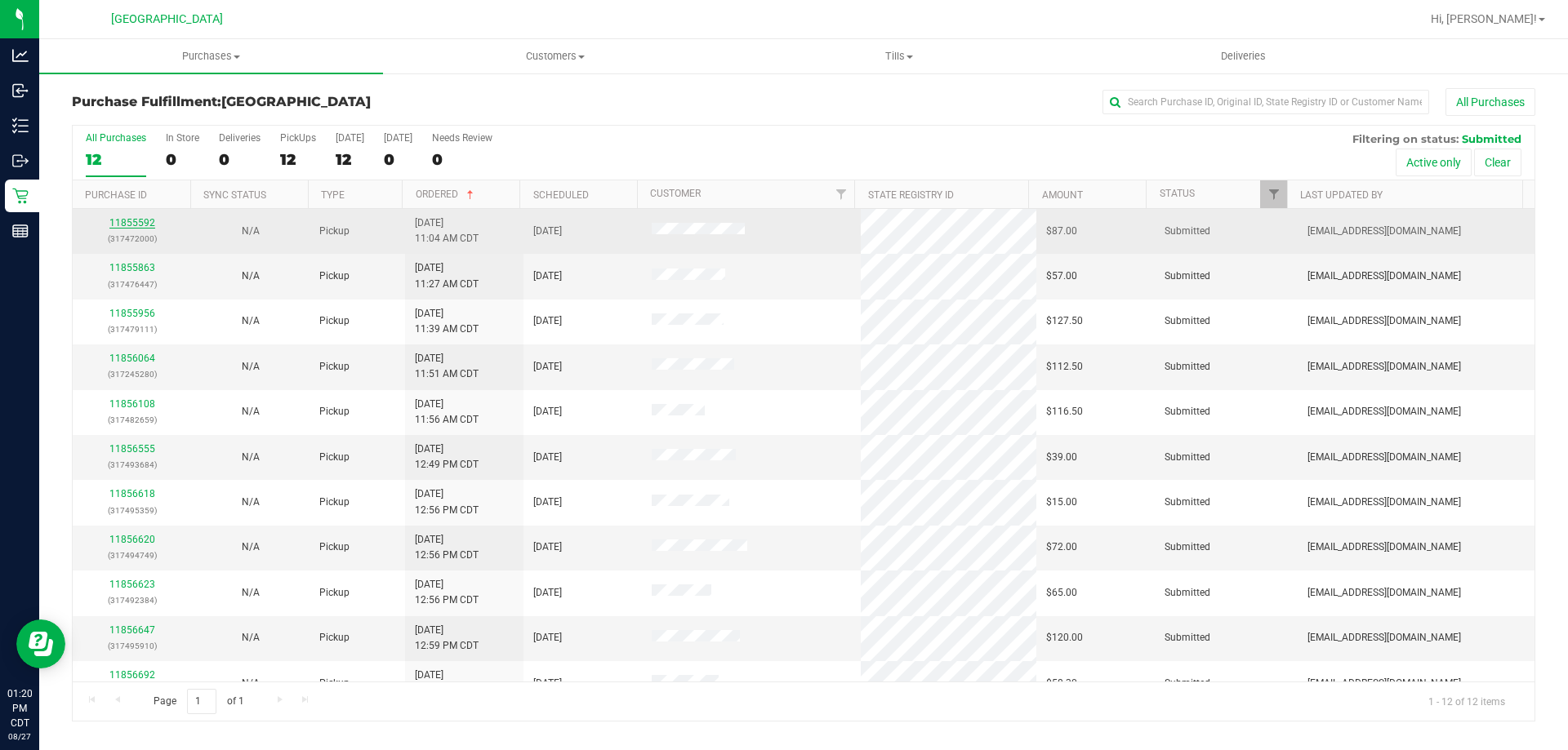
click at [127, 220] on link "11855592" at bounding box center [132, 222] width 45 height 11
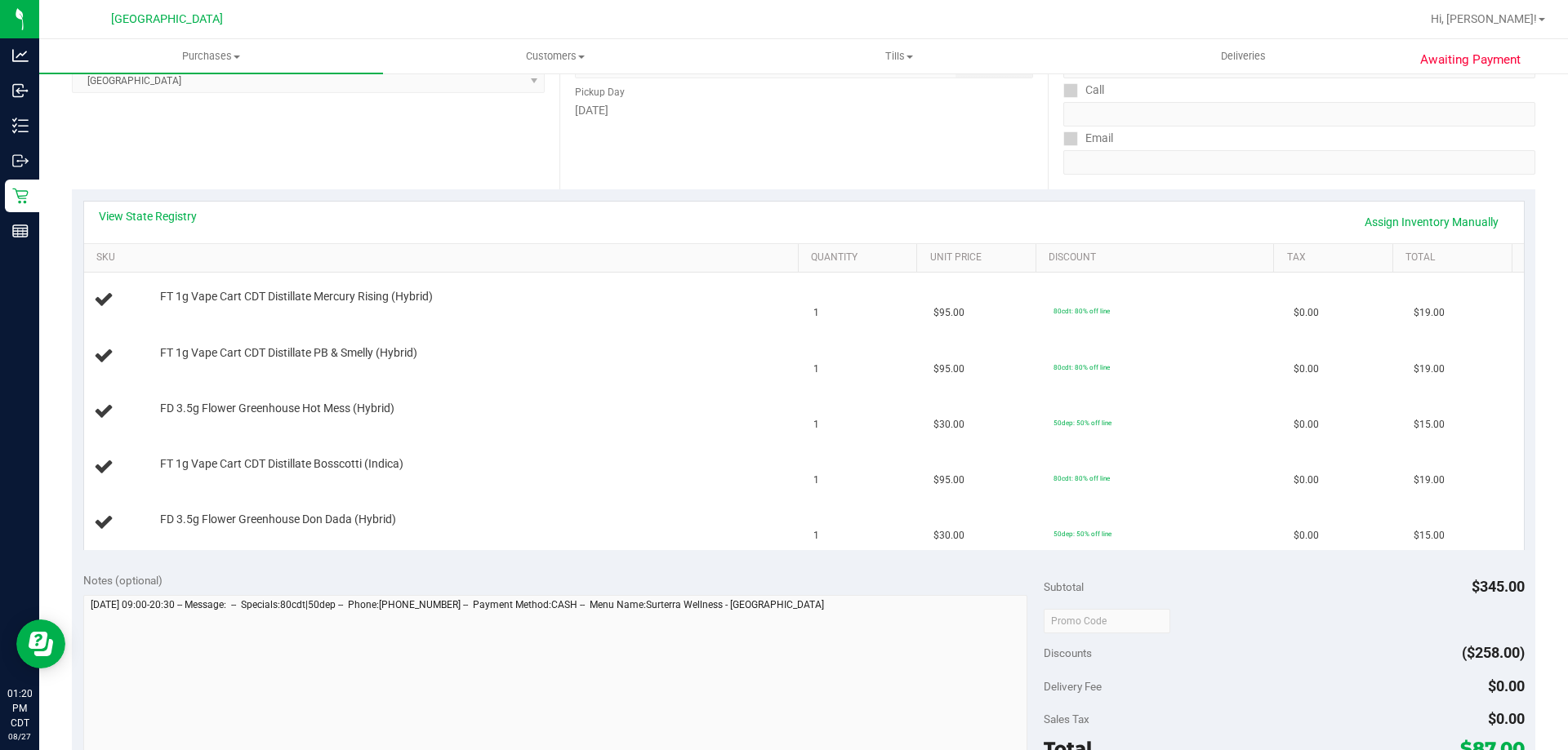
scroll to position [245, 0]
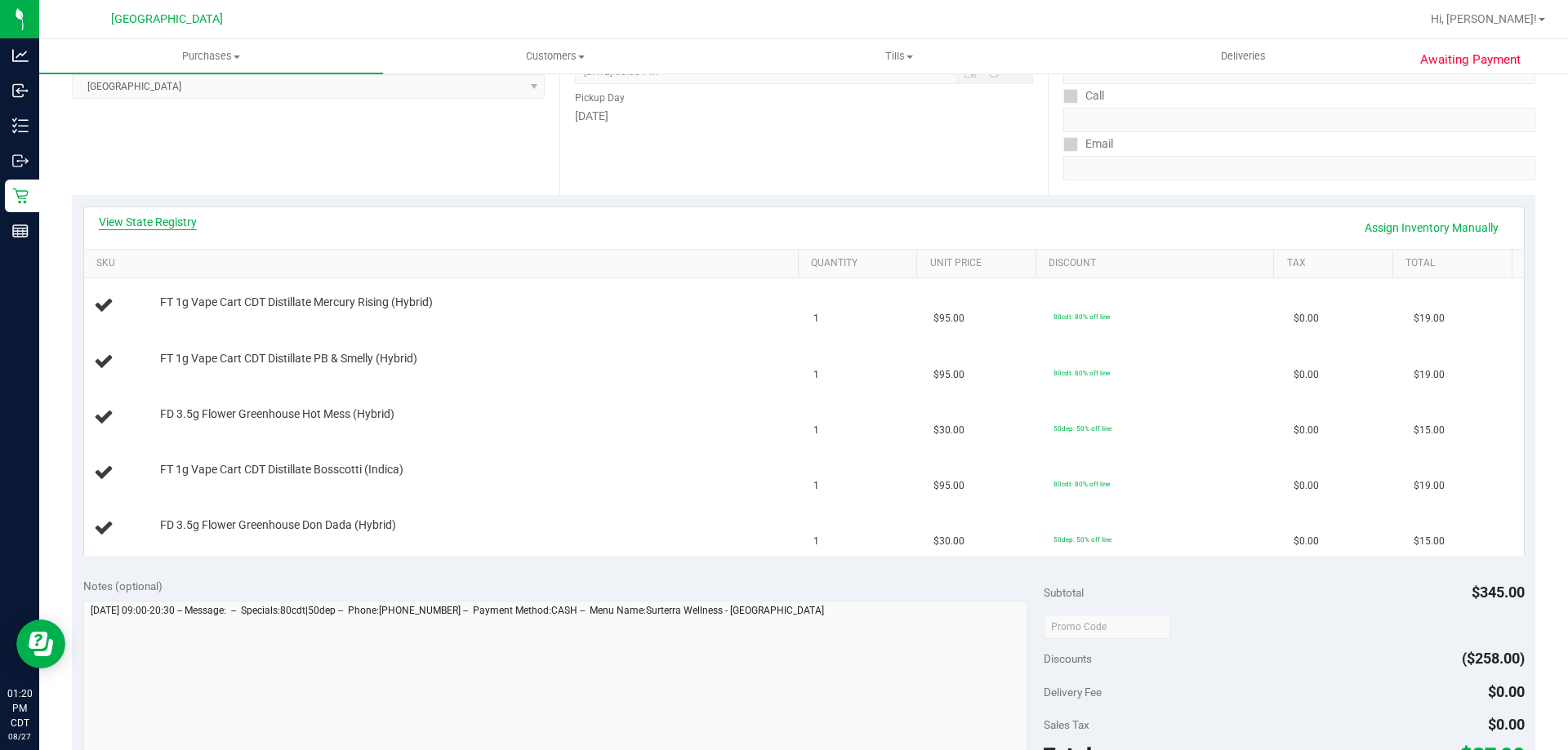
click at [156, 218] on link "View State Registry" at bounding box center [148, 222] width 98 height 17
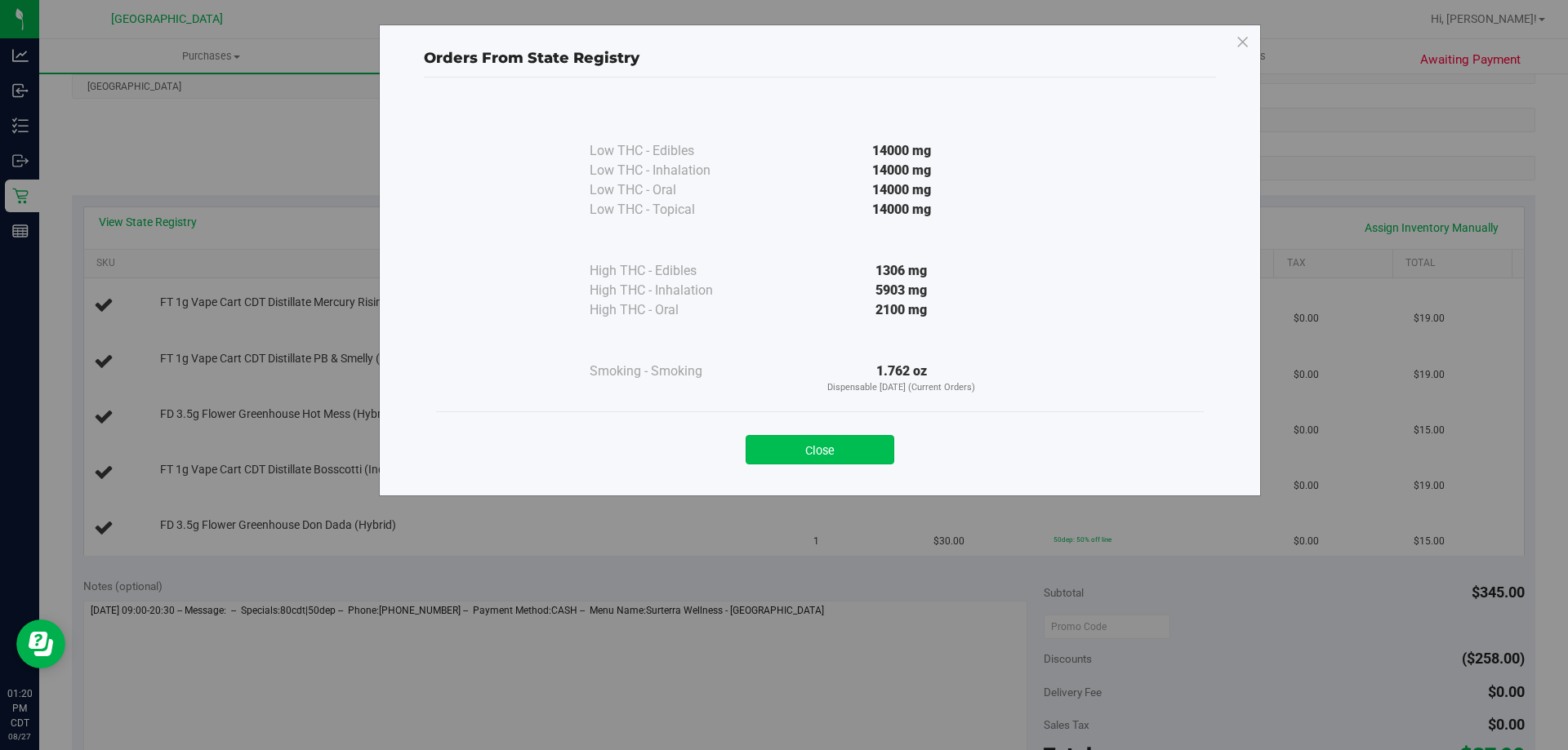
click at [803, 444] on button "Close" at bounding box center [820, 450] width 148 height 30
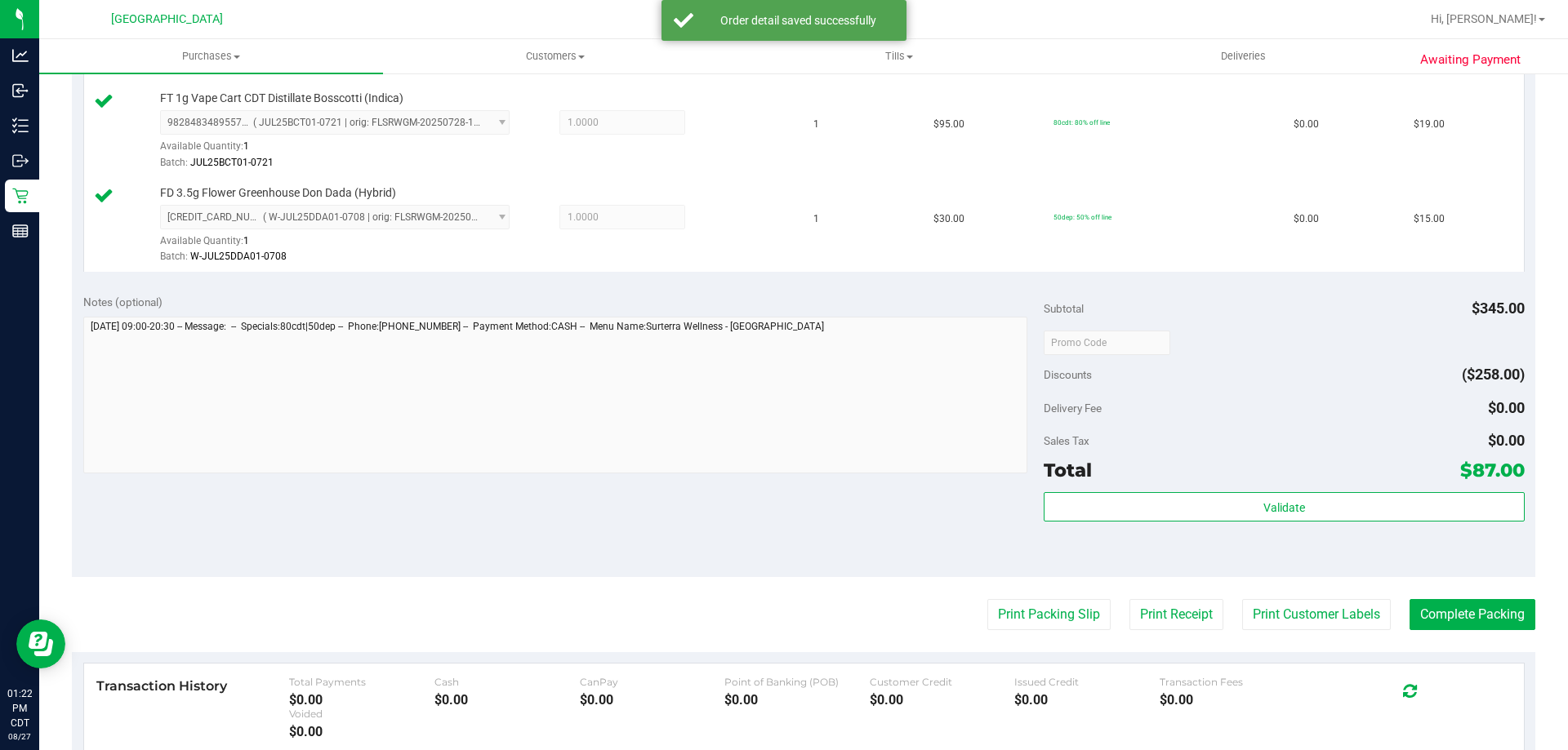
scroll to position [735, 0]
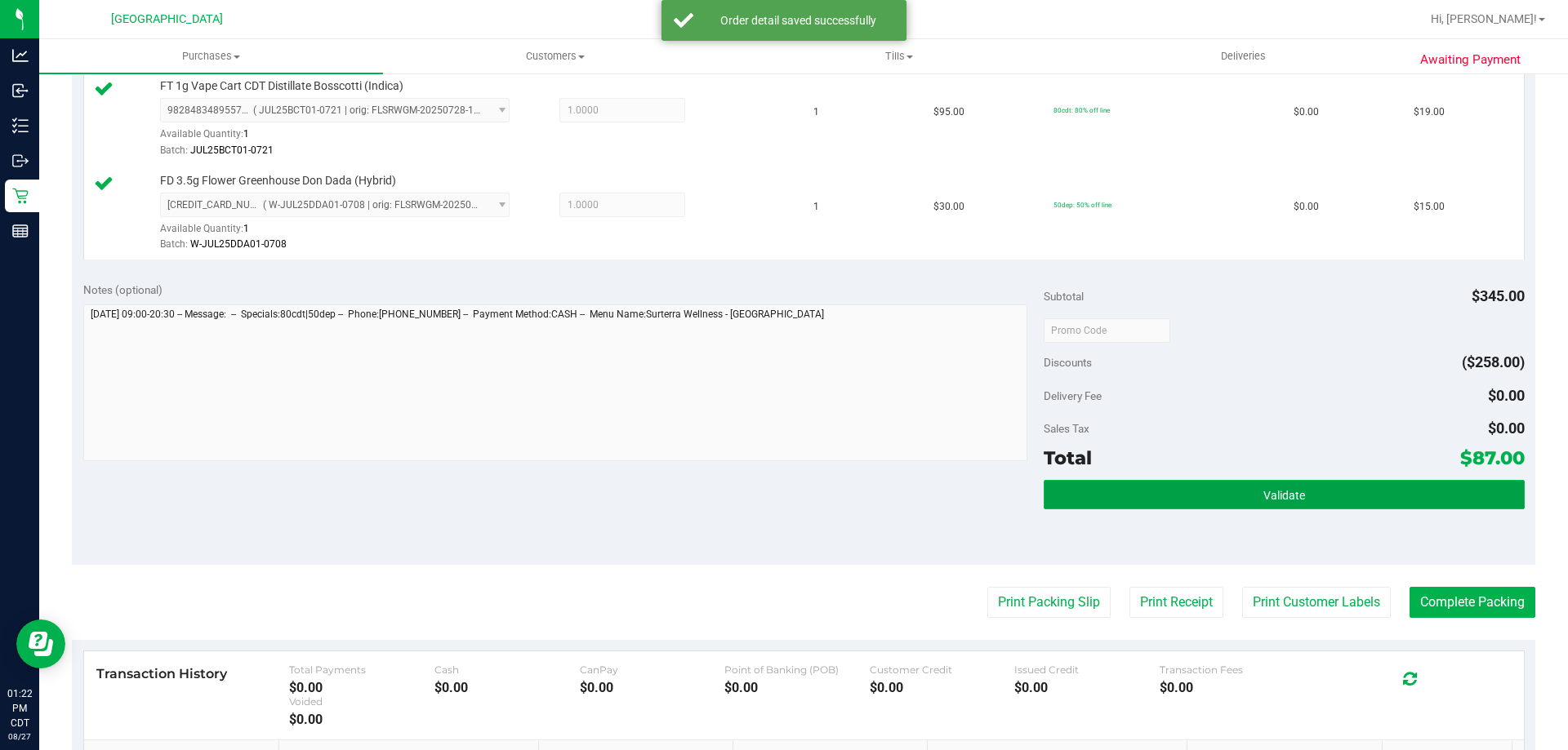
click at [1113, 492] on button "Validate" at bounding box center [1284, 495] width 480 height 30
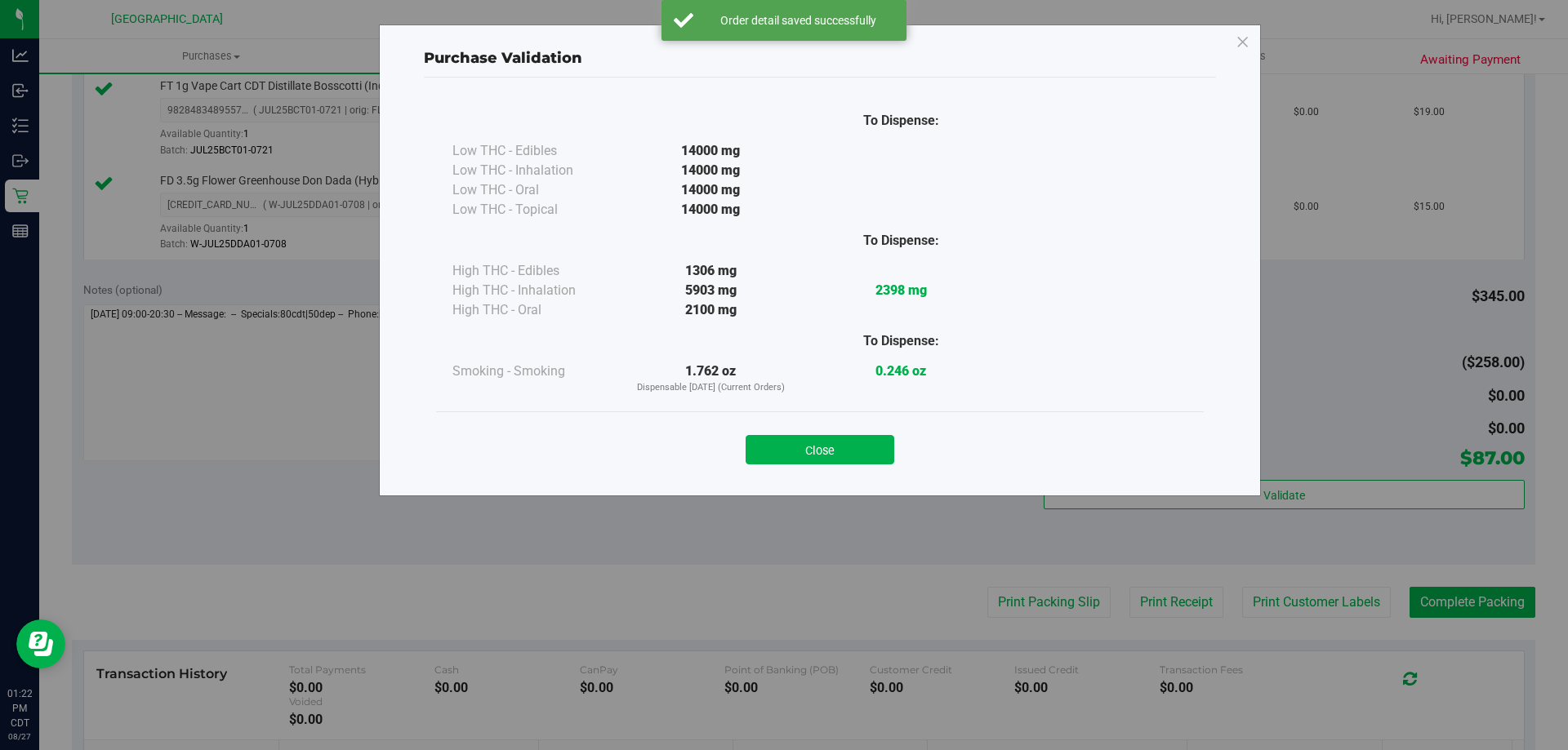
click at [812, 469] on div "Close" at bounding box center [820, 444] width 768 height 66
click at [811, 464] on button "Close" at bounding box center [820, 450] width 148 height 30
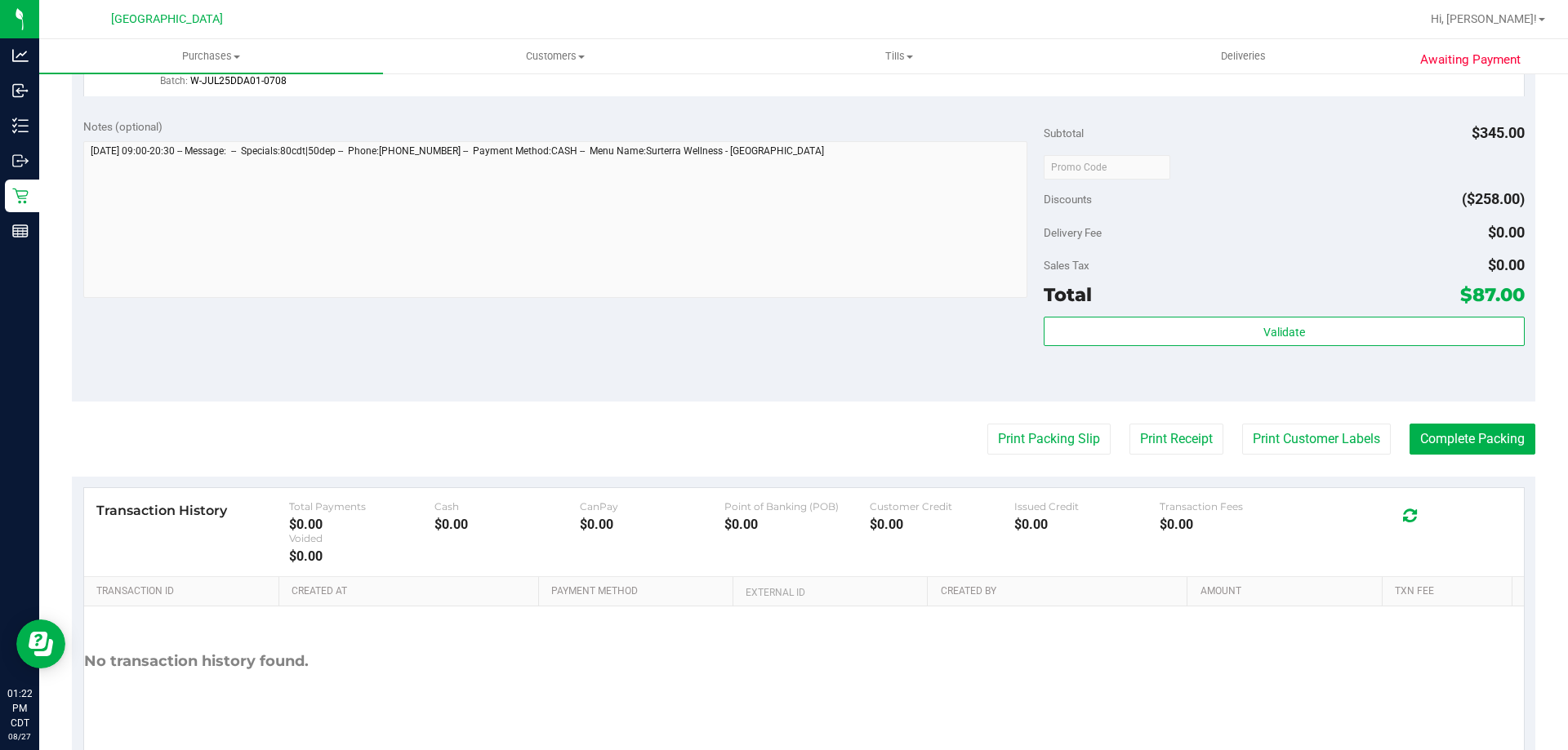
scroll to position [962, 0]
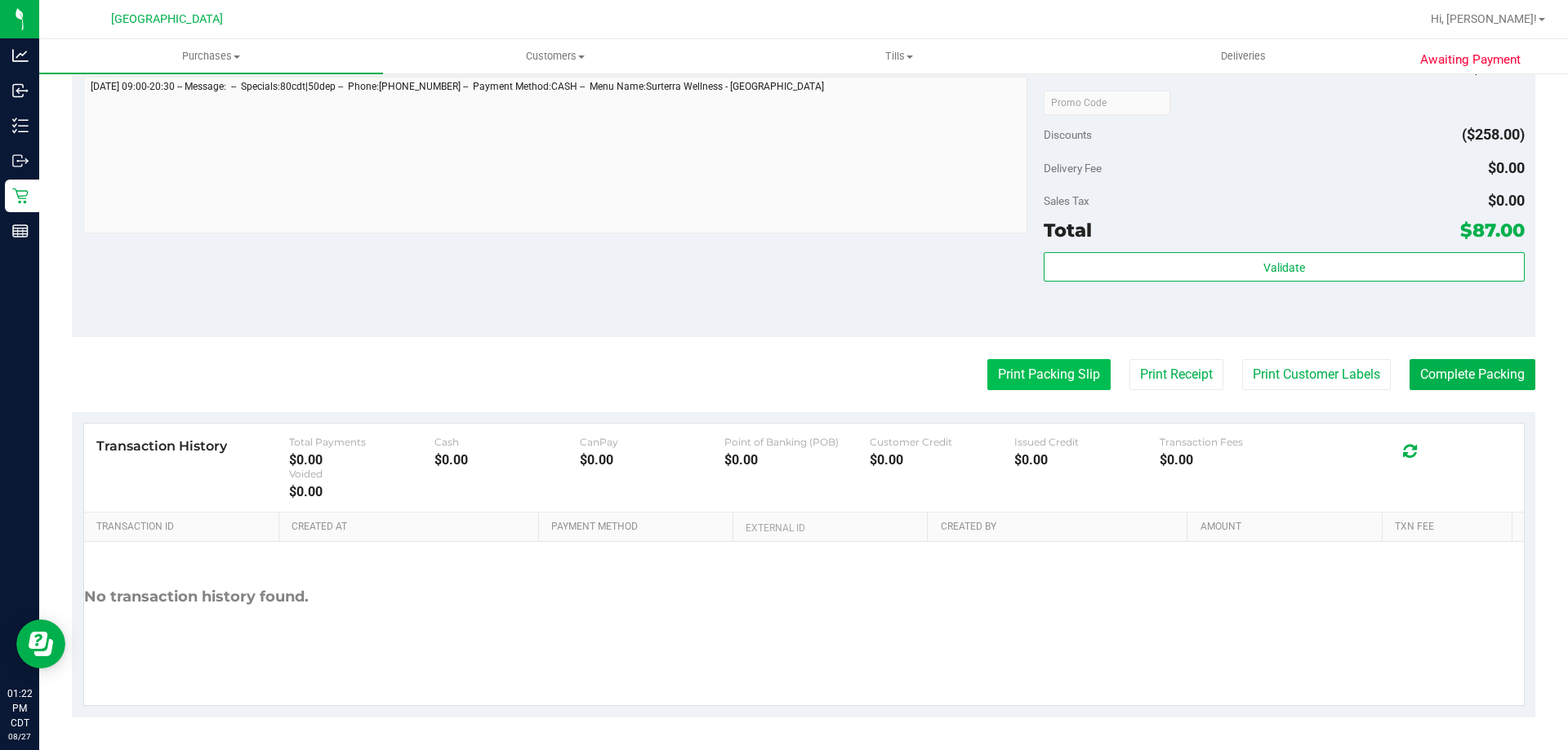
click at [1049, 382] on button "Print Packing Slip" at bounding box center [1049, 375] width 123 height 31
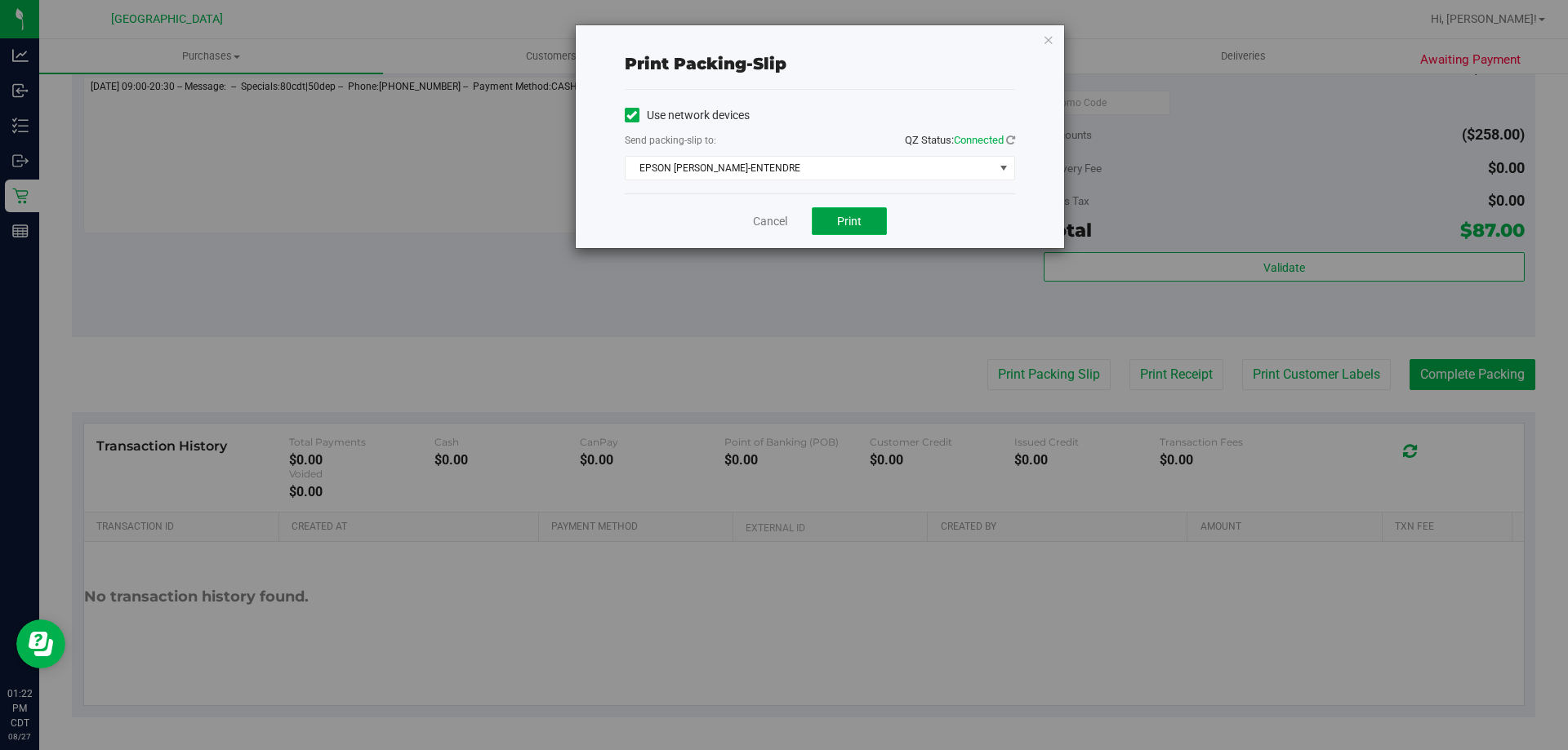
click at [860, 222] on span "Print" at bounding box center [849, 222] width 24 height 13
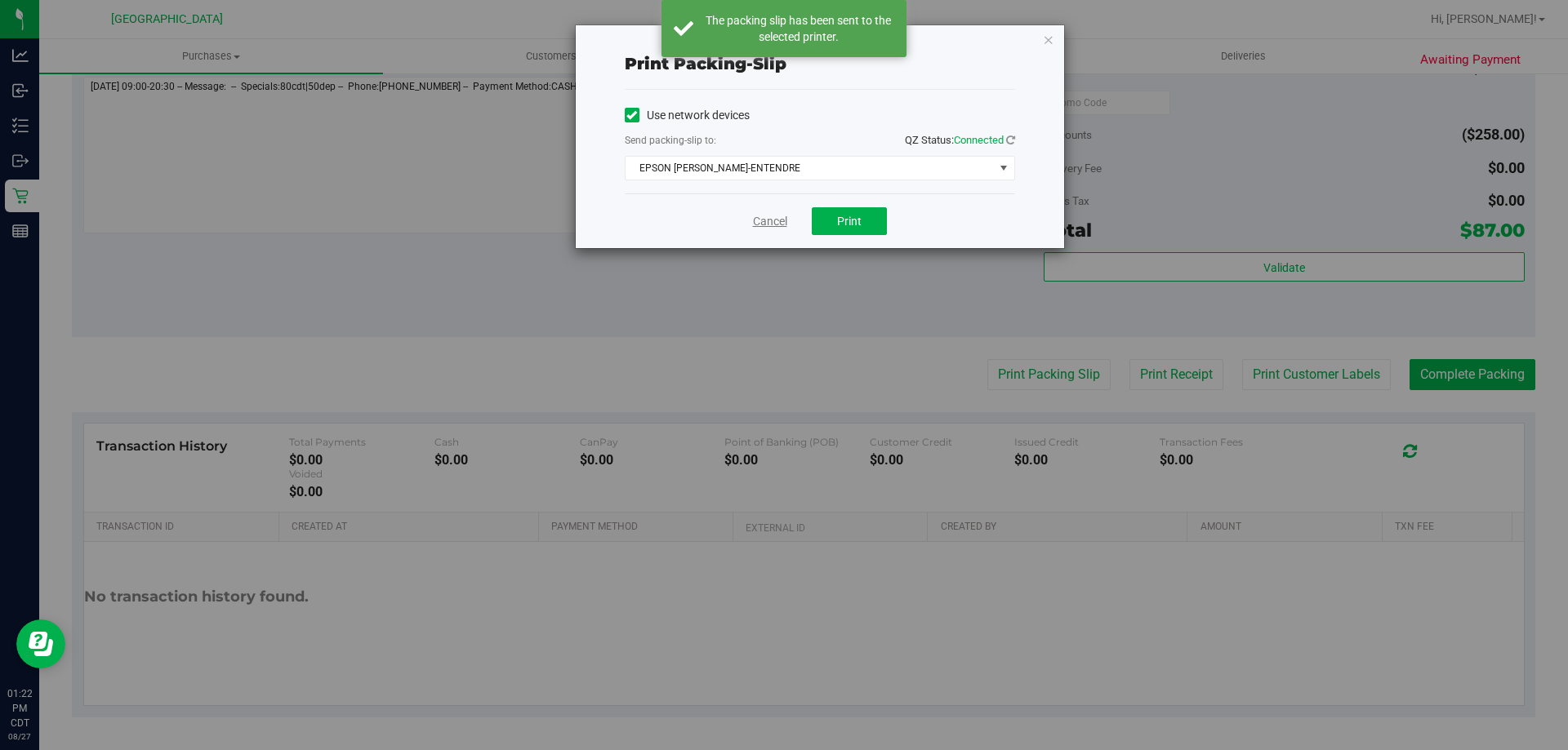
click at [765, 216] on link "Cancel" at bounding box center [770, 222] width 34 height 17
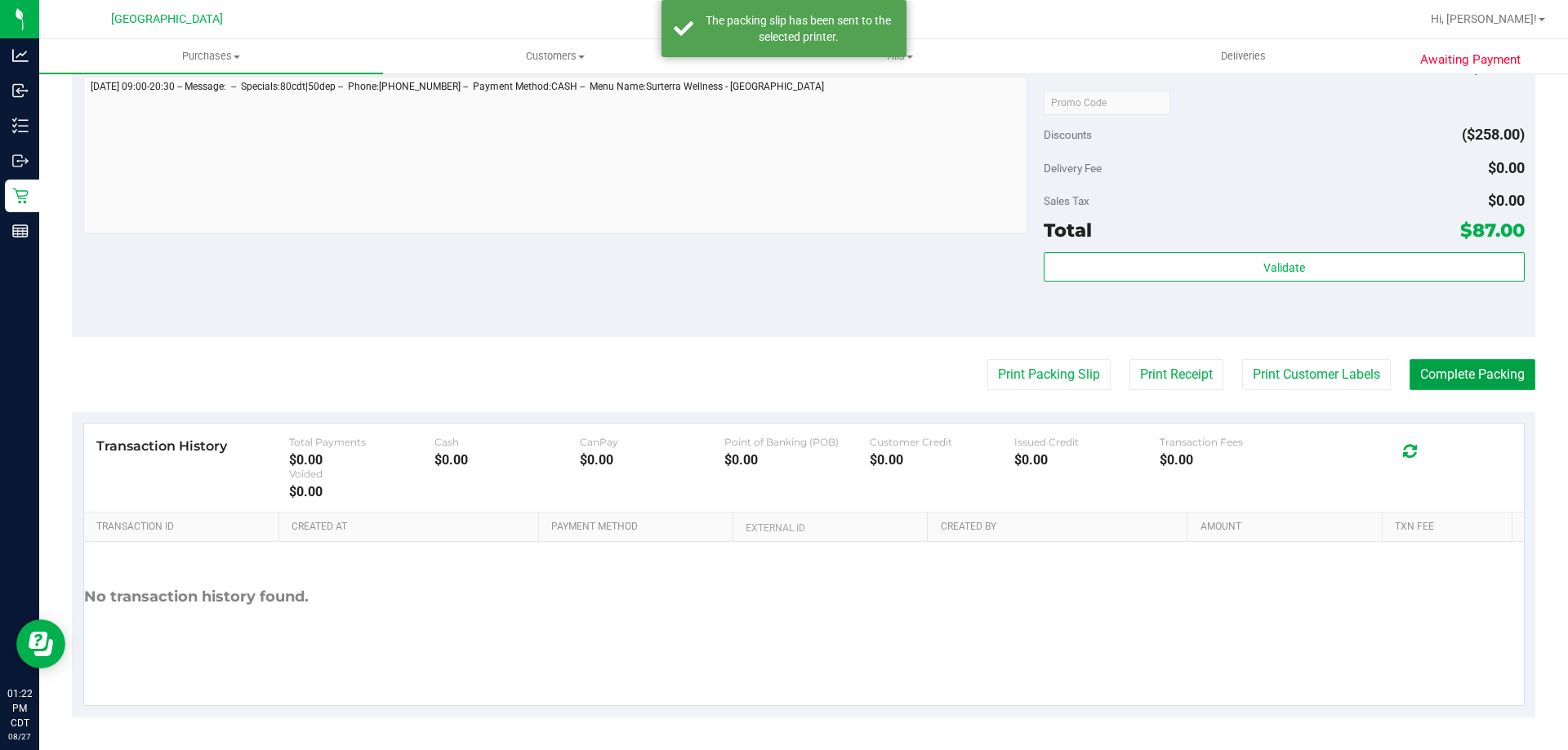
click at [1461, 380] on button "Complete Packing" at bounding box center [1472, 375] width 126 height 31
